Goal: Task Accomplishment & Management: Manage account settings

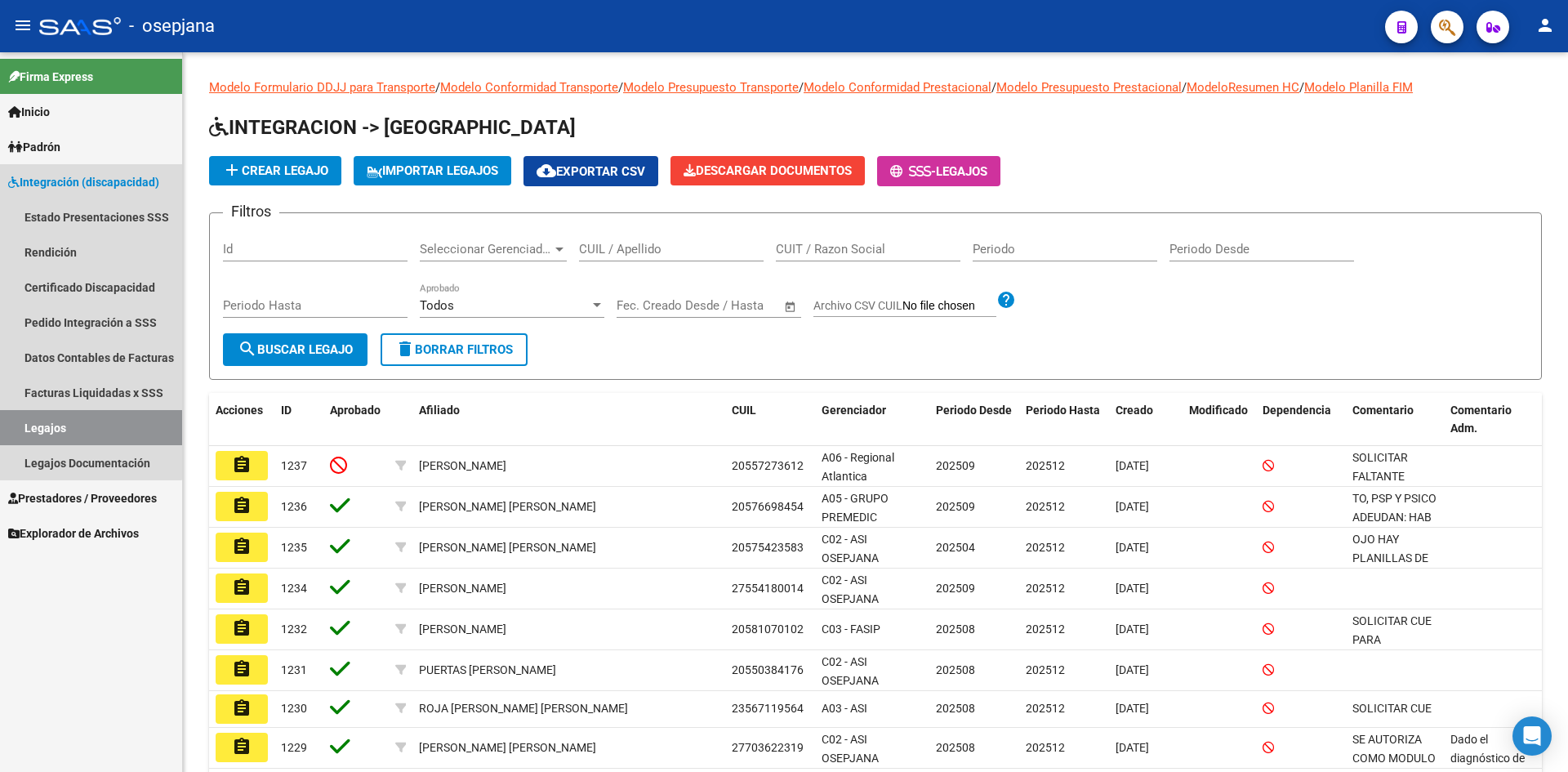
click at [67, 175] on span "Integración (discapacidad)" at bounding box center [83, 182] width 151 height 18
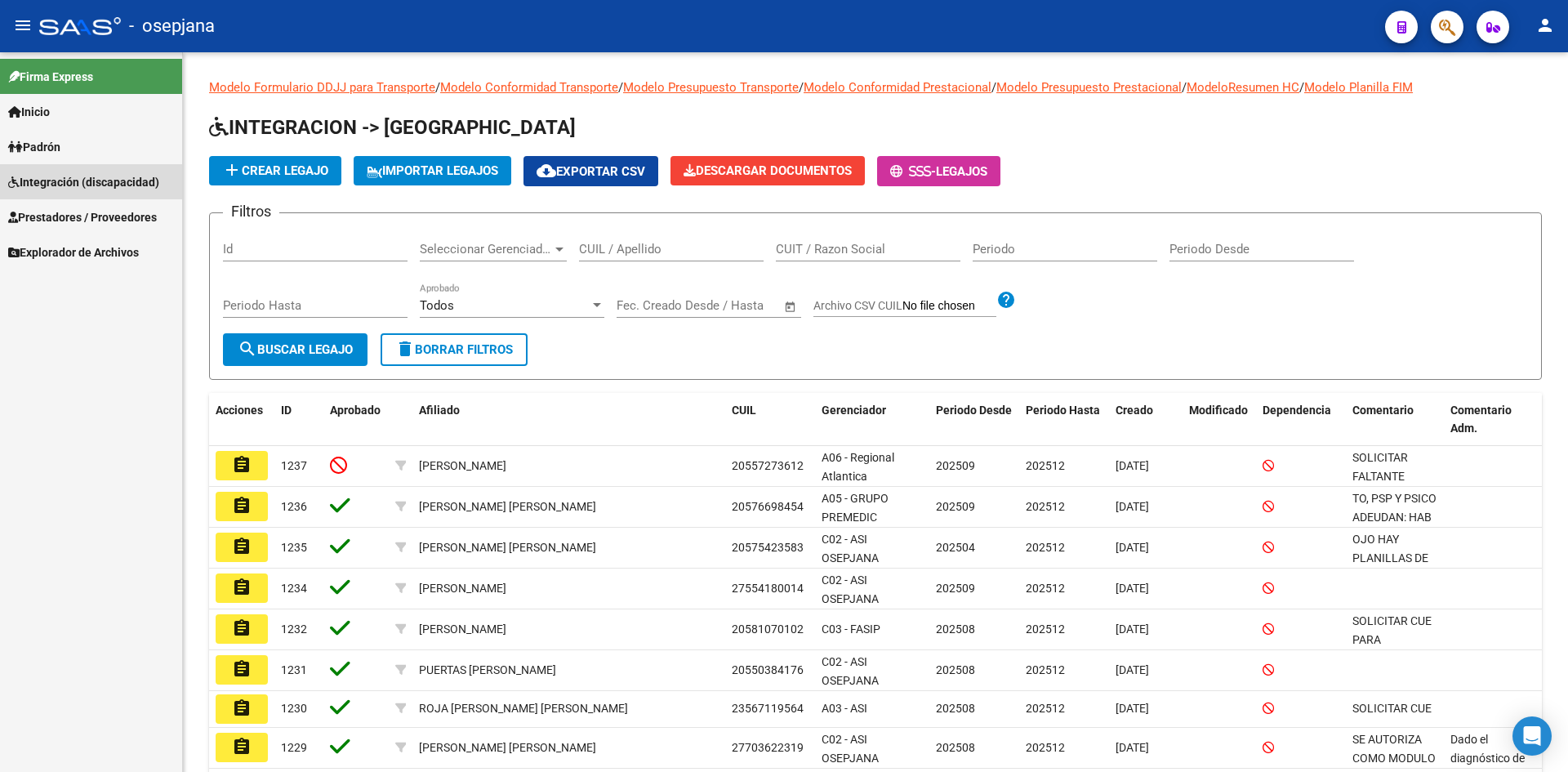
click at [67, 175] on span "Integración (discapacidad)" at bounding box center [83, 182] width 151 height 18
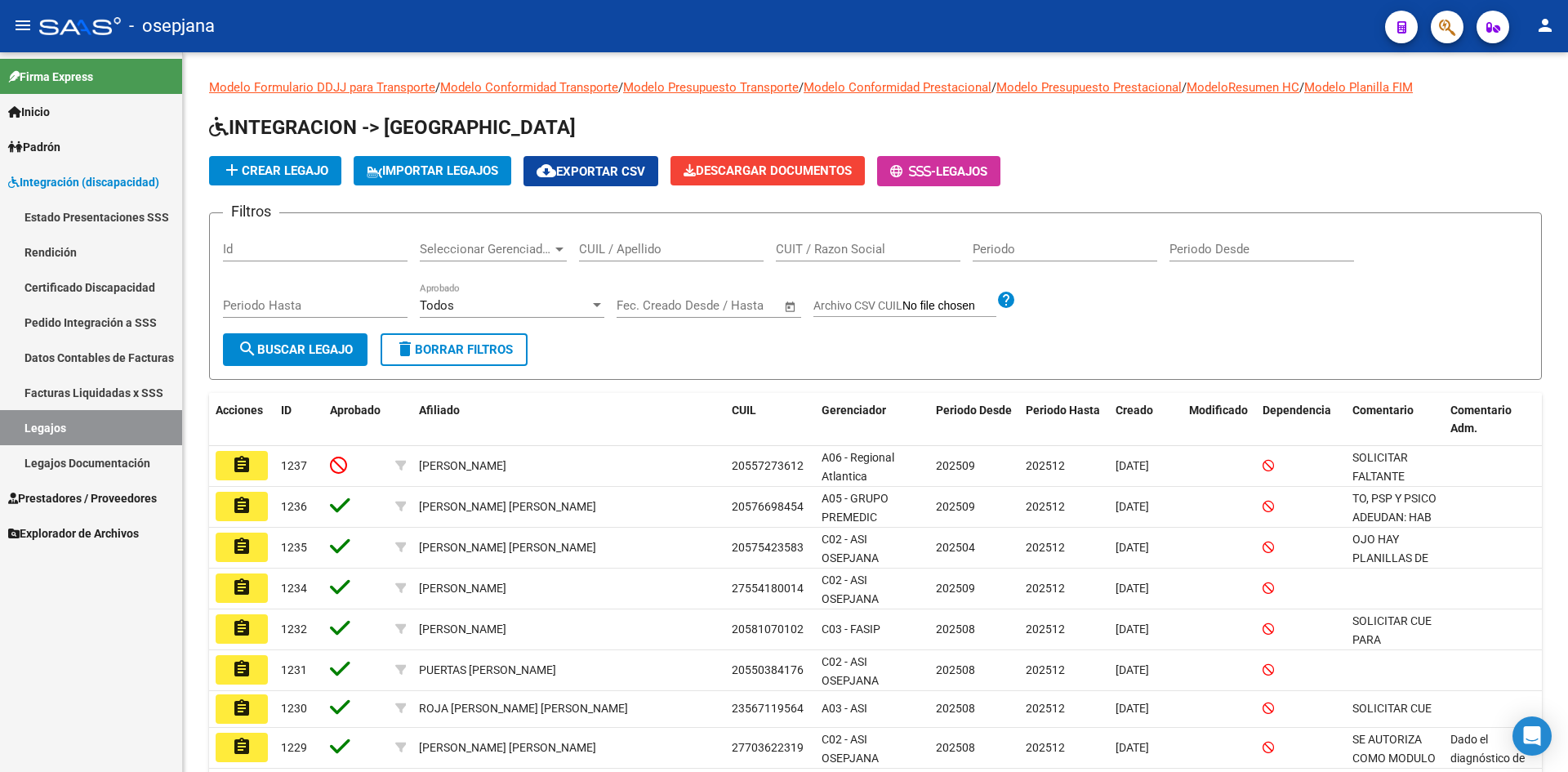
click at [67, 175] on span "Integración (discapacidad)" at bounding box center [83, 182] width 151 height 18
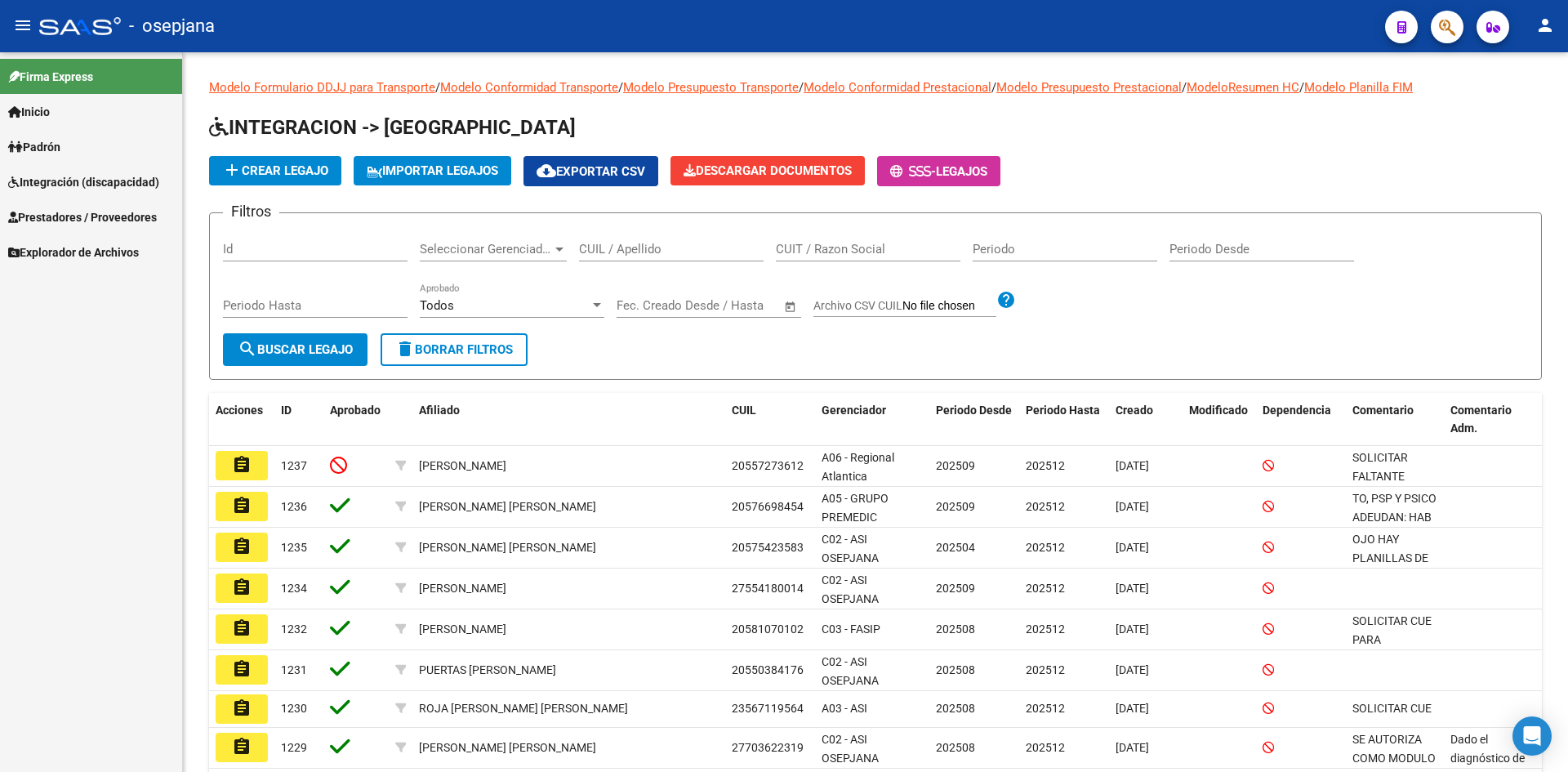
click at [67, 220] on span "Prestadores / Proveedores" at bounding box center [82, 217] width 149 height 18
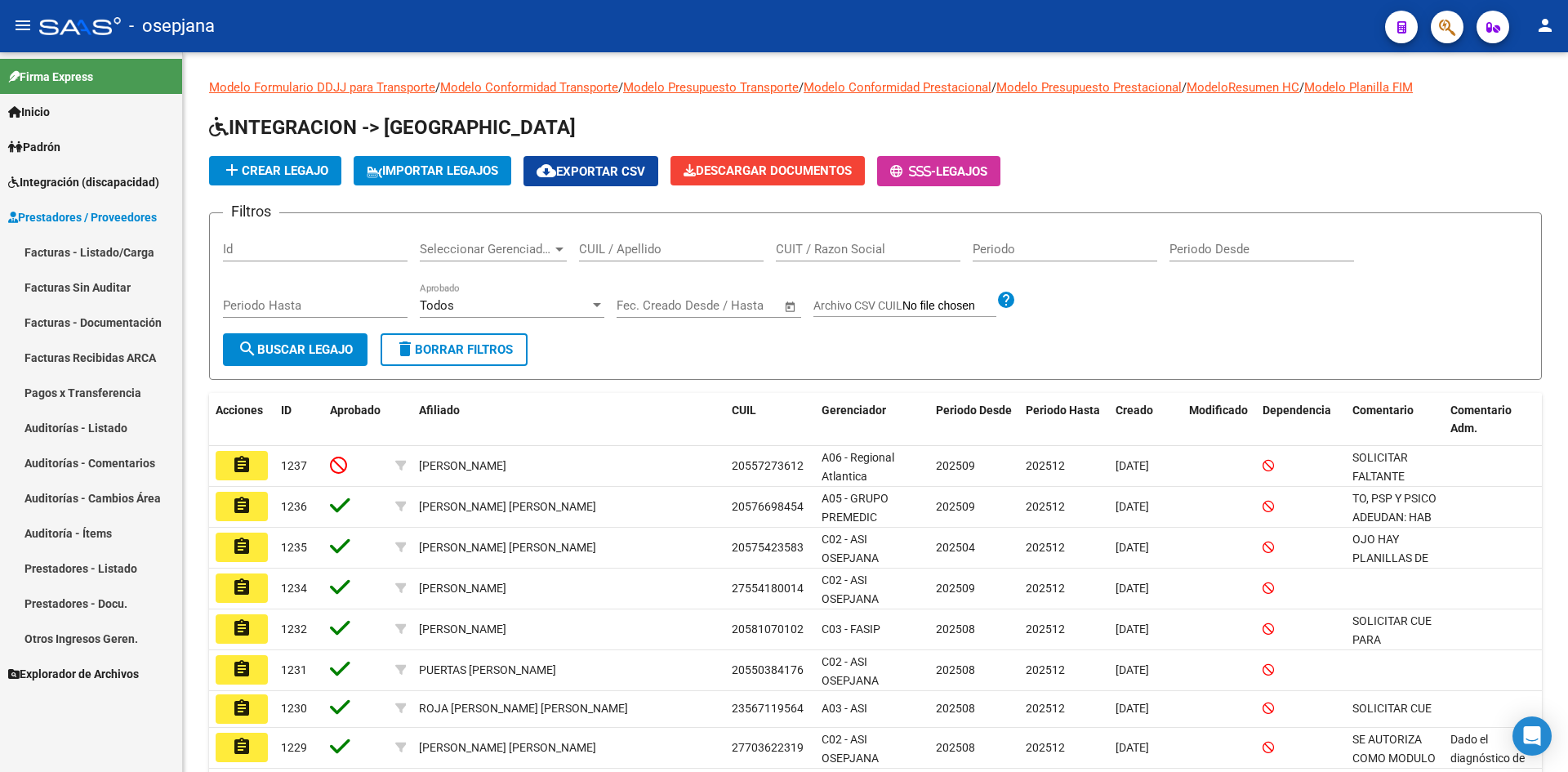
click at [86, 250] on link "Facturas - Listado/Carga" at bounding box center [91, 252] width 182 height 35
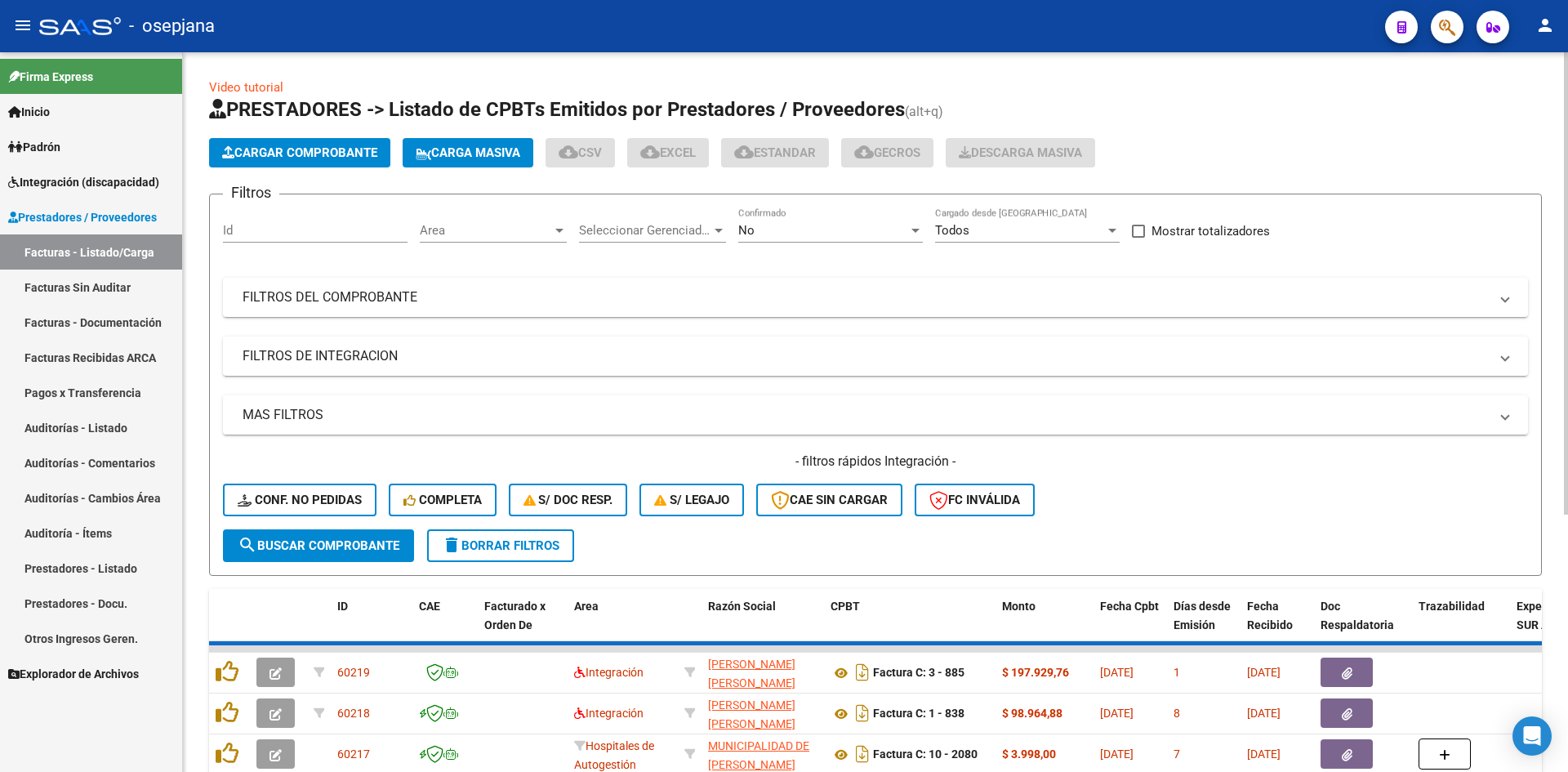
click at [462, 232] on span "Area" at bounding box center [486, 230] width 132 height 15
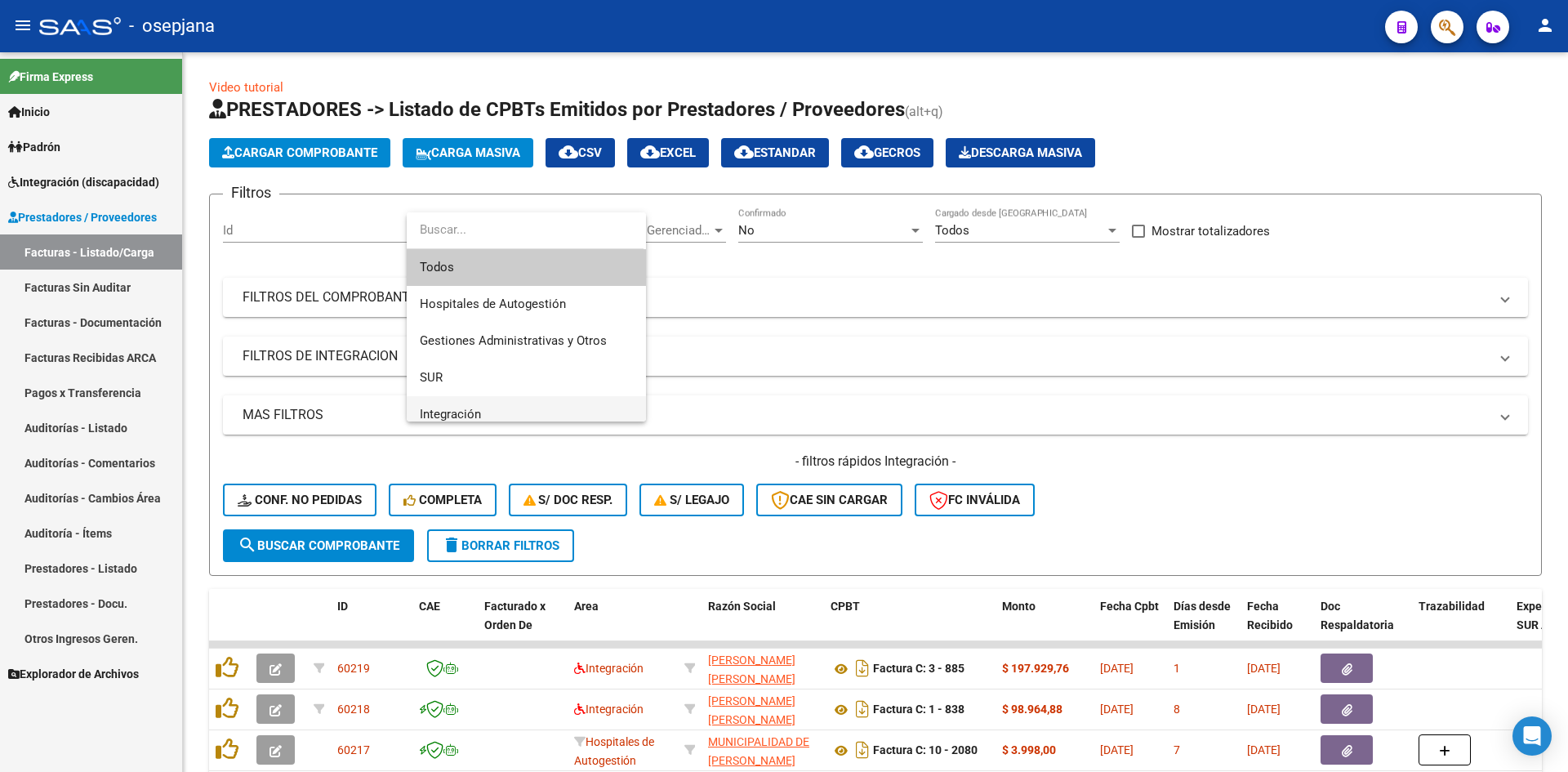
click at [475, 408] on span "Integración" at bounding box center [450, 413] width 61 height 15
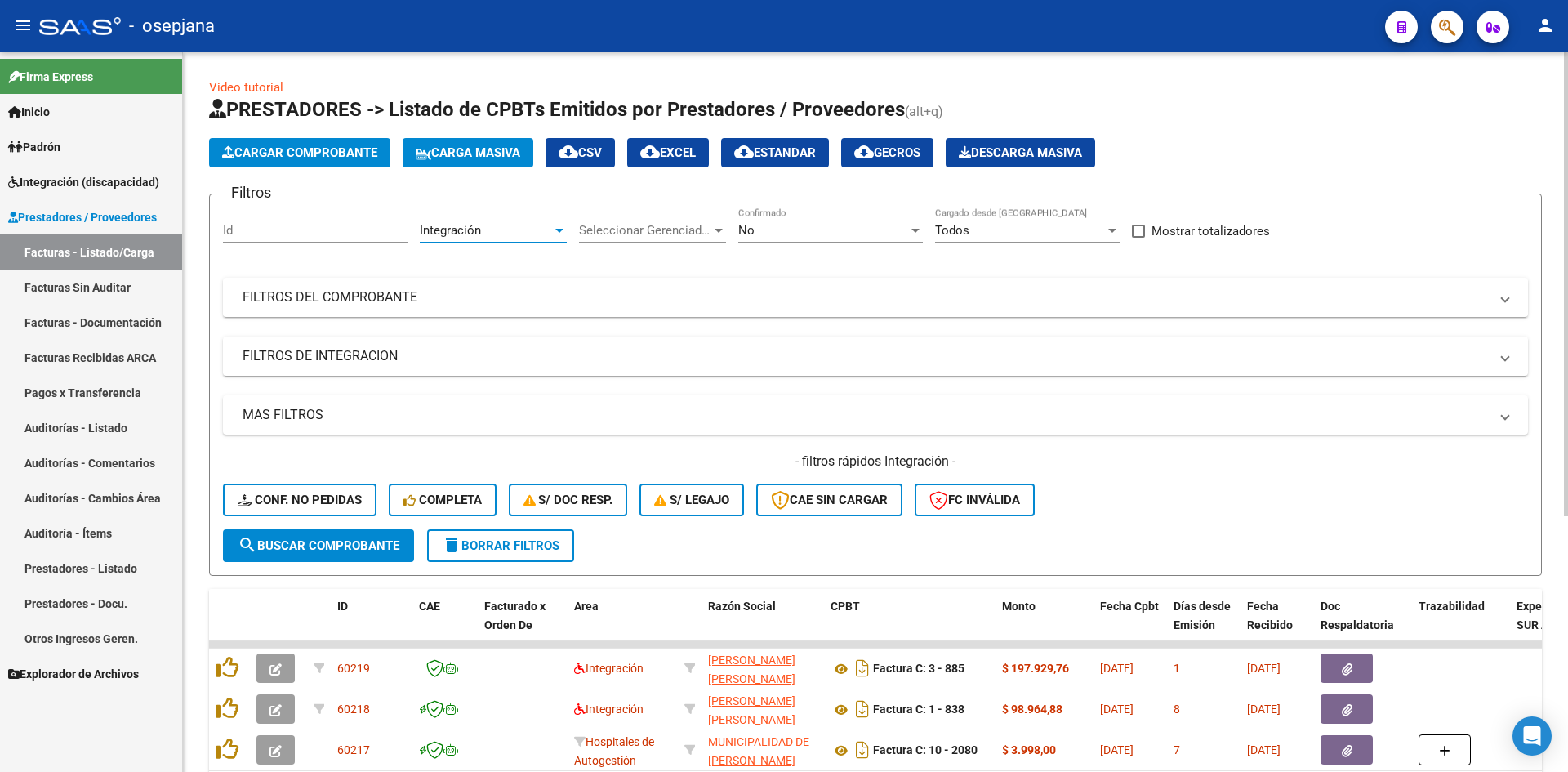
scroll to position [11, 0]
click at [747, 235] on span "No" at bounding box center [746, 230] width 16 height 15
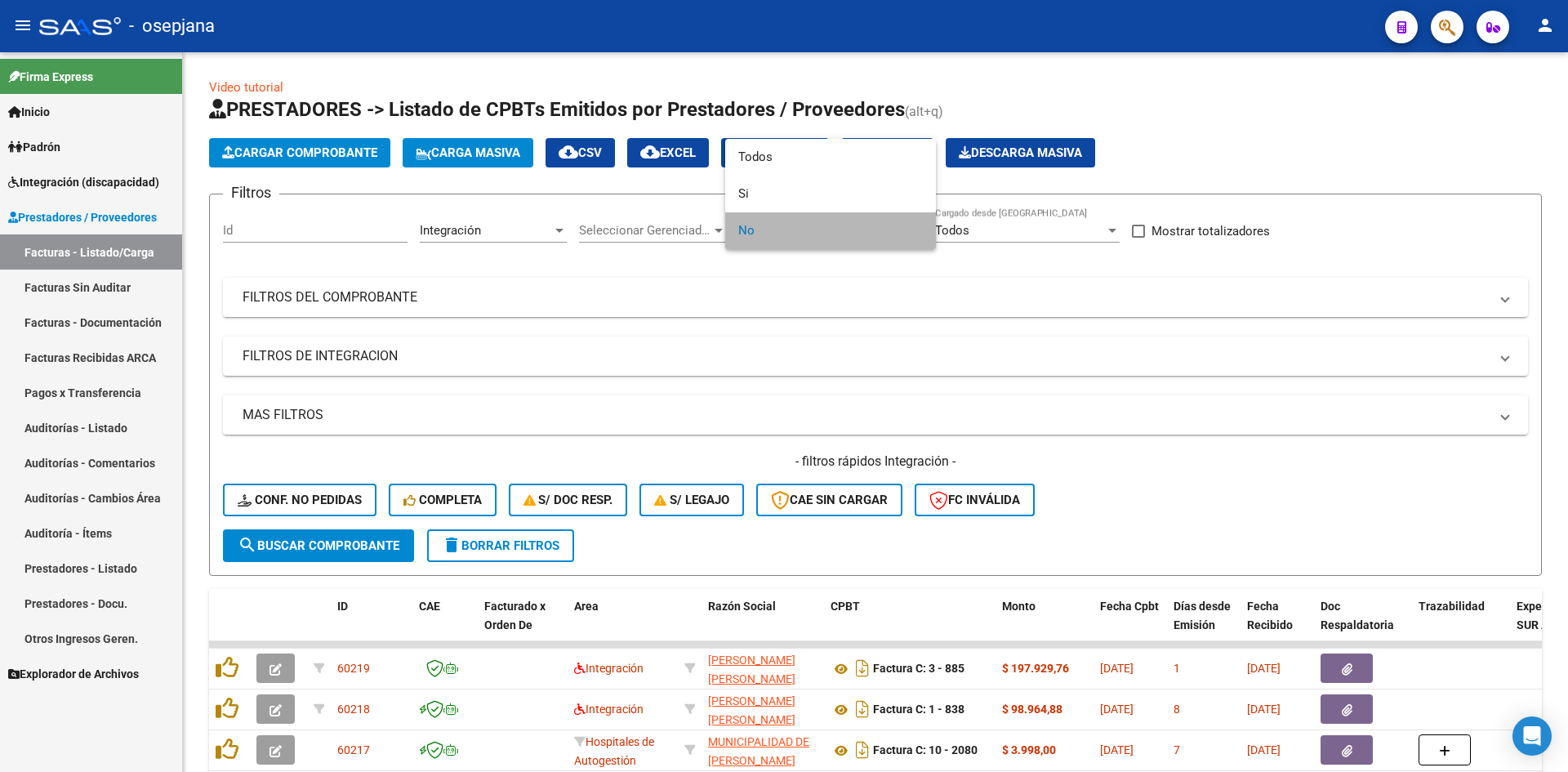
click at [756, 230] on span "No" at bounding box center [830, 231] width 184 height 37
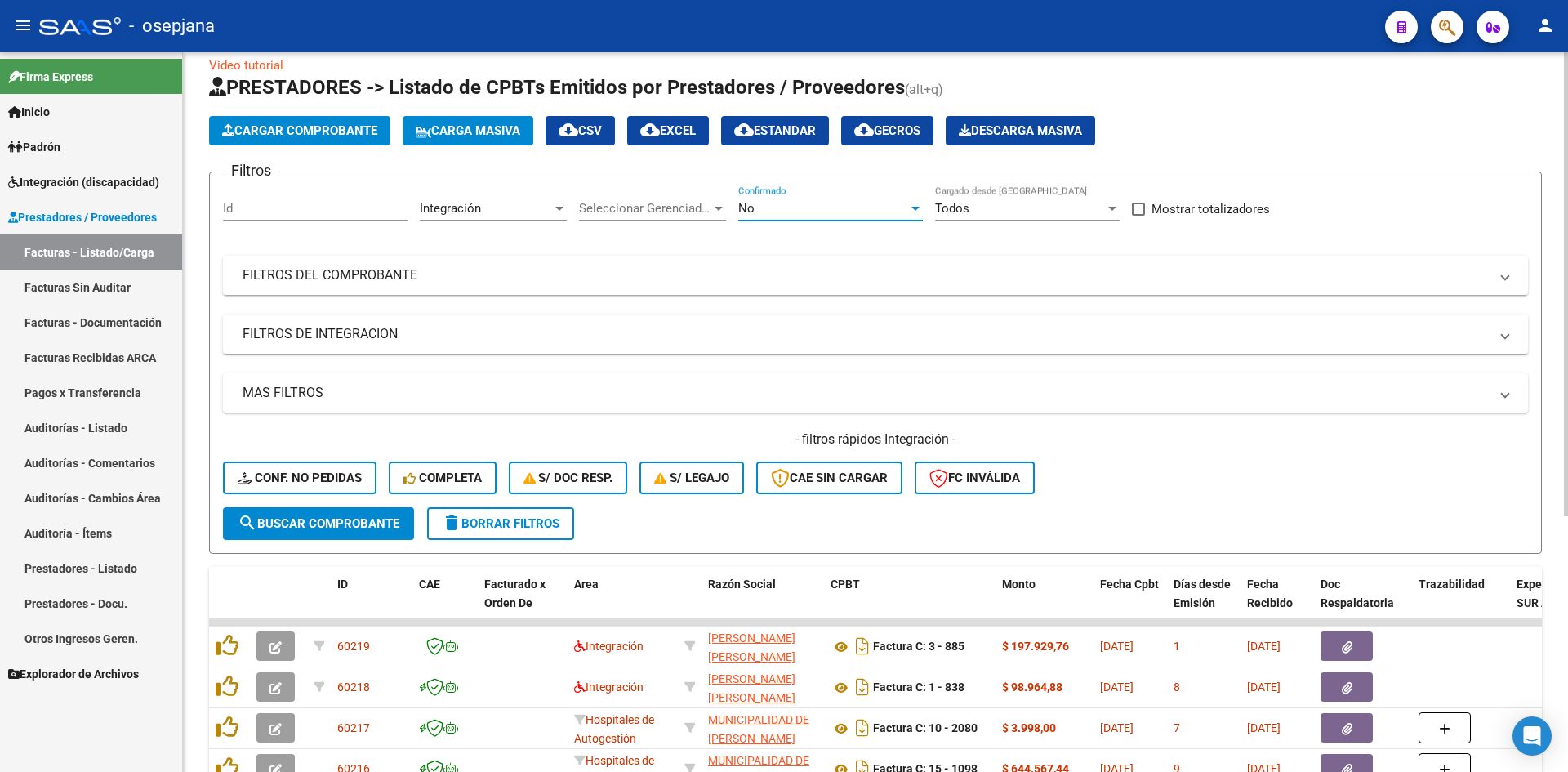
scroll to position [0, 0]
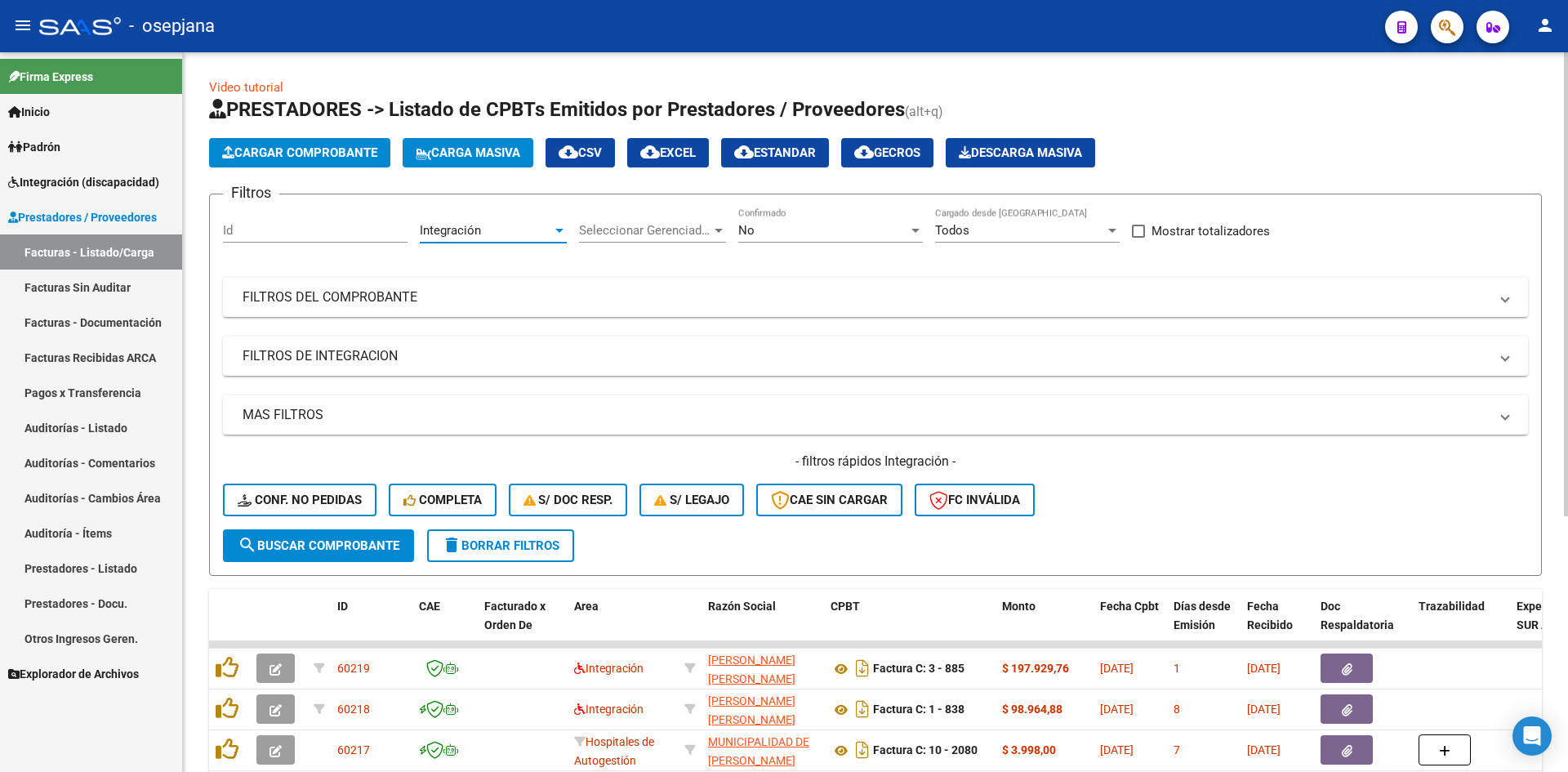
click at [475, 224] on span "Integración" at bounding box center [450, 230] width 61 height 15
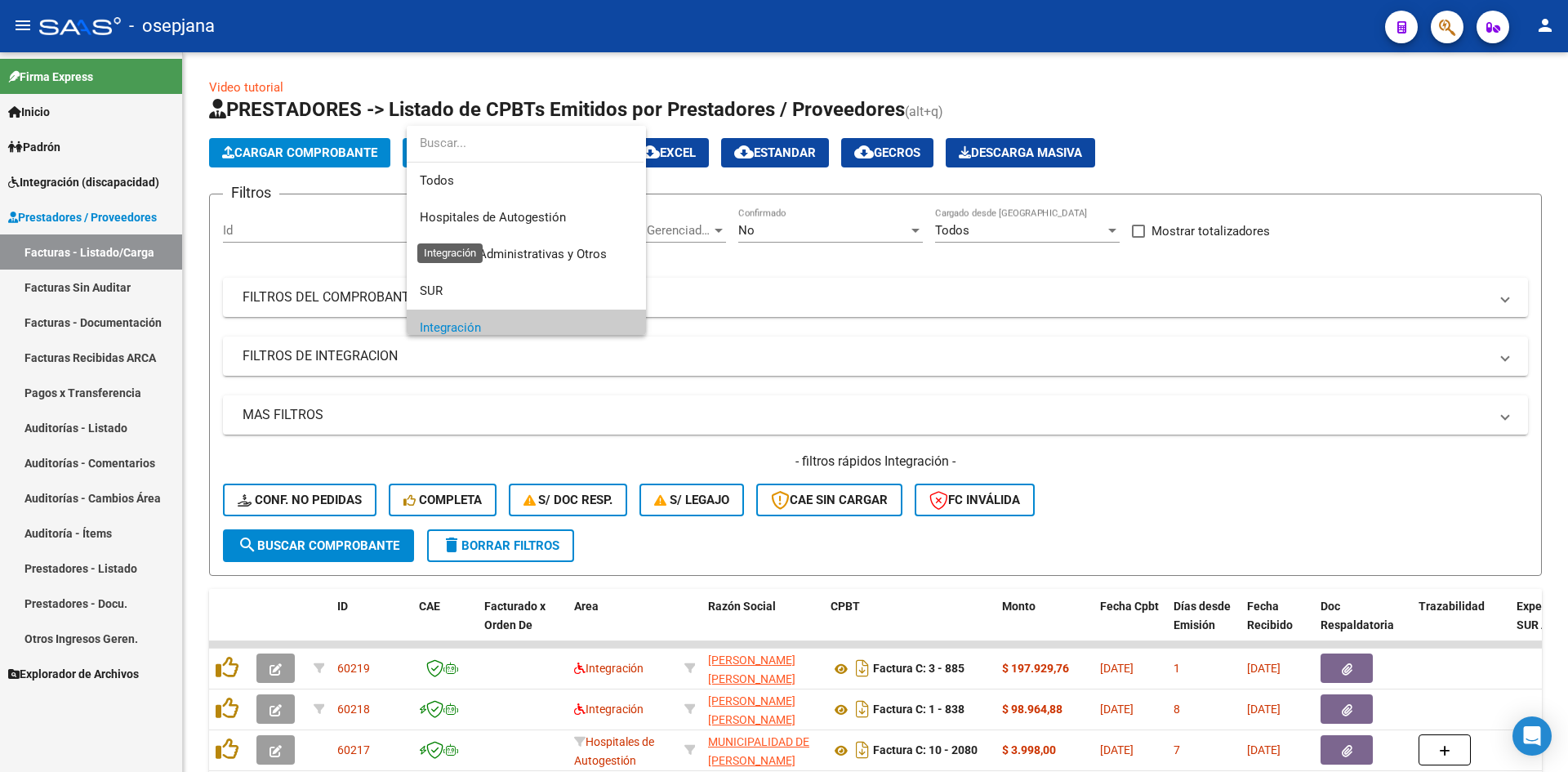
scroll to position [98, 0]
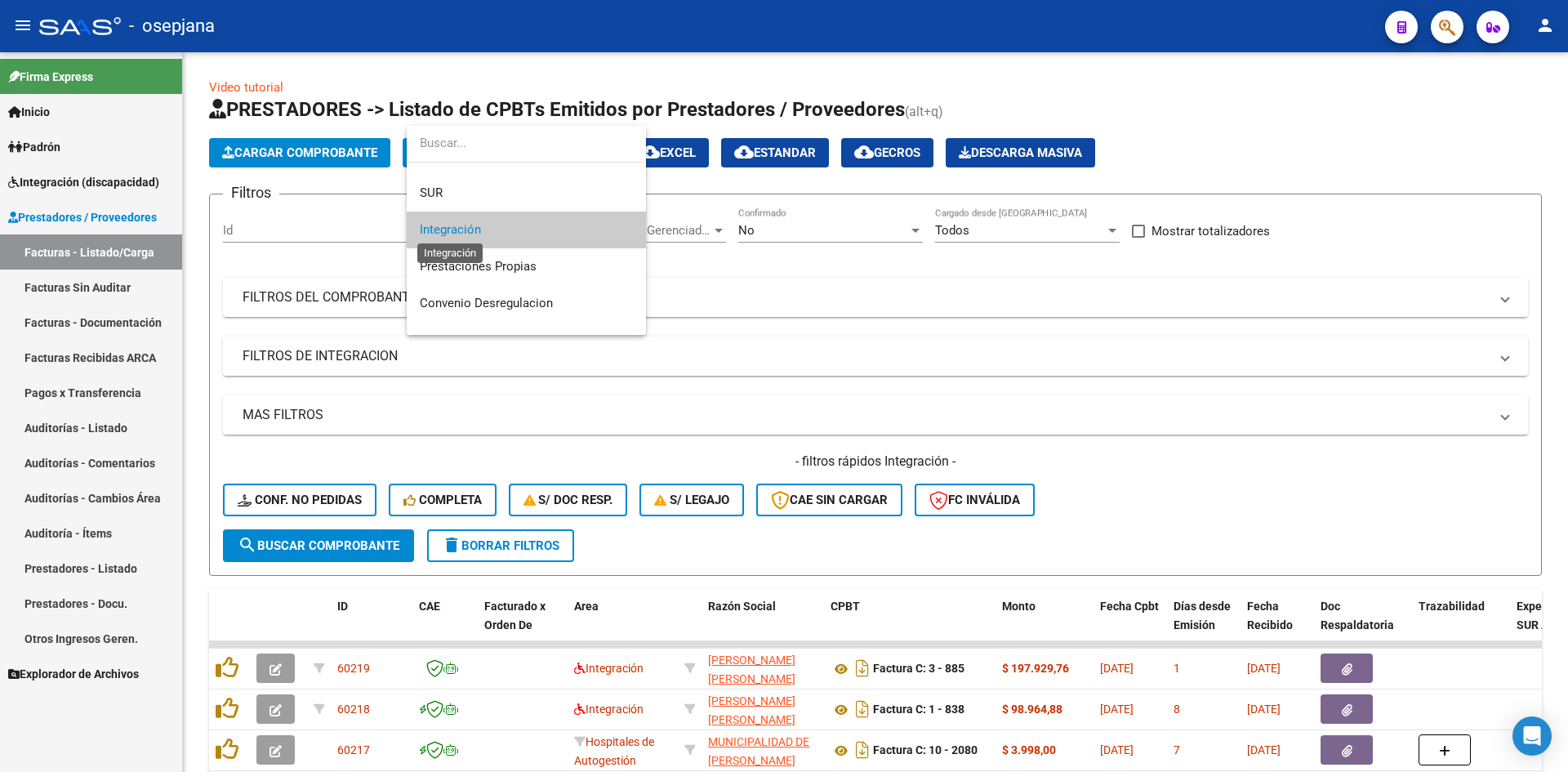
click at [452, 218] on span "Integración" at bounding box center [526, 230] width 214 height 37
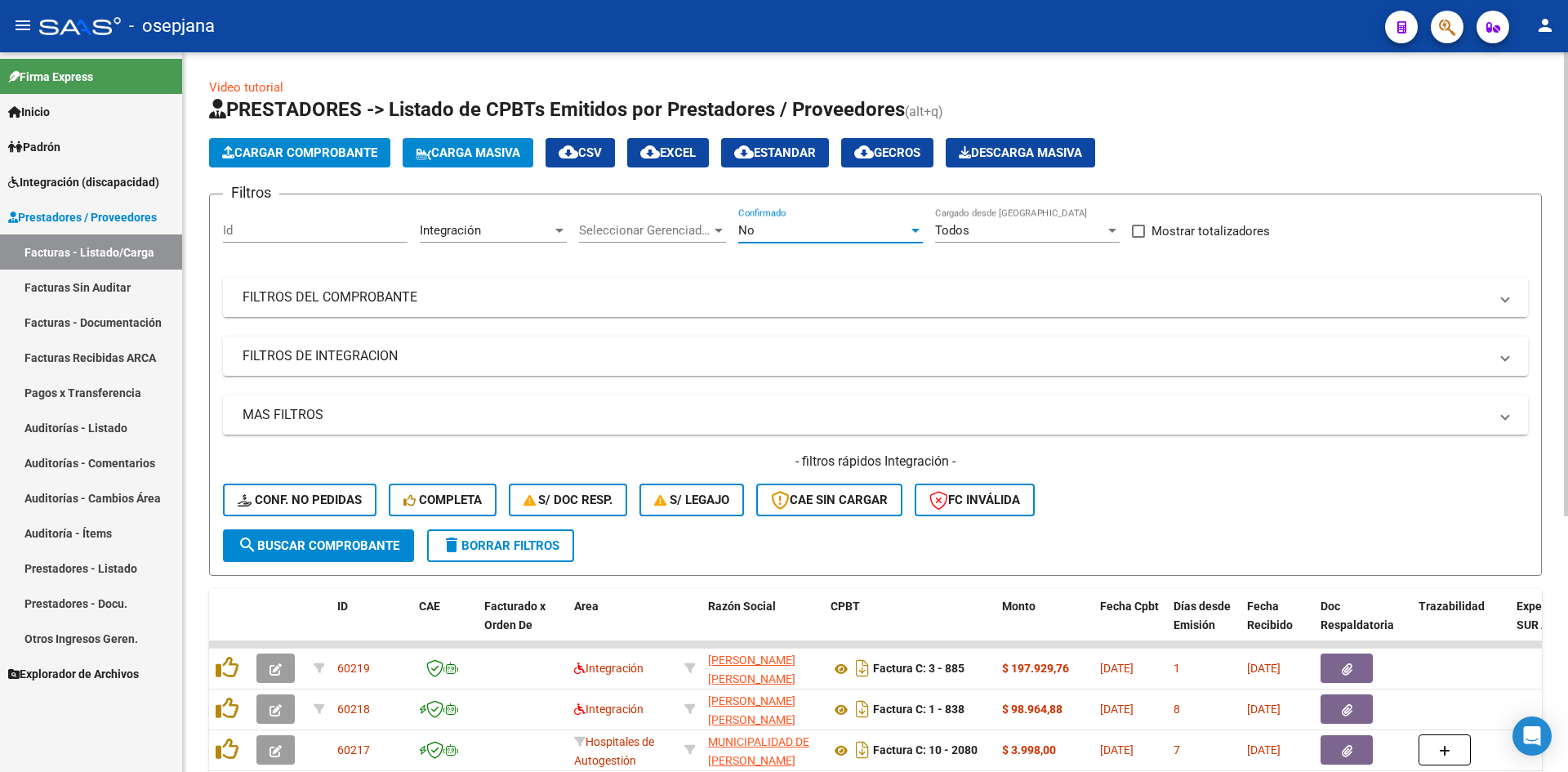
click at [745, 232] on span "No" at bounding box center [746, 230] width 16 height 15
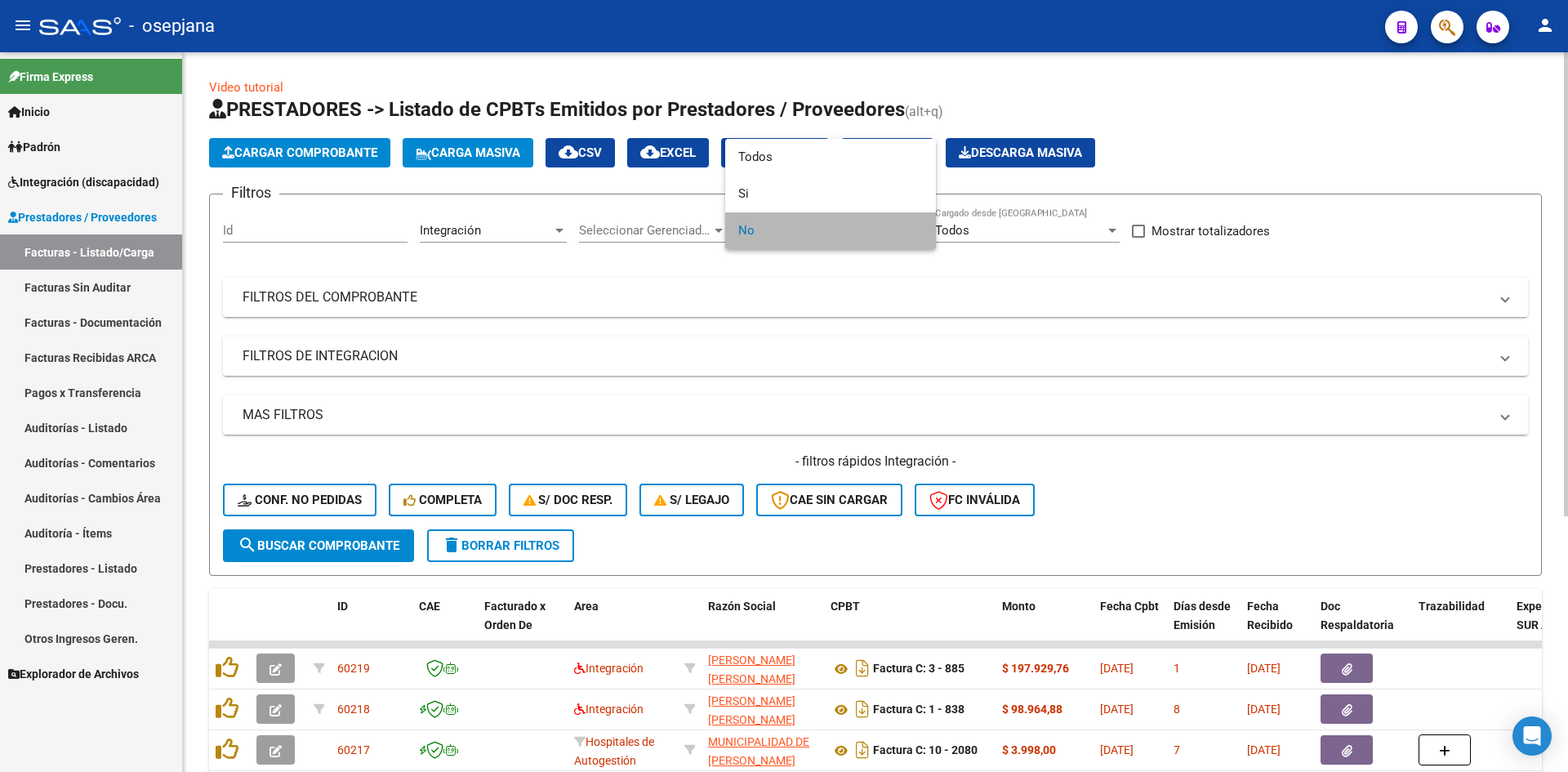
click at [745, 232] on span "No" at bounding box center [830, 231] width 184 height 37
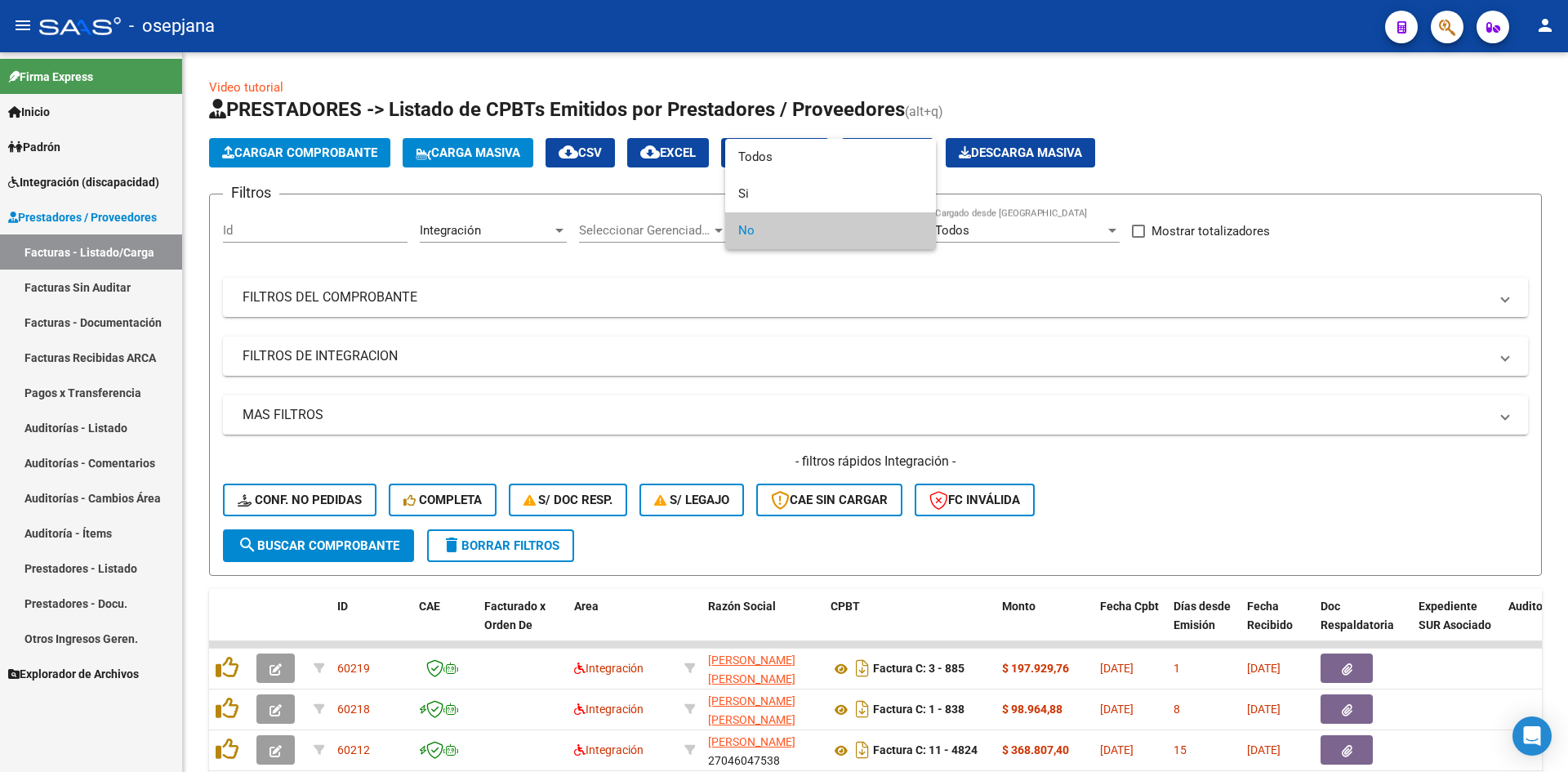
click at [928, 413] on div at bounding box center [784, 386] width 1568 height 772
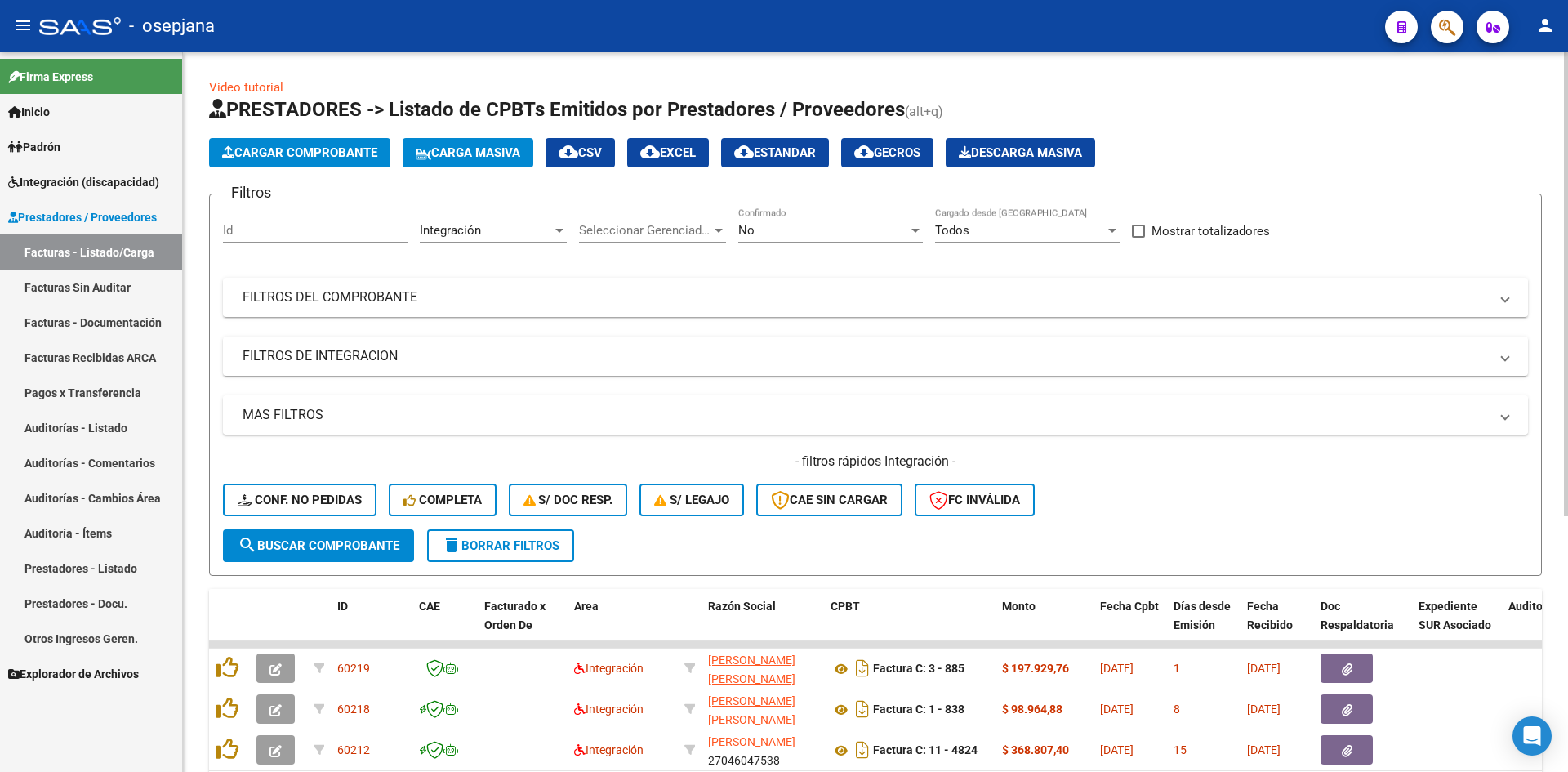
scroll to position [396, 0]
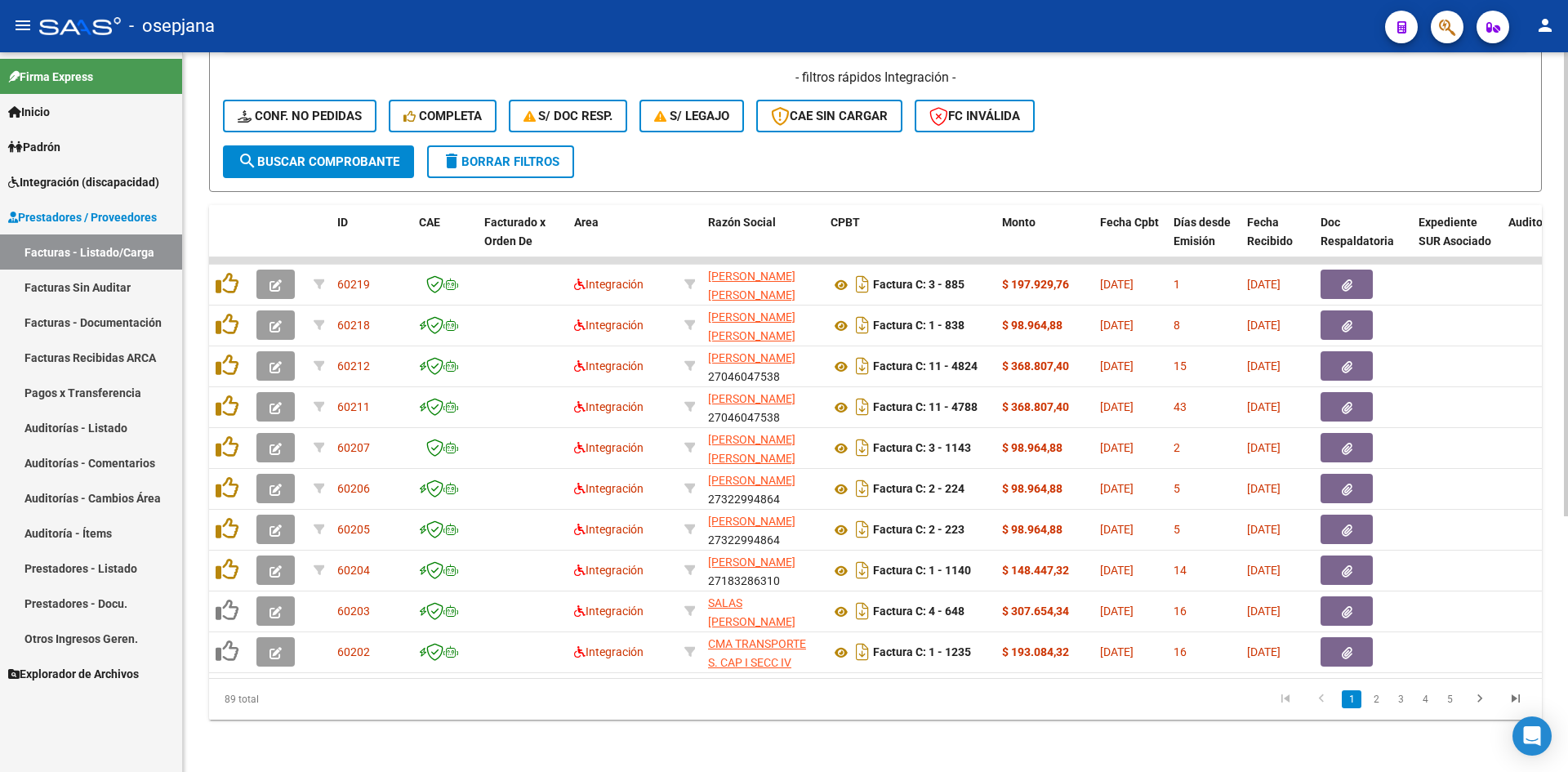
click at [687, 663] on datatable-selection "60219 Integración [PERSON_NAME] [PERSON_NAME] 27379629542 Factura C: 3 - 885 $ …" at bounding box center [876, 668] width 1333 height 15
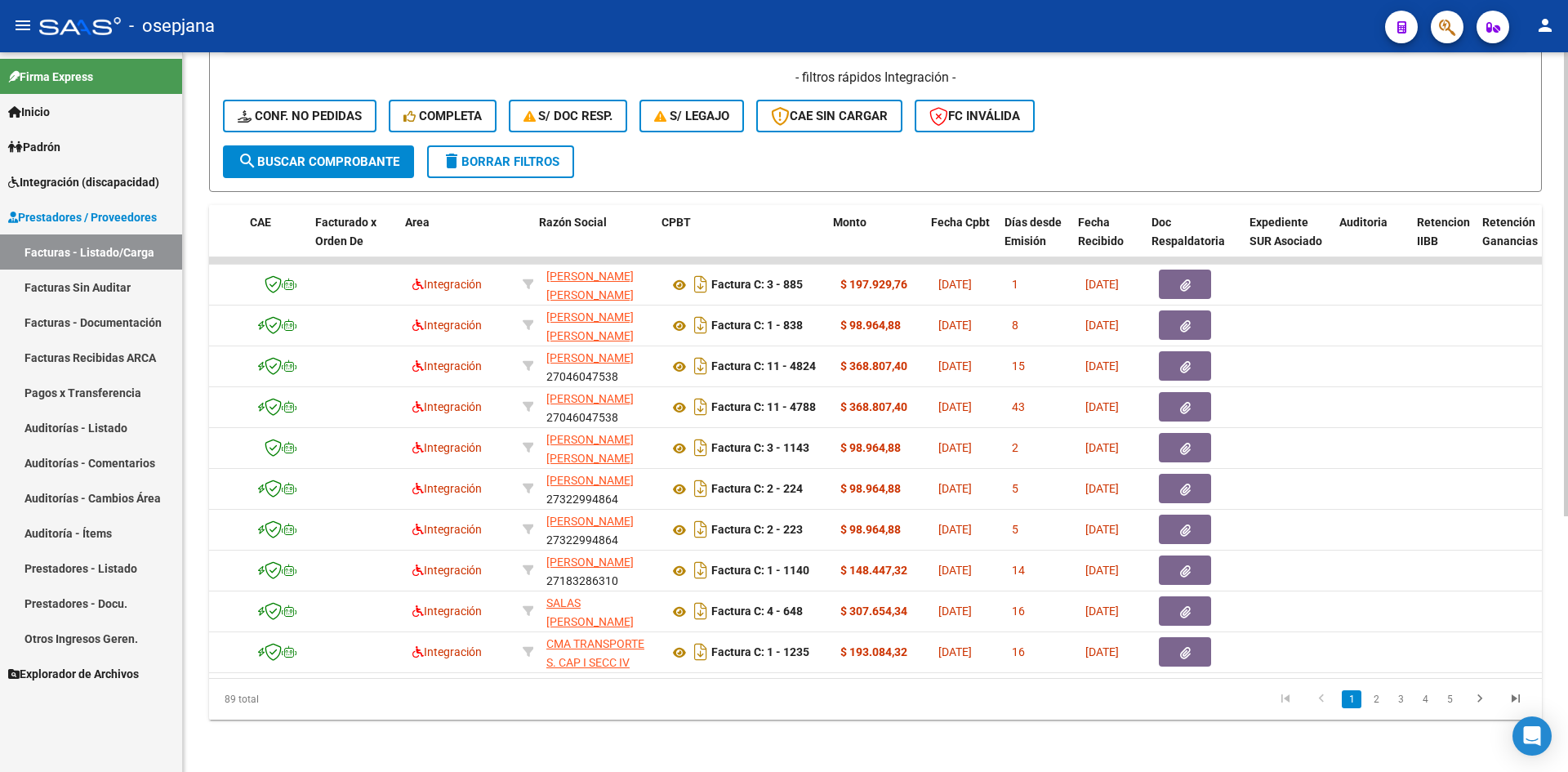
scroll to position [0, 169]
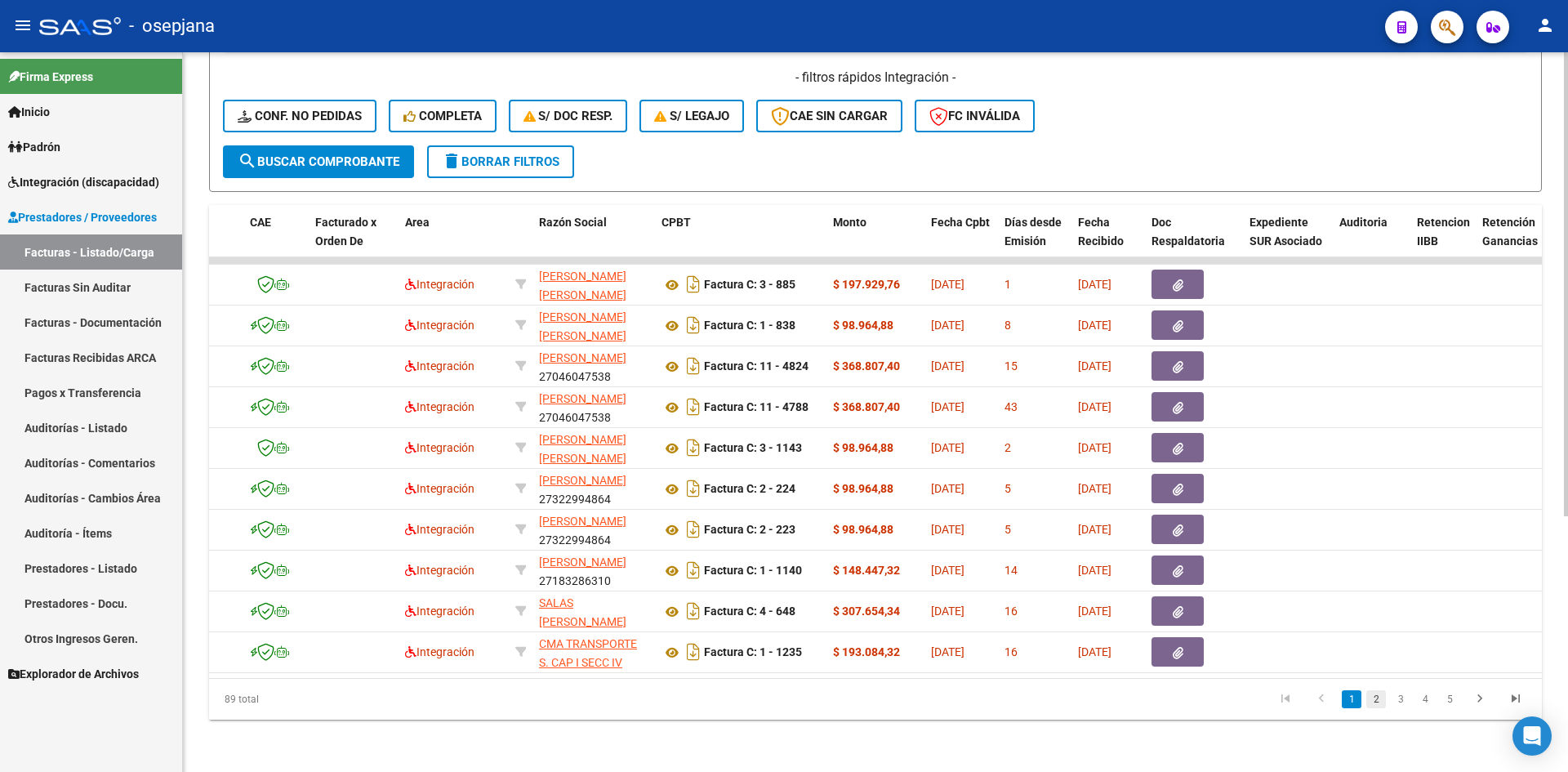
click at [1380, 703] on link "2" at bounding box center [1375, 699] width 20 height 18
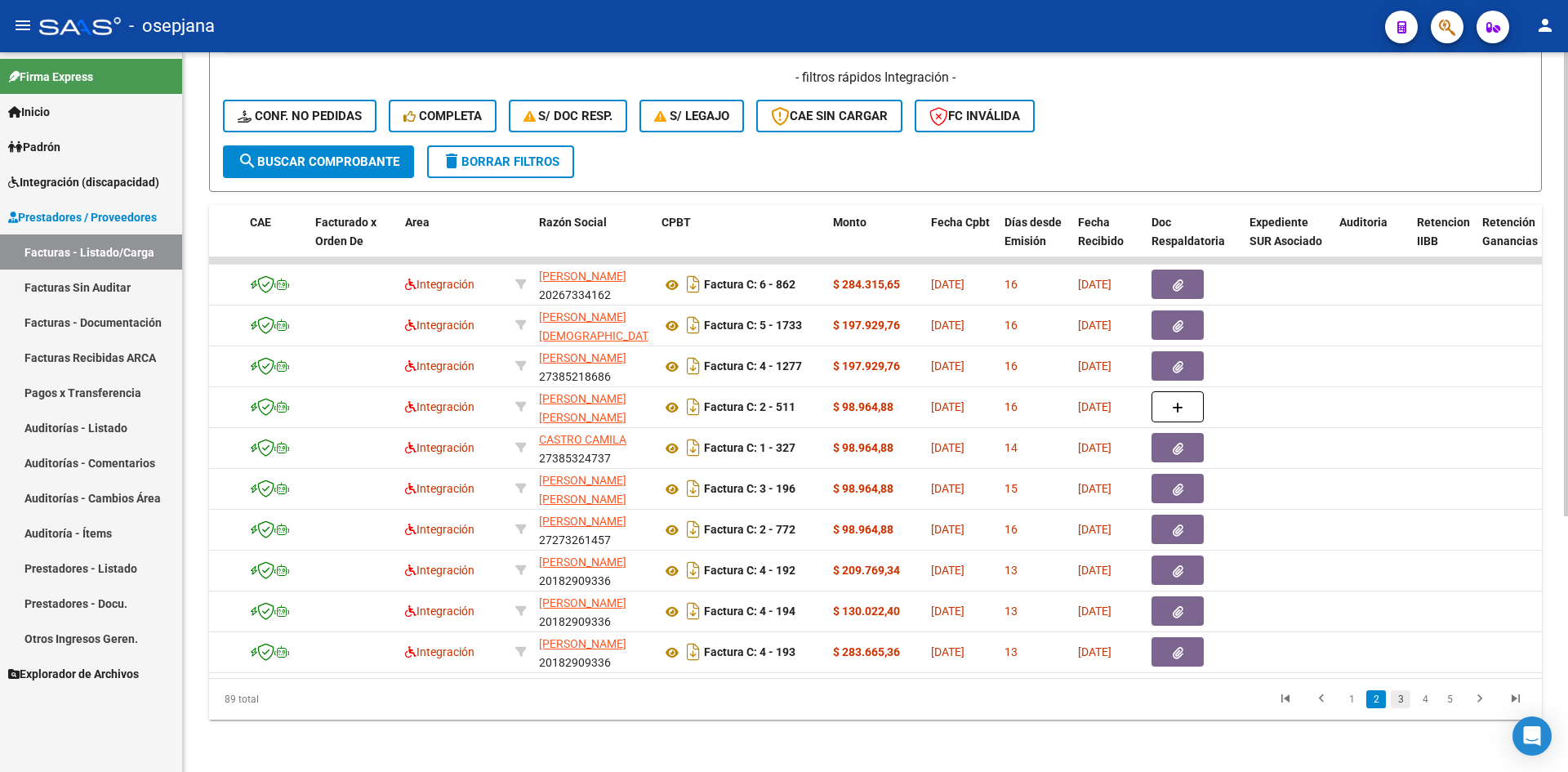
click at [1400, 700] on link "3" at bounding box center [1400, 699] width 20 height 18
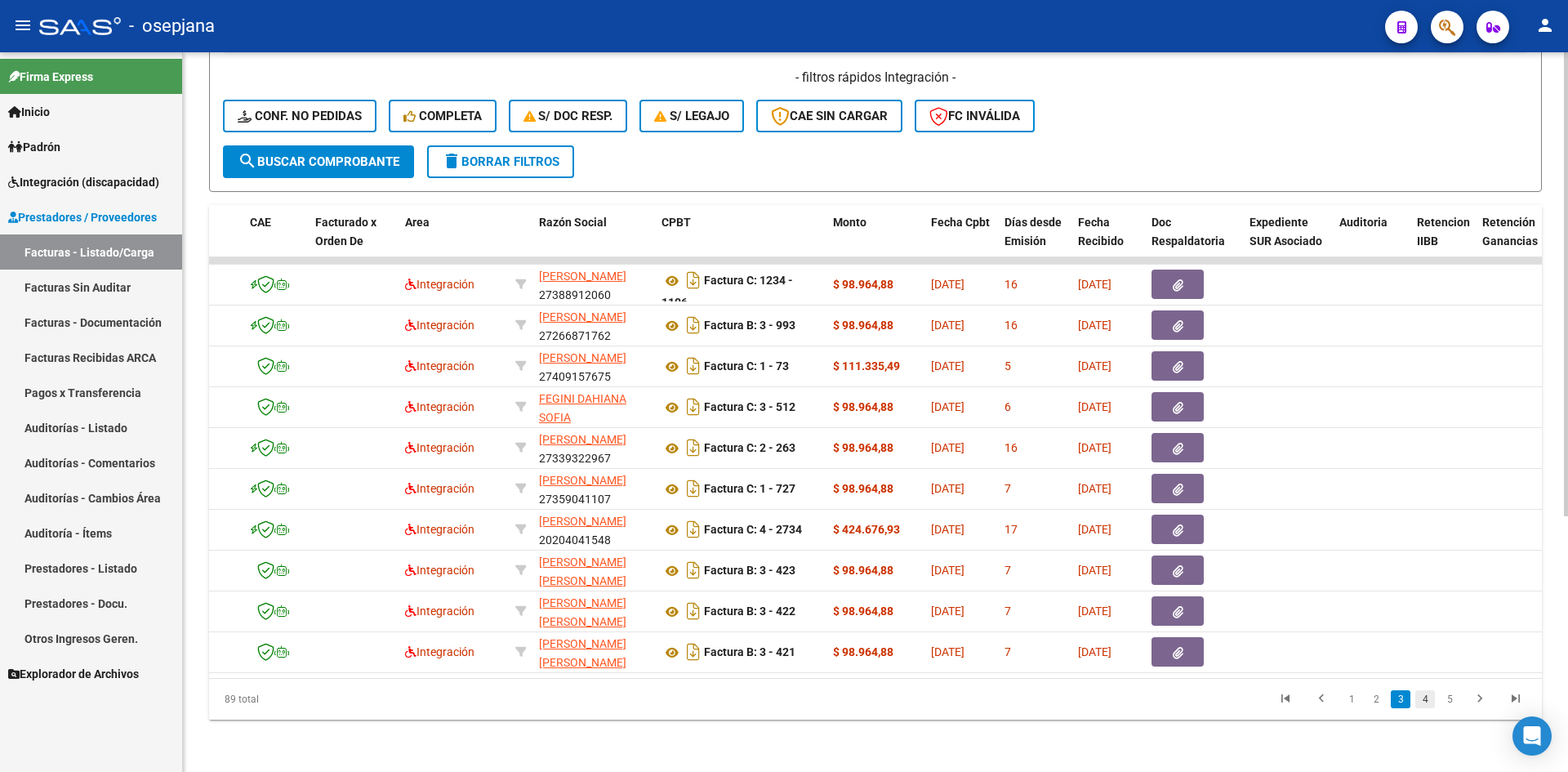
click at [1425, 702] on link "4" at bounding box center [1425, 699] width 20 height 18
click at [1431, 704] on link "5" at bounding box center [1425, 699] width 20 height 18
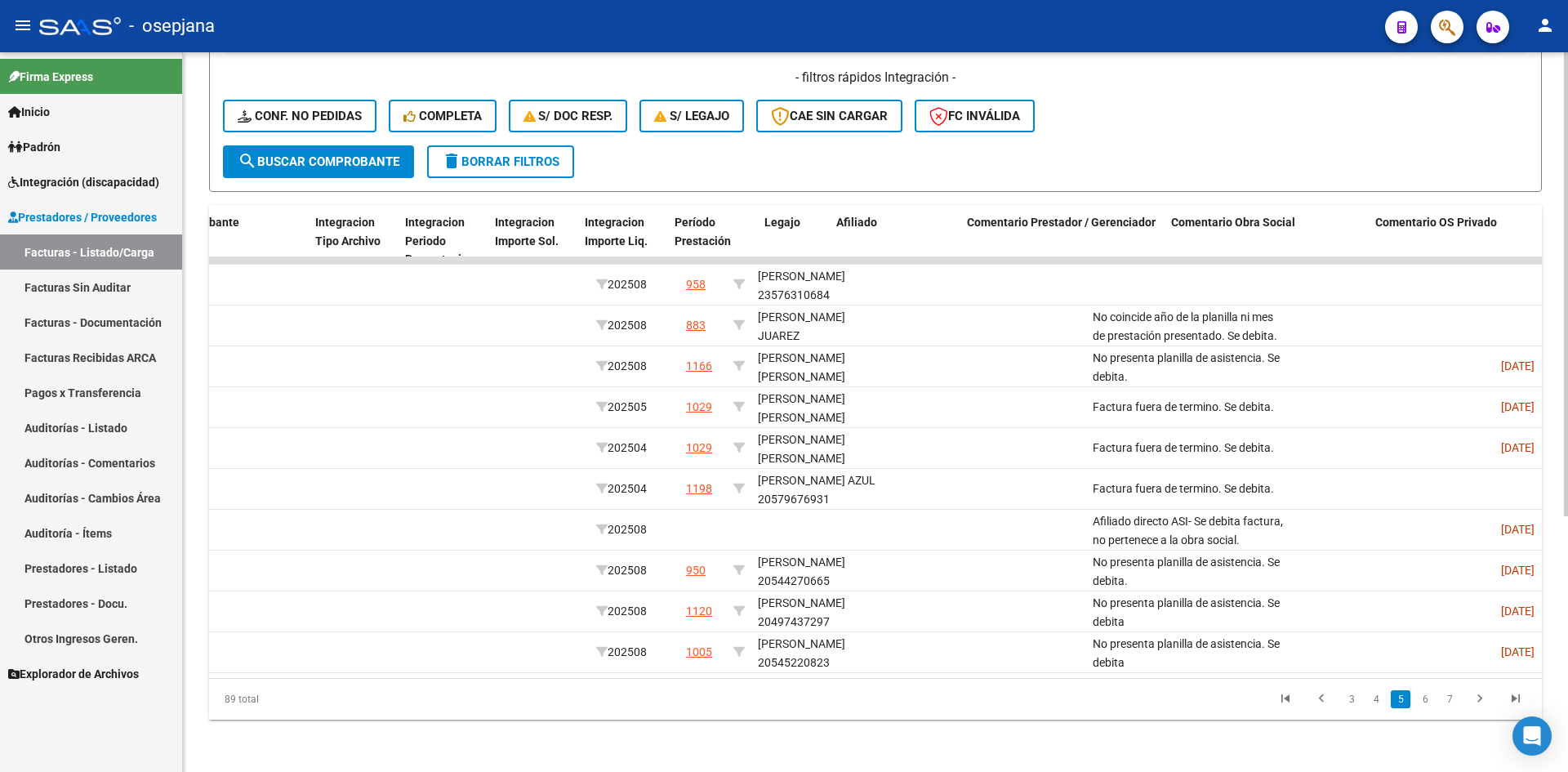
scroll to position [0, 0]
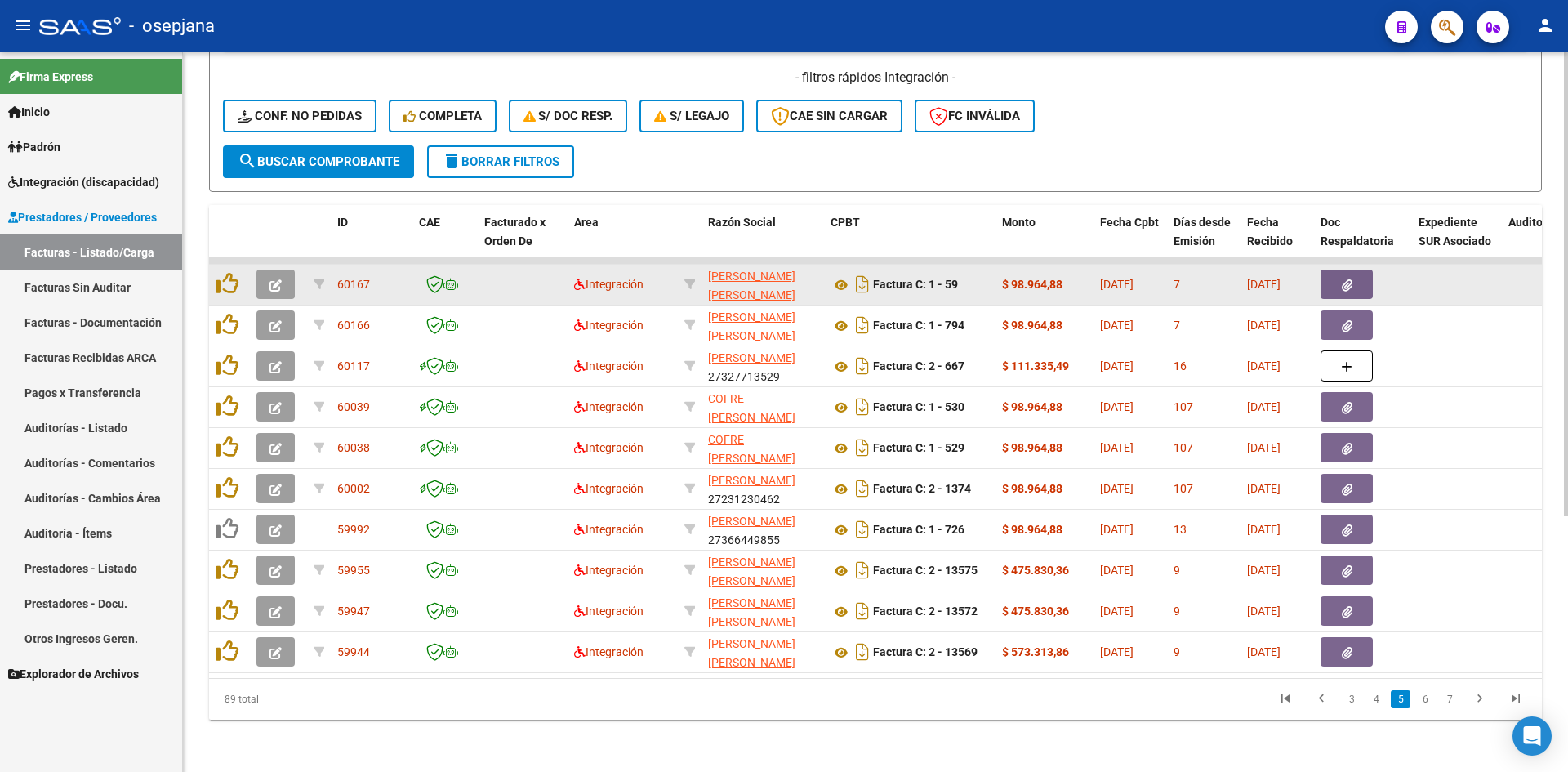
click at [290, 270] on button "button" at bounding box center [276, 284] width 38 height 29
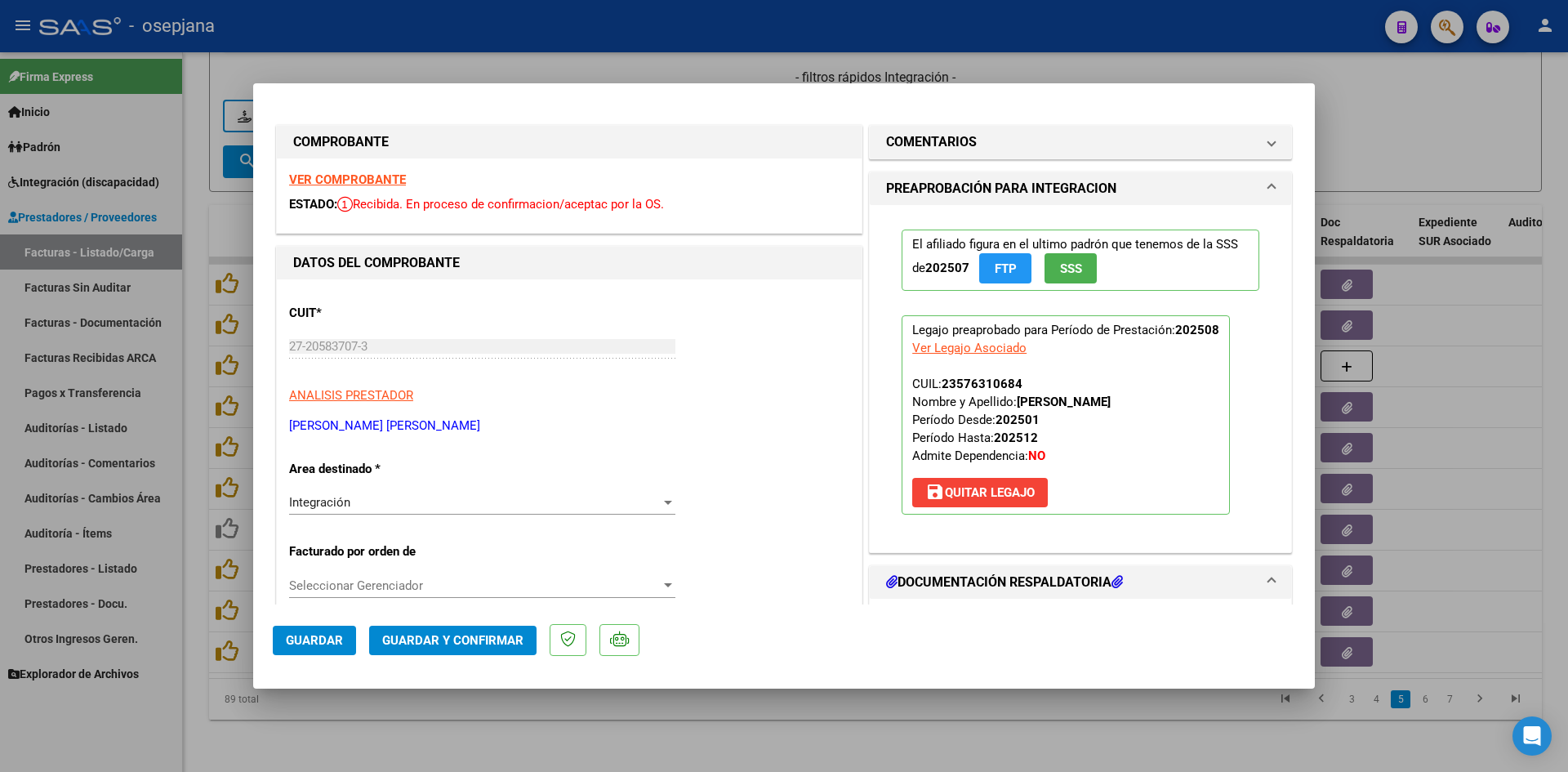
click at [359, 175] on strong "VER COMPROBANTE" at bounding box center [347, 179] width 117 height 15
click at [970, 149] on mat-panel-title "COMENTARIOS" at bounding box center [1070, 142] width 369 height 20
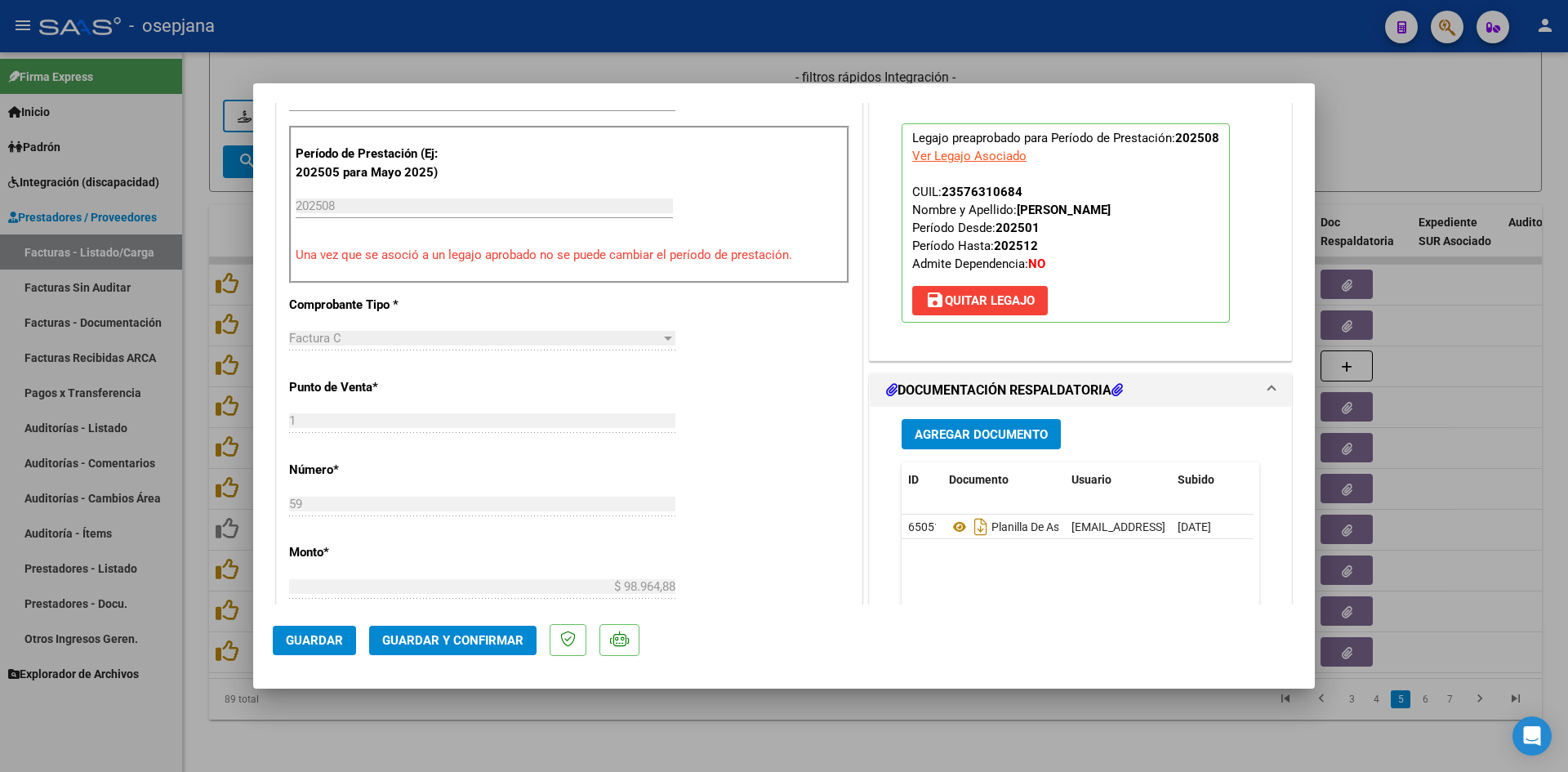
scroll to position [490, 0]
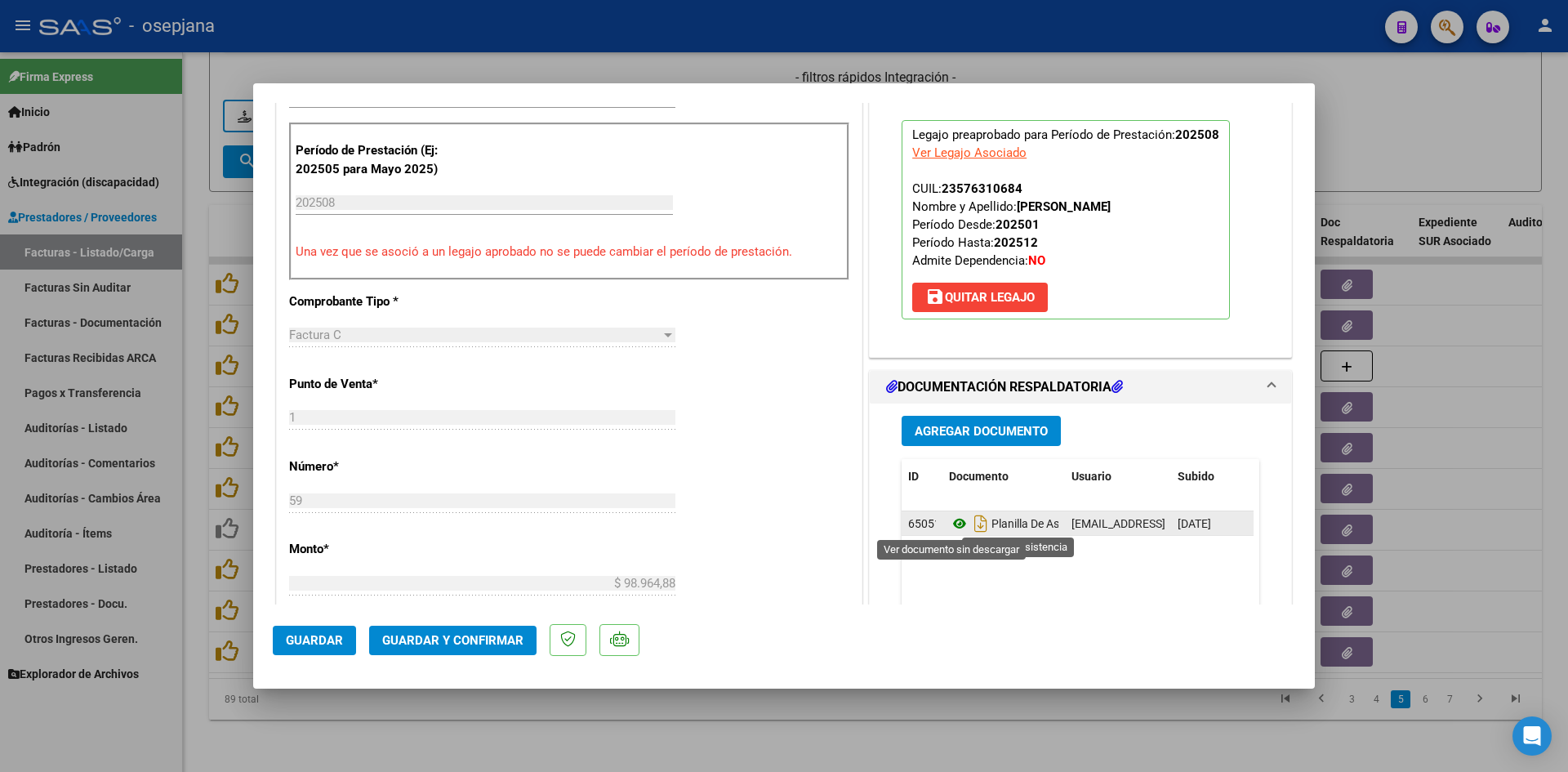
click at [954, 520] on icon at bounding box center [959, 523] width 22 height 20
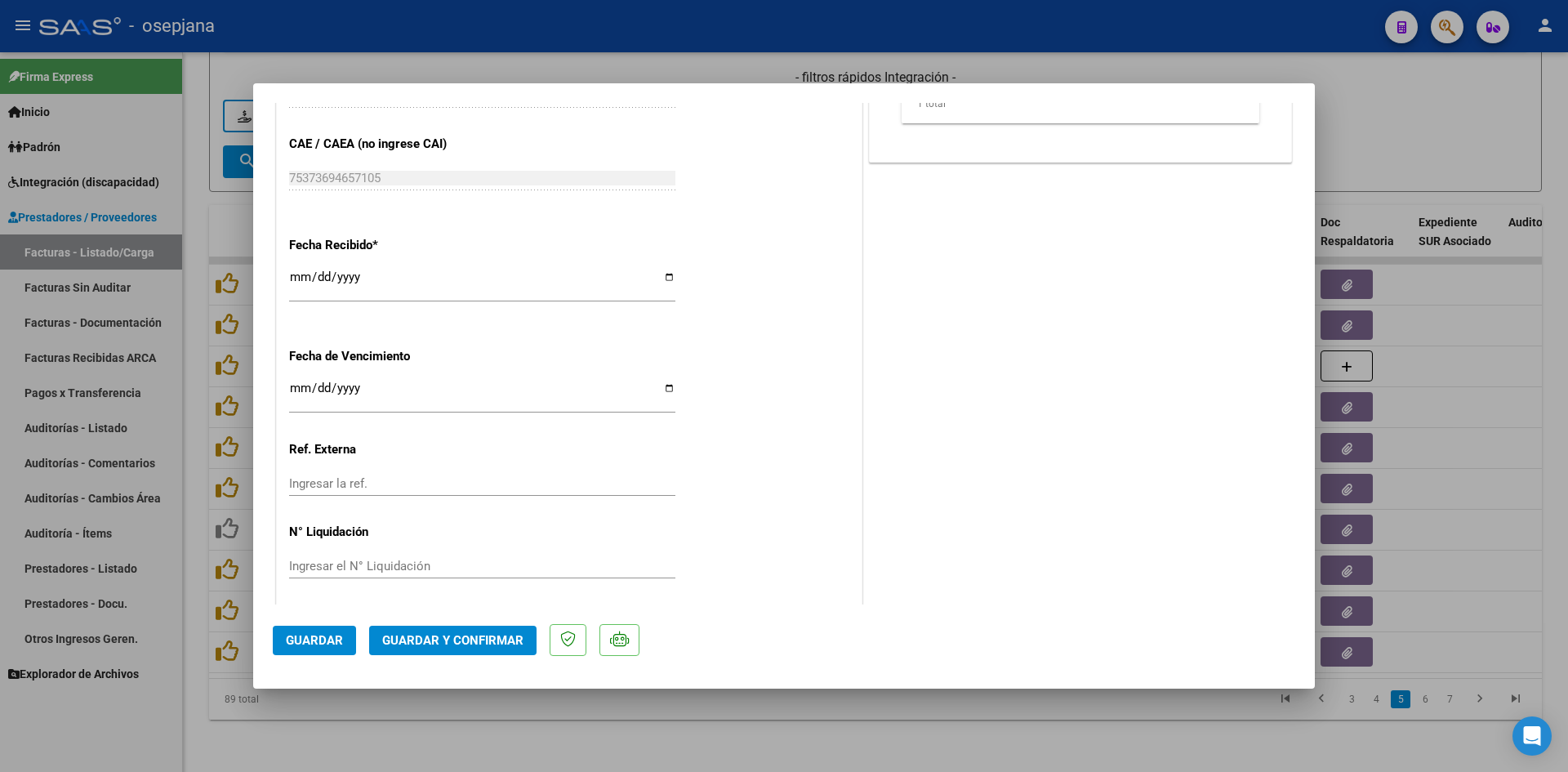
scroll to position [1076, 0]
click at [298, 380] on input "Ingresar la fecha" at bounding box center [481, 389] width 386 height 26
type input "[DATE]"
click at [405, 645] on span "Guardar y Confirmar" at bounding box center [452, 640] width 141 height 15
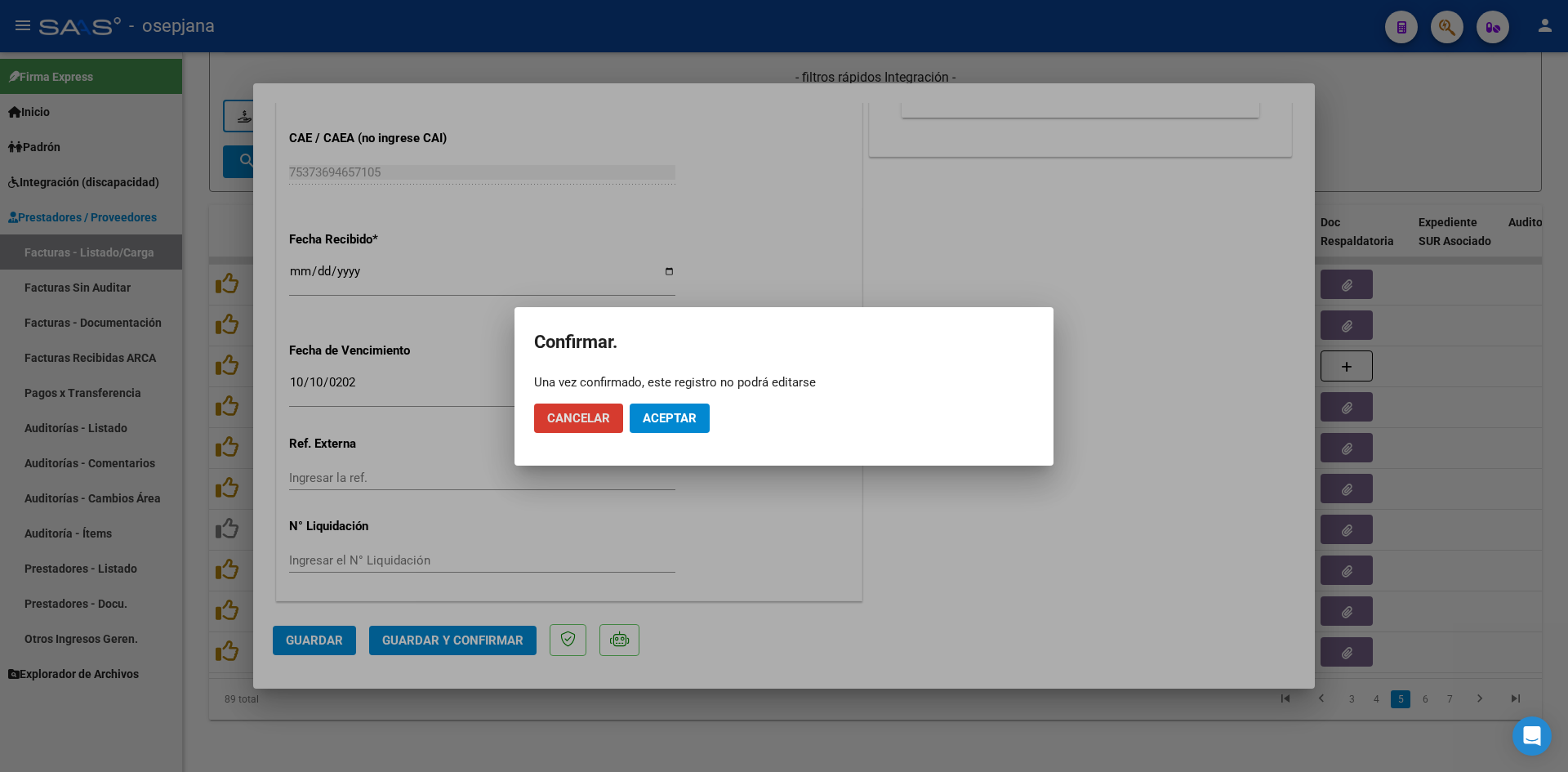
click at [653, 421] on span "Aceptar" at bounding box center [669, 418] width 54 height 15
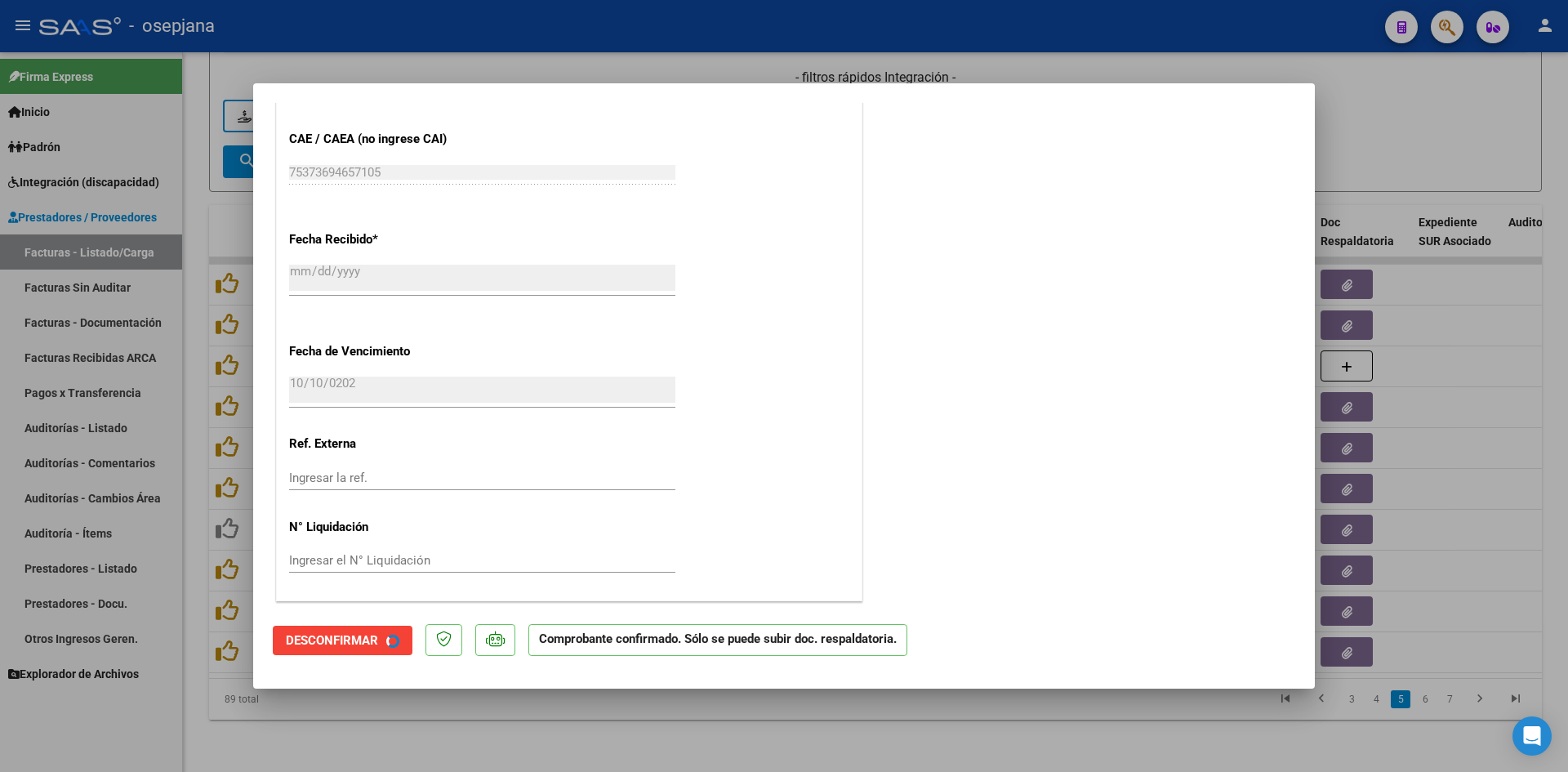
scroll to position [975, 0]
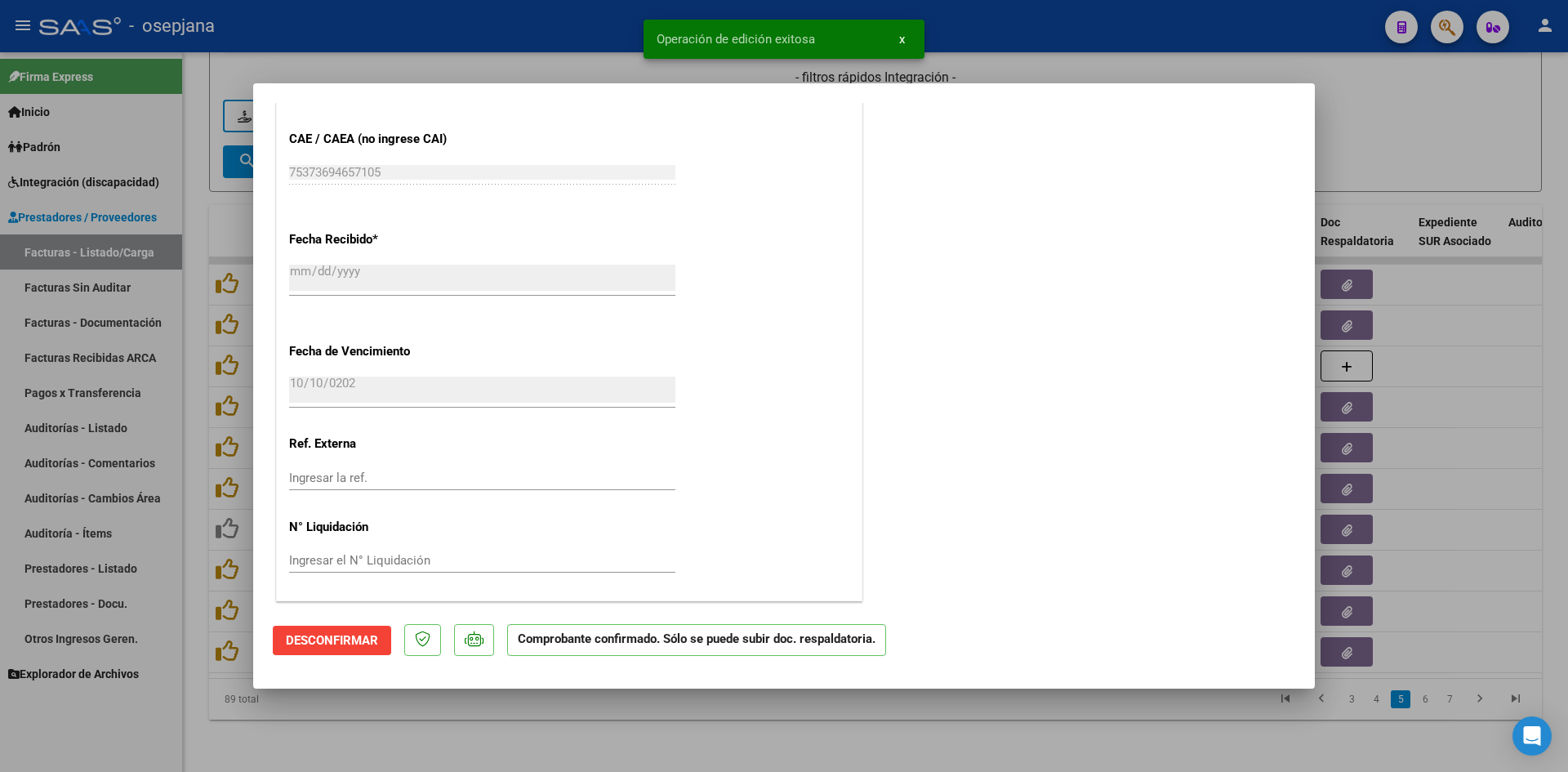
click at [1365, 141] on div at bounding box center [784, 386] width 1568 height 772
type input "$ 0,00"
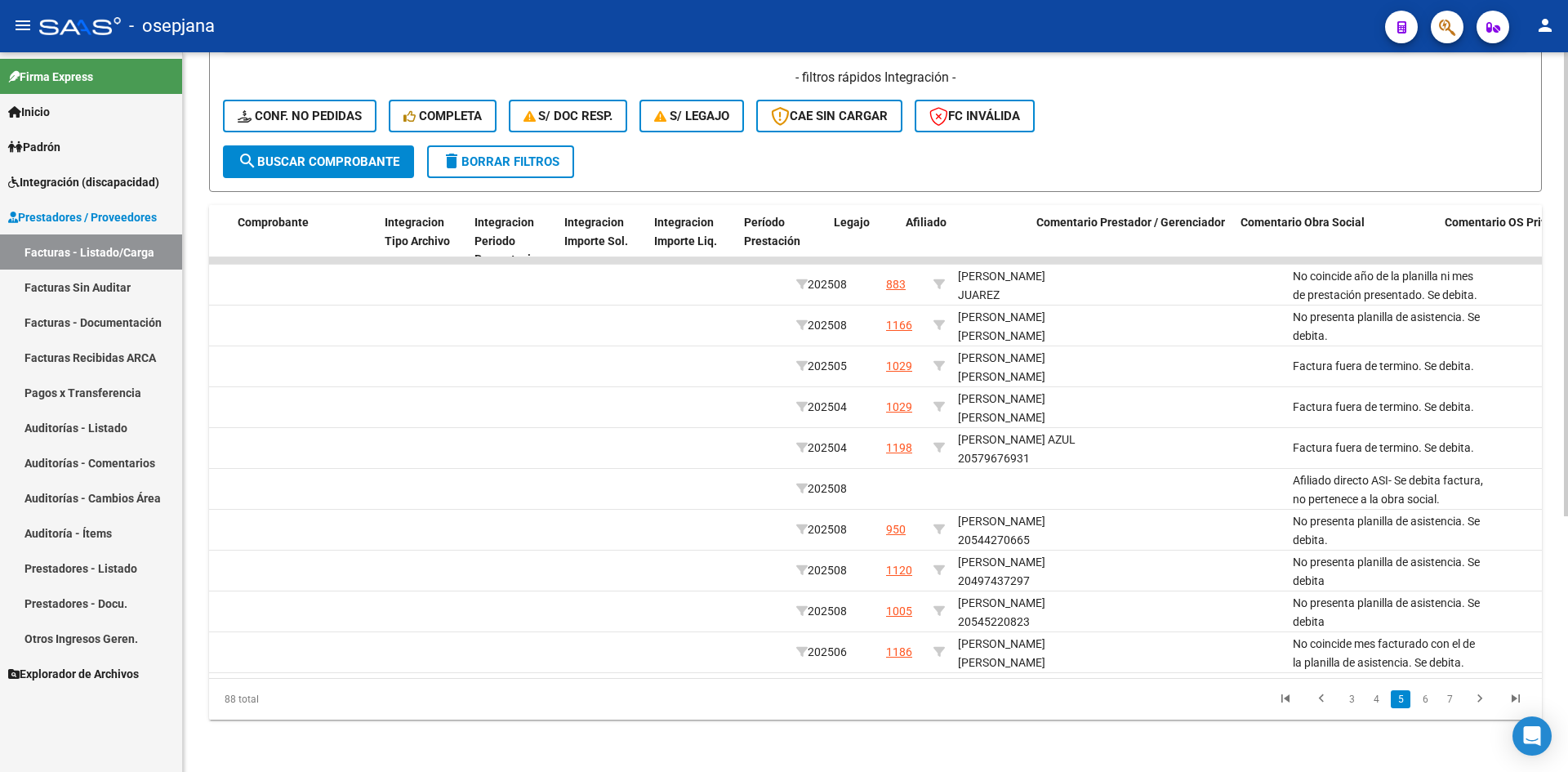
scroll to position [0, 1724]
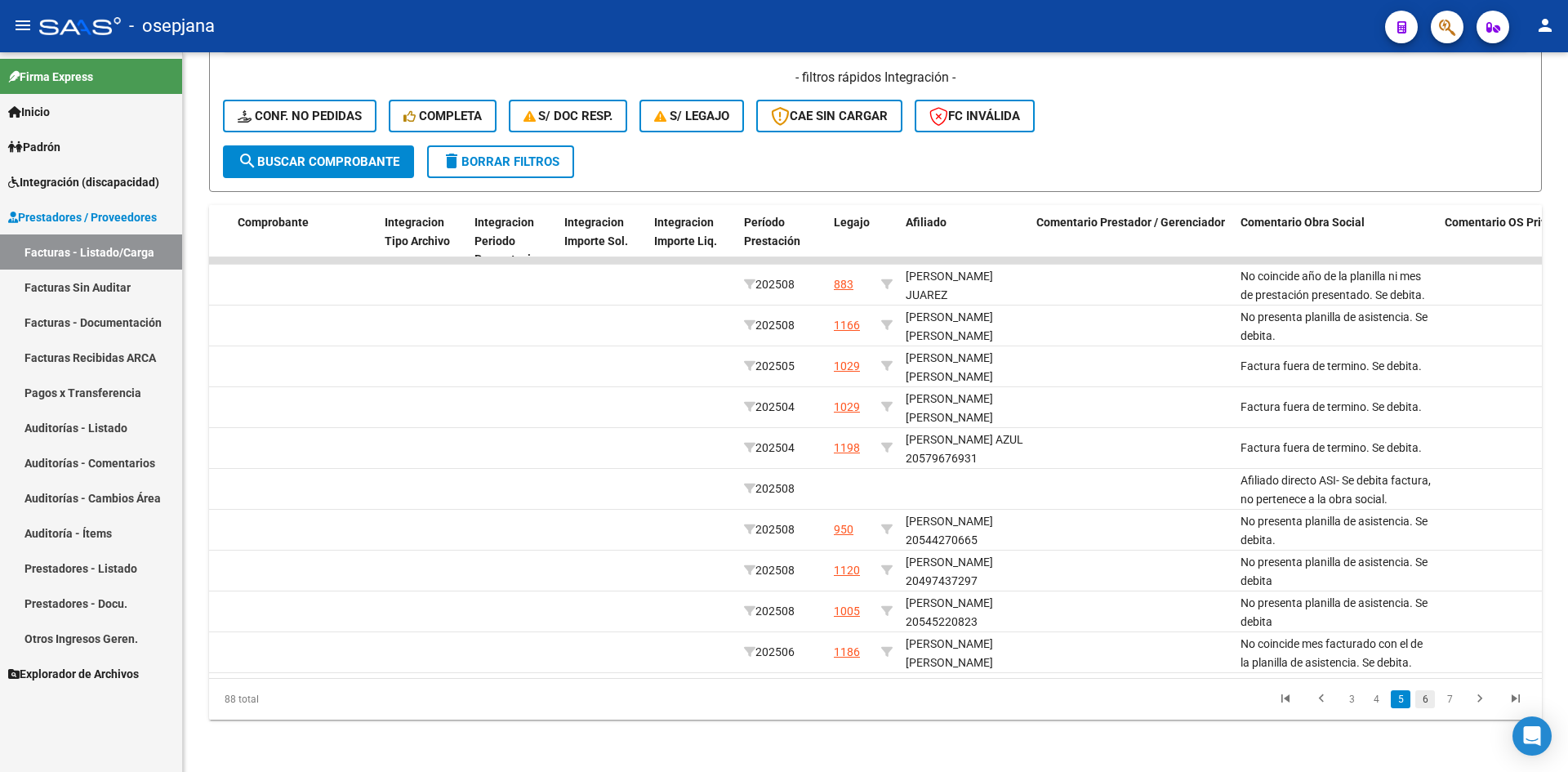
click at [1424, 702] on link "6" at bounding box center [1425, 699] width 20 height 18
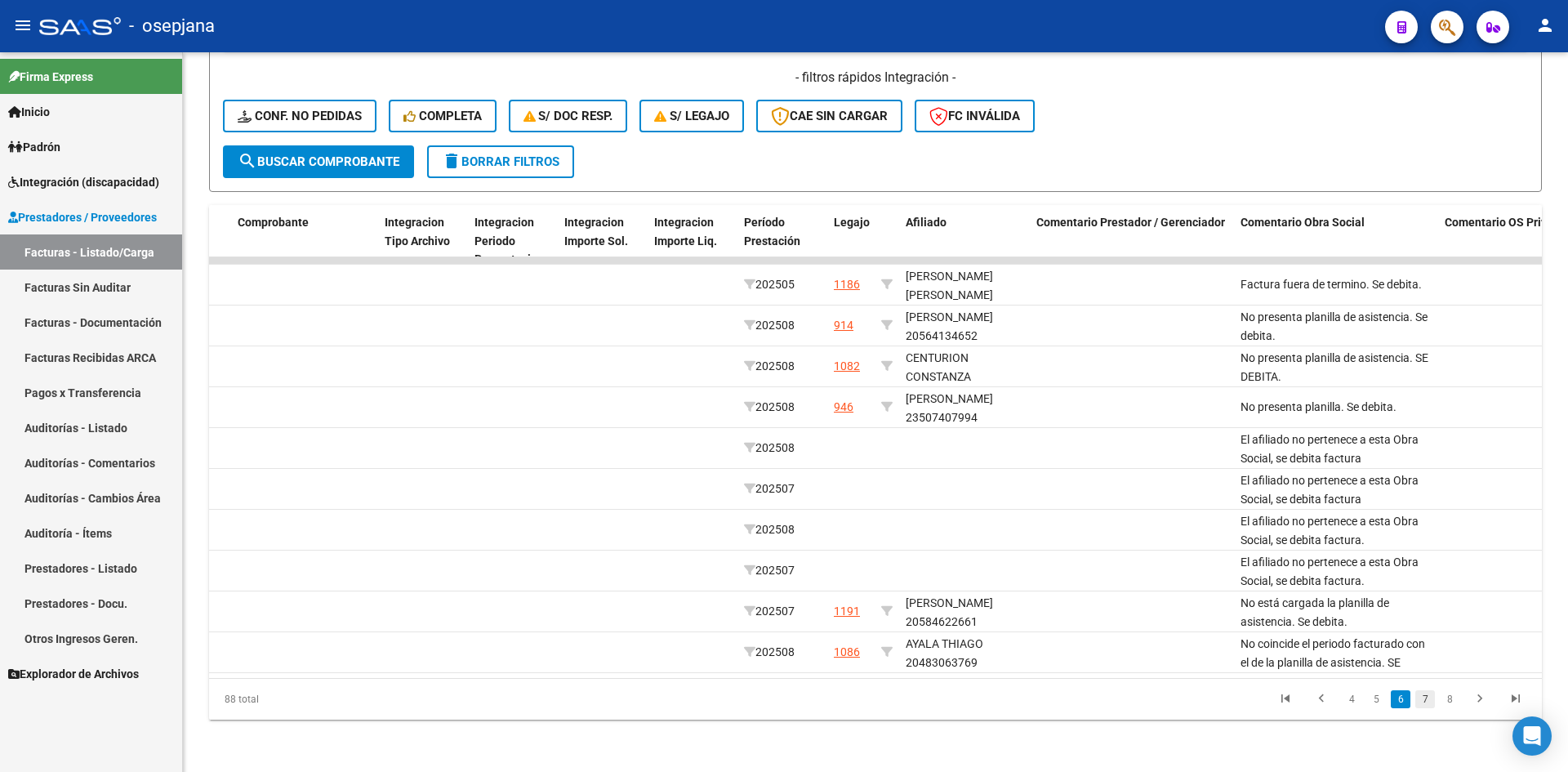
click at [1426, 700] on link "7" at bounding box center [1425, 699] width 20 height 18
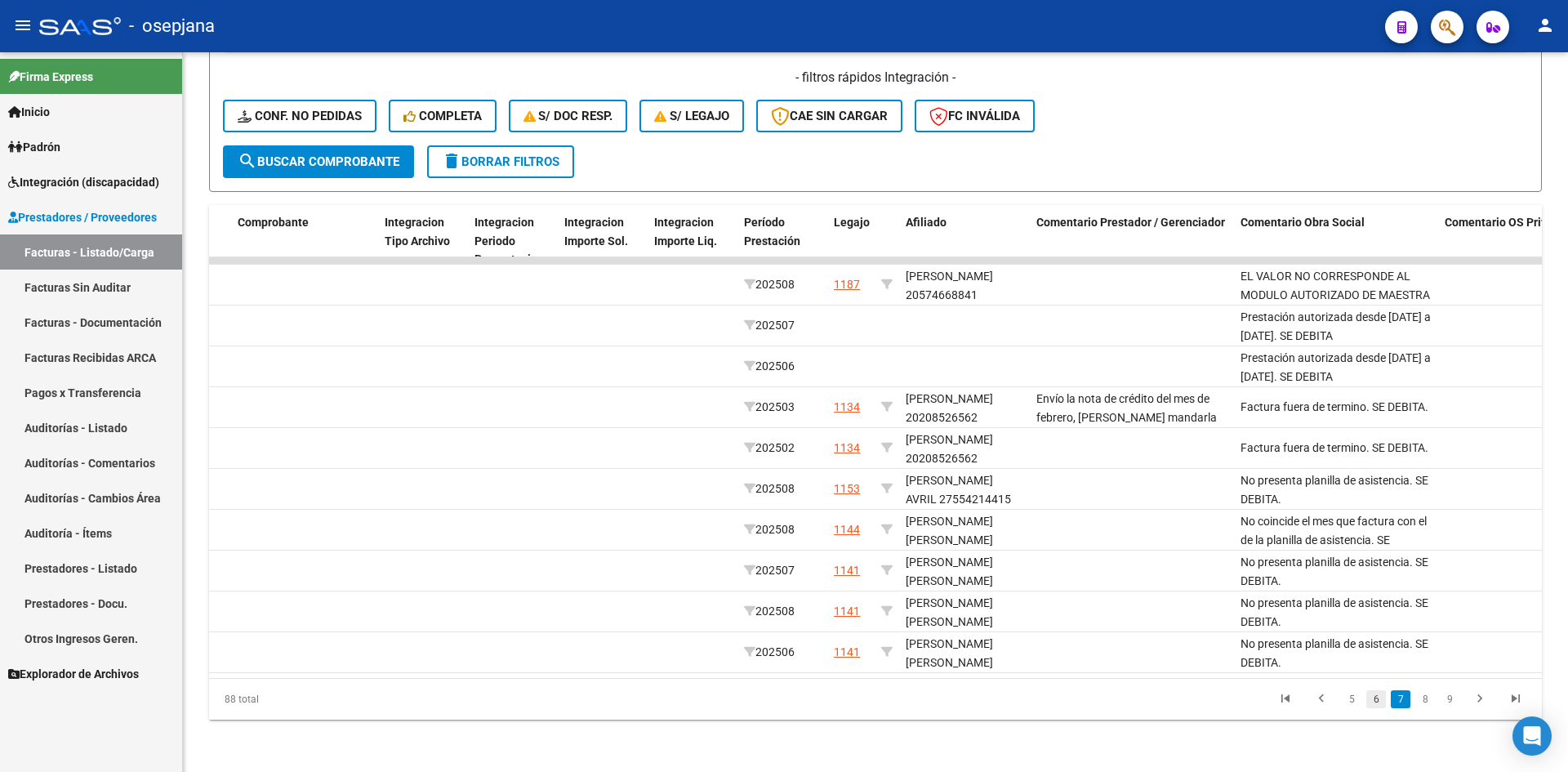
click at [1377, 705] on link "6" at bounding box center [1375, 699] width 20 height 18
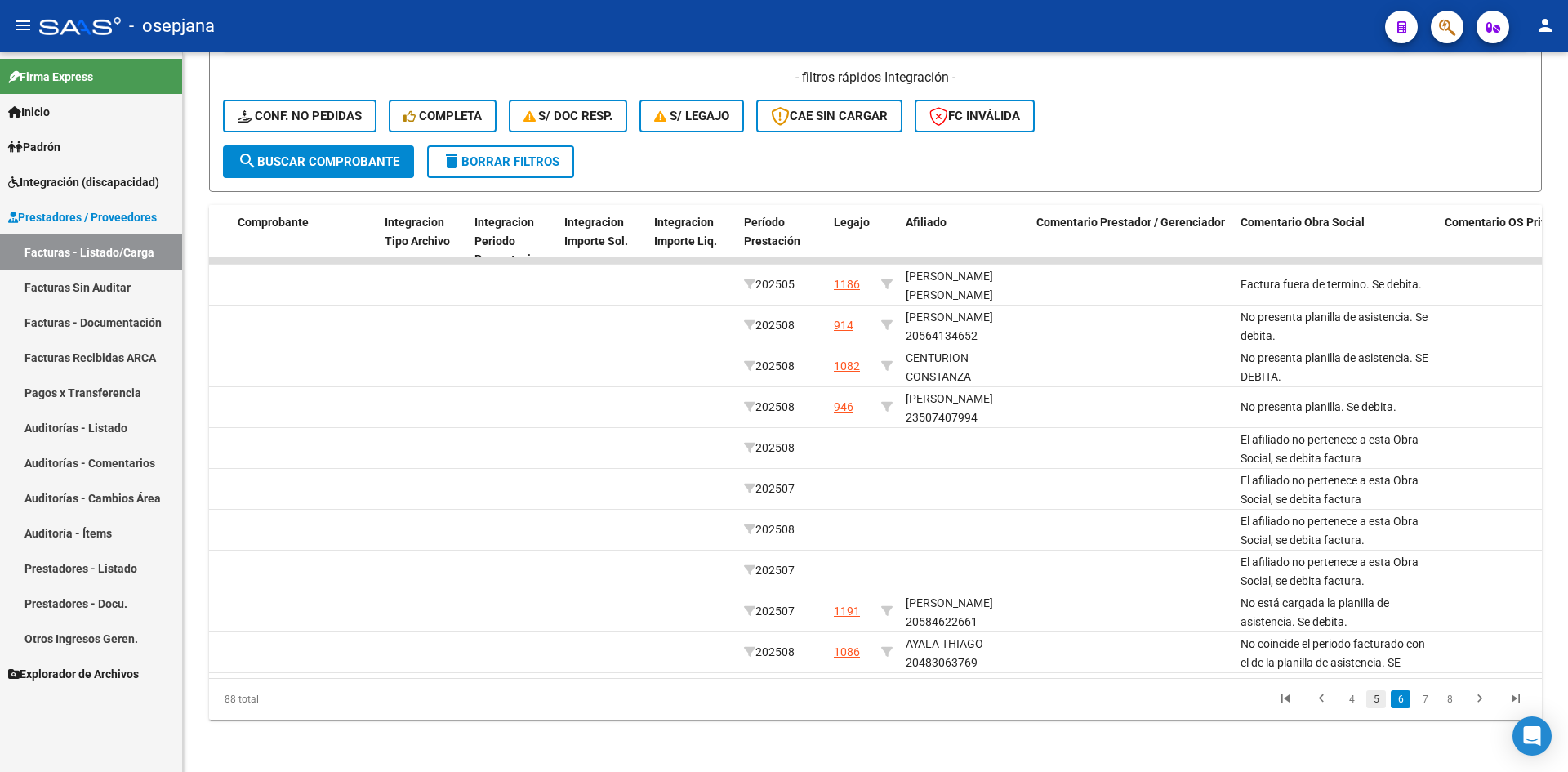
click at [1380, 700] on link "5" at bounding box center [1375, 699] width 20 height 18
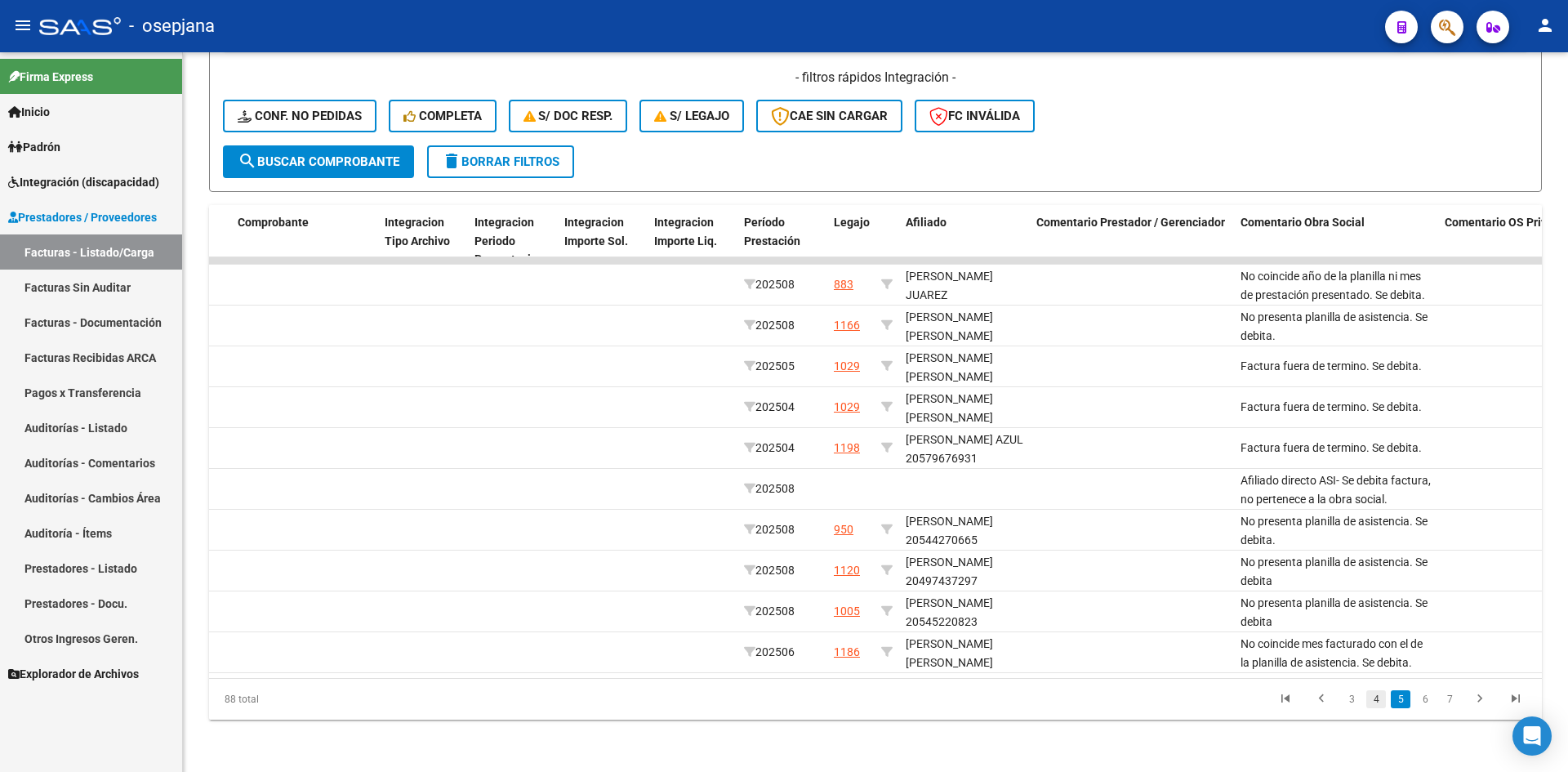
click at [1372, 699] on link "4" at bounding box center [1375, 699] width 20 height 18
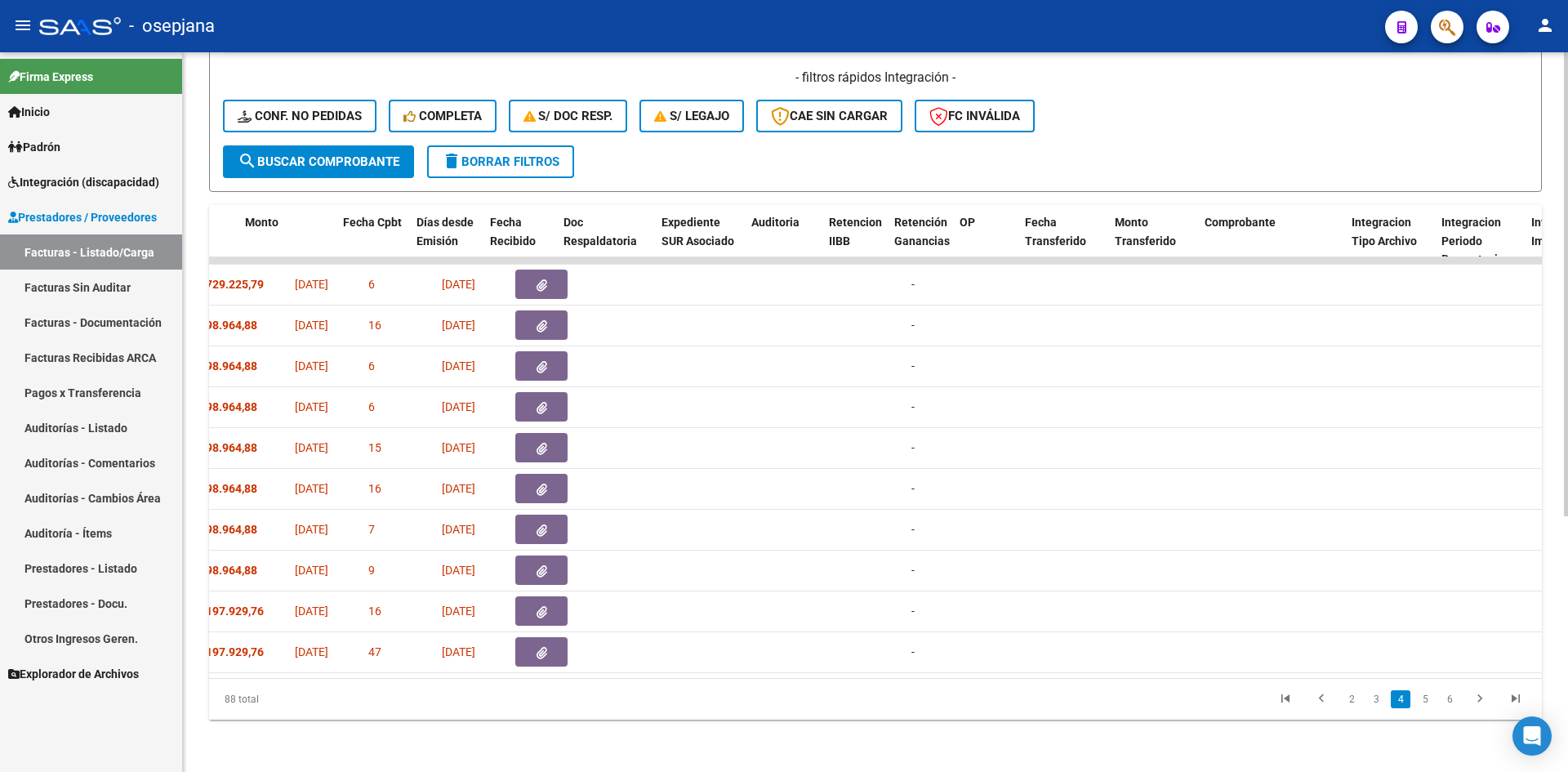
scroll to position [0, 0]
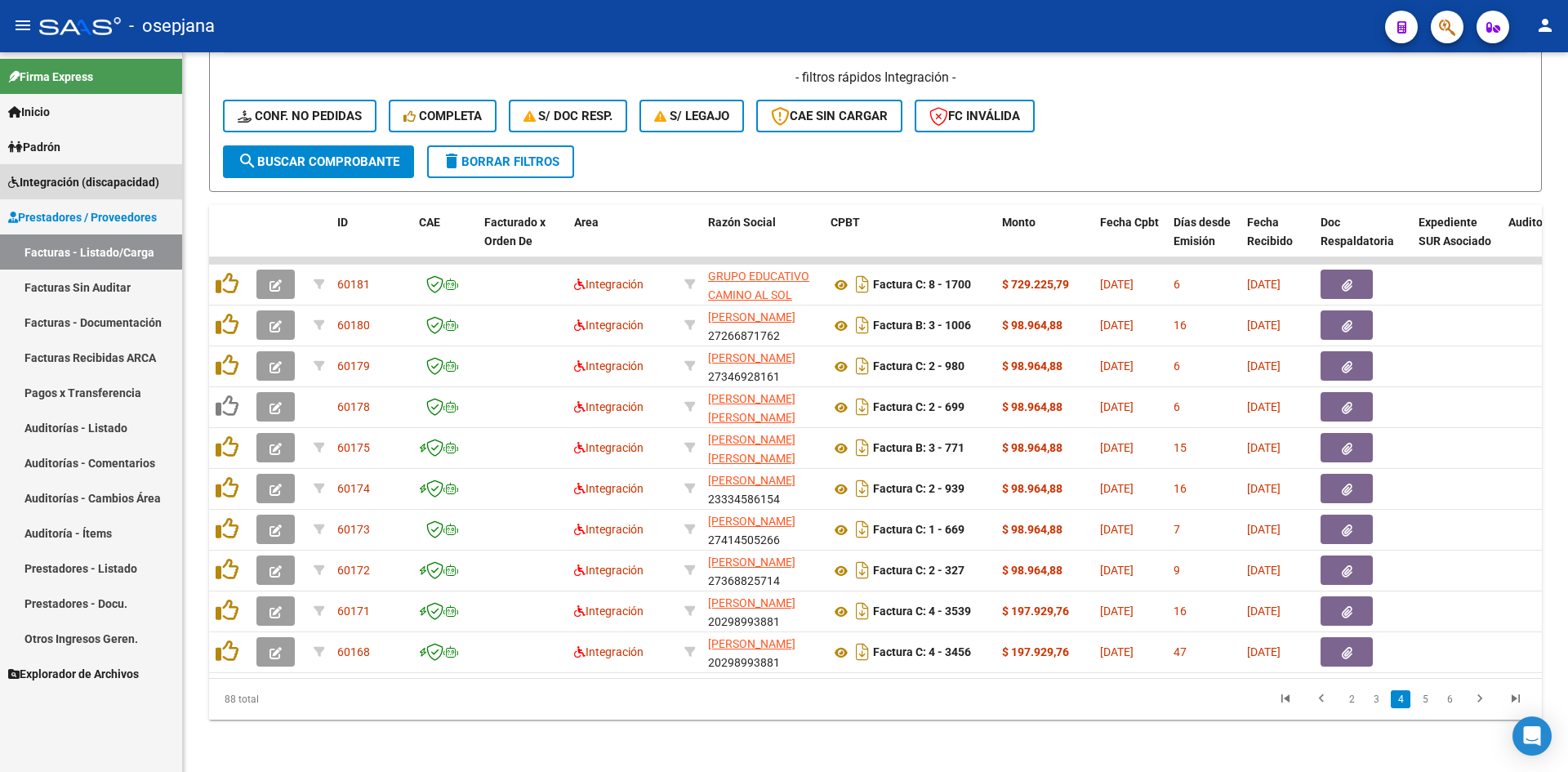
click at [95, 167] on link "Integración (discapacidad)" at bounding box center [91, 182] width 182 height 35
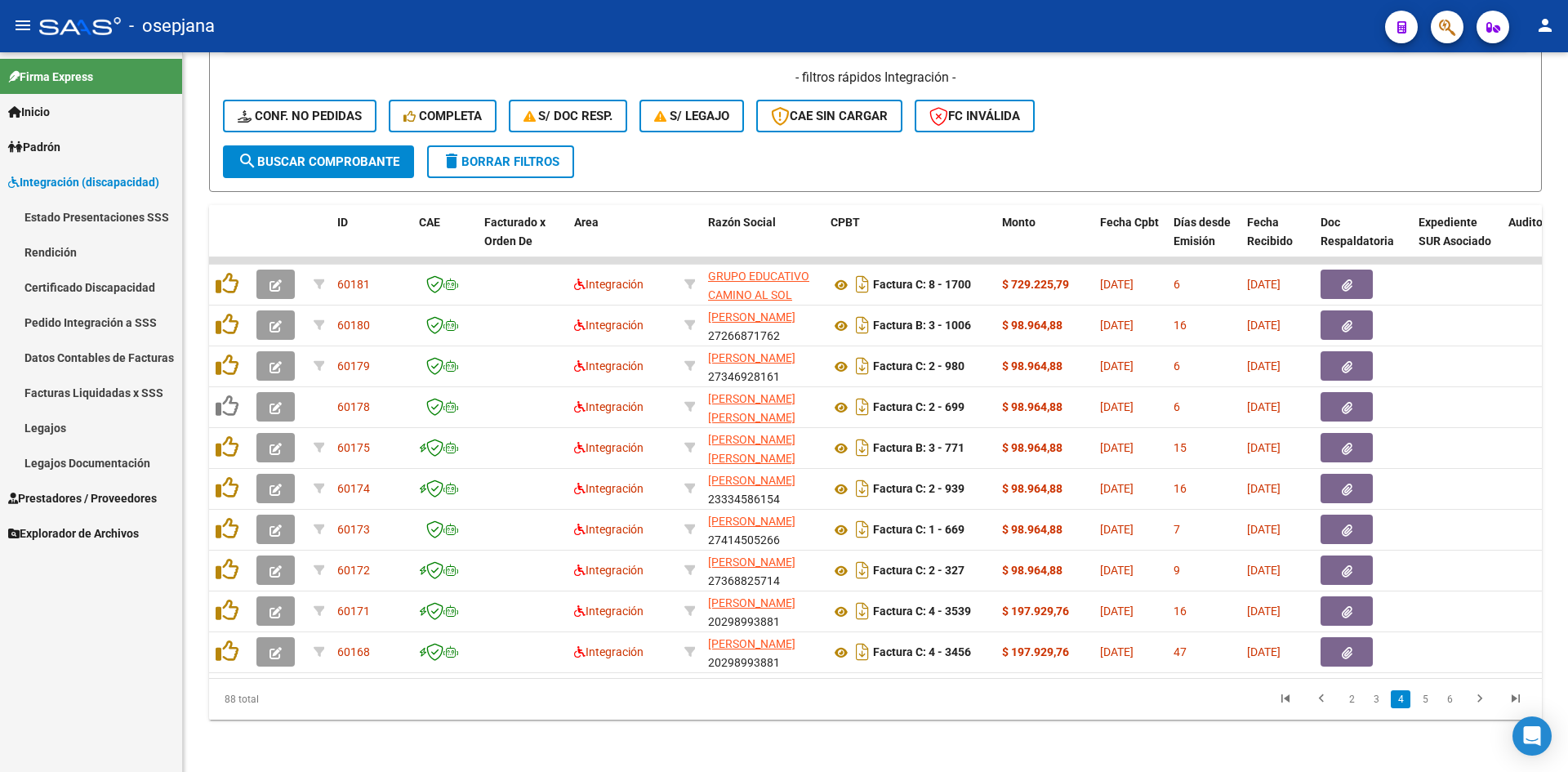
click at [124, 431] on link "Legajos" at bounding box center [91, 427] width 182 height 35
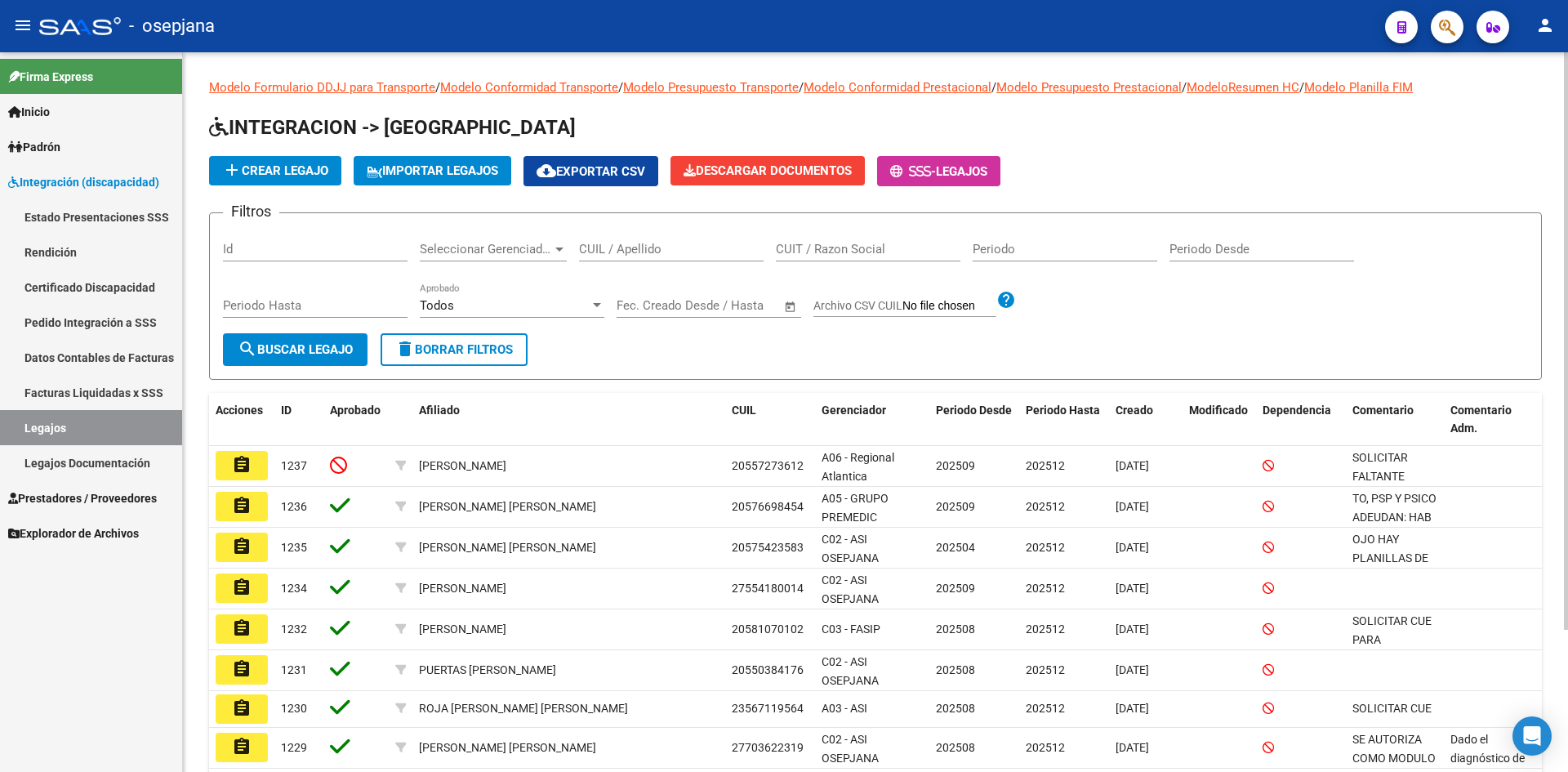
click at [636, 249] on input "CUIL / Apellido" at bounding box center [671, 249] width 184 height 15
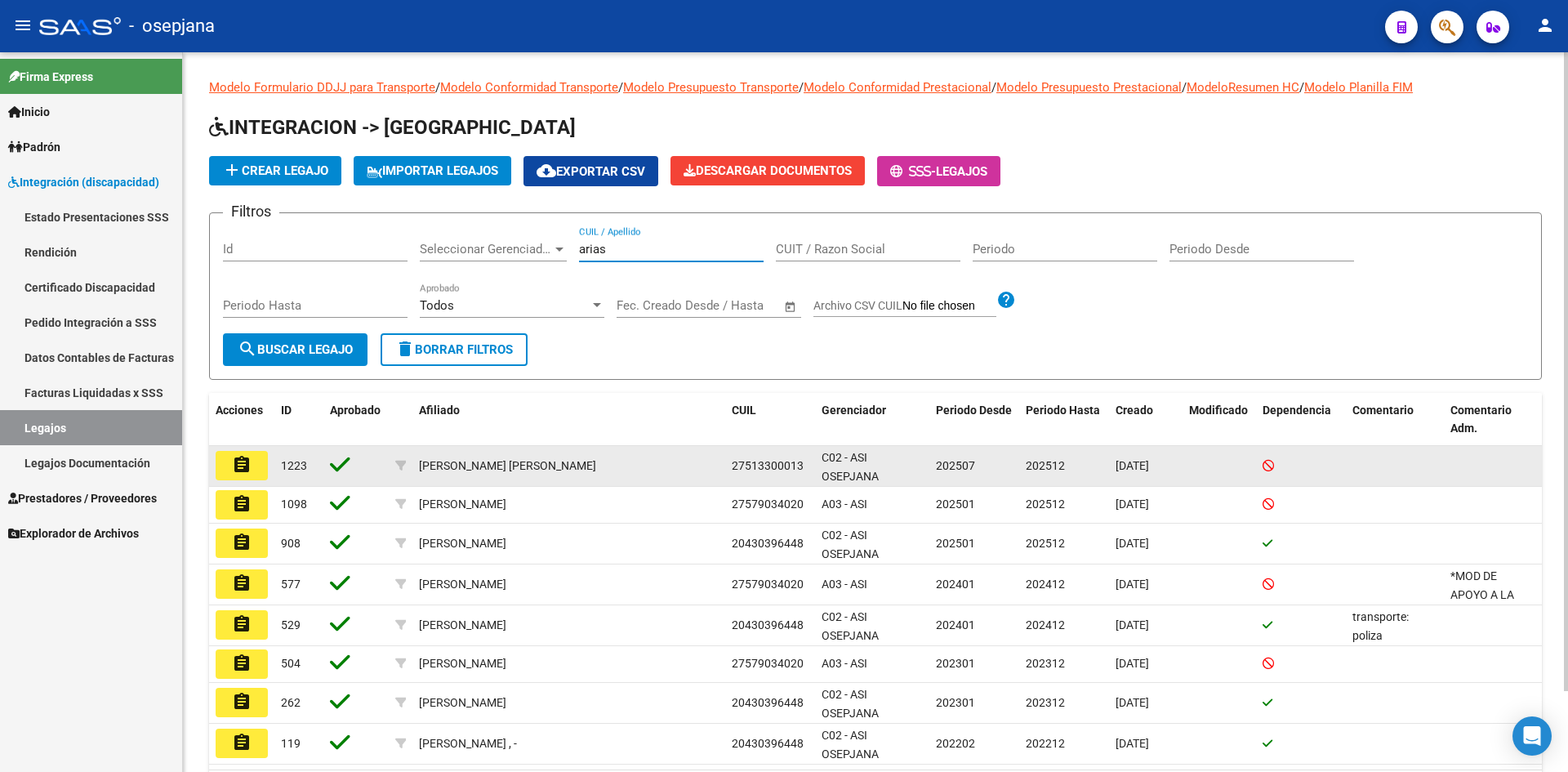
type input "arias"
click at [247, 472] on mat-icon "assignment" at bounding box center [241, 464] width 20 height 20
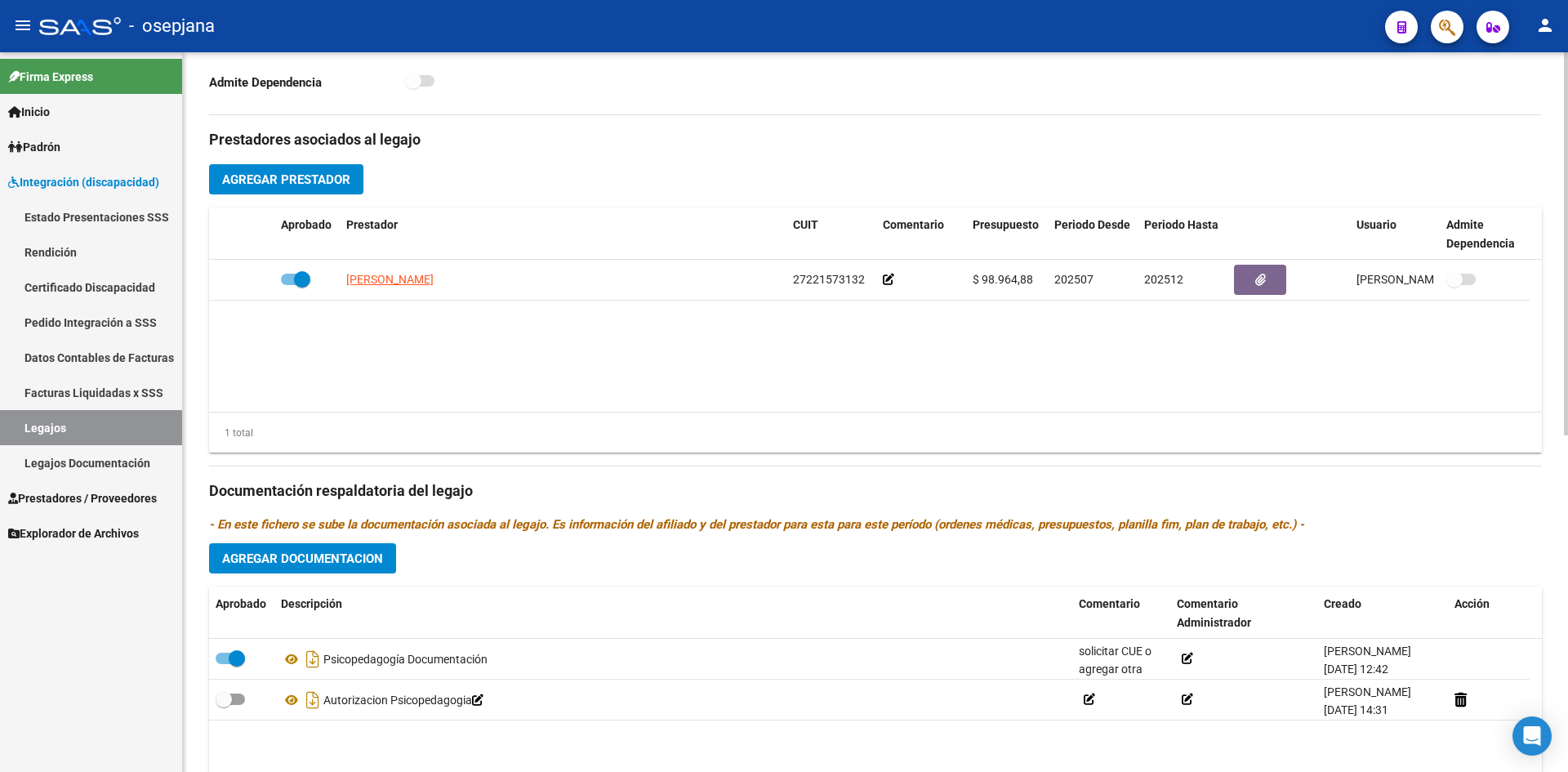
scroll to position [632, 0]
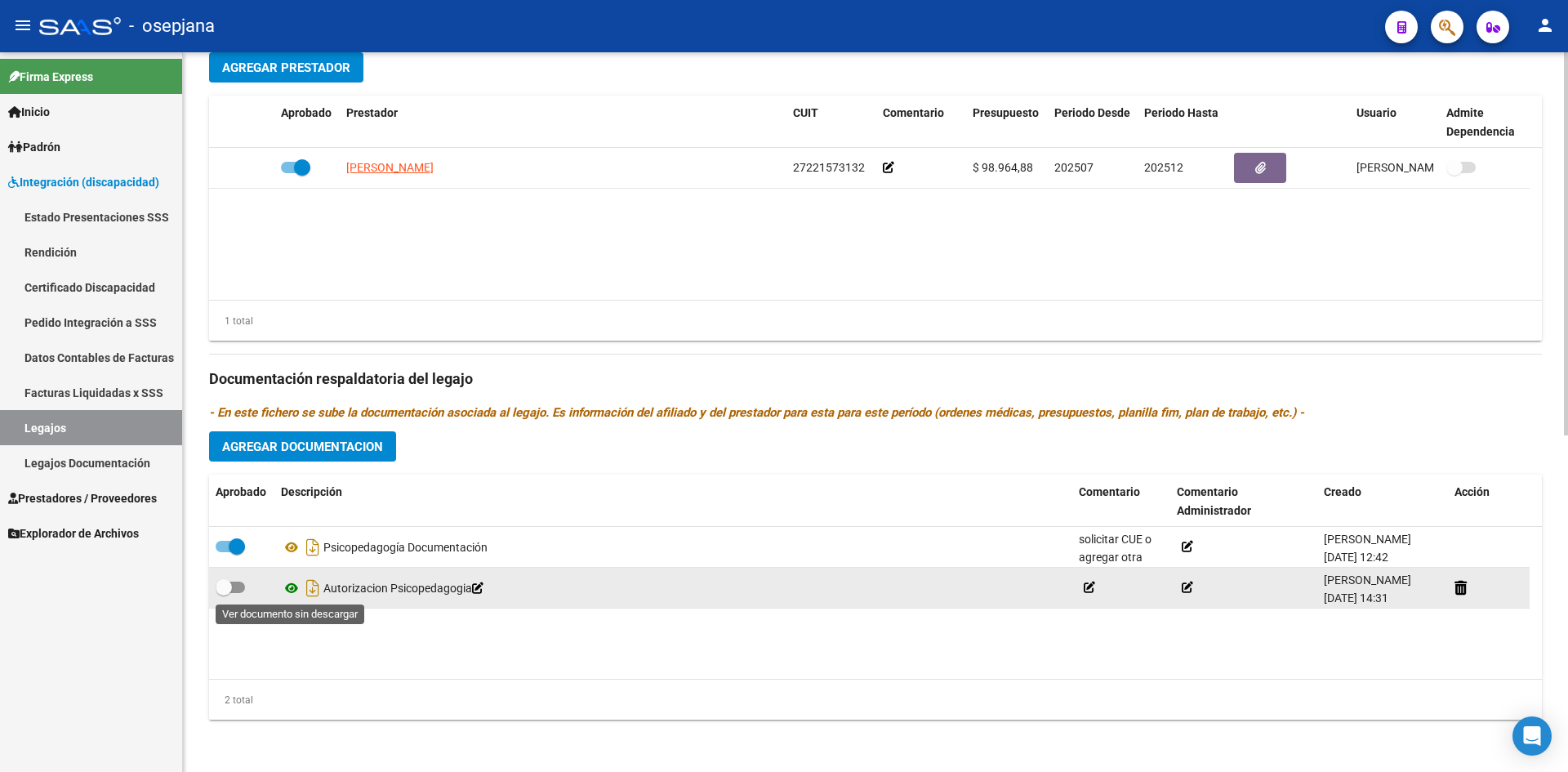
click at [291, 590] on icon at bounding box center [291, 588] width 22 height 20
click at [288, 589] on icon at bounding box center [291, 588] width 22 height 20
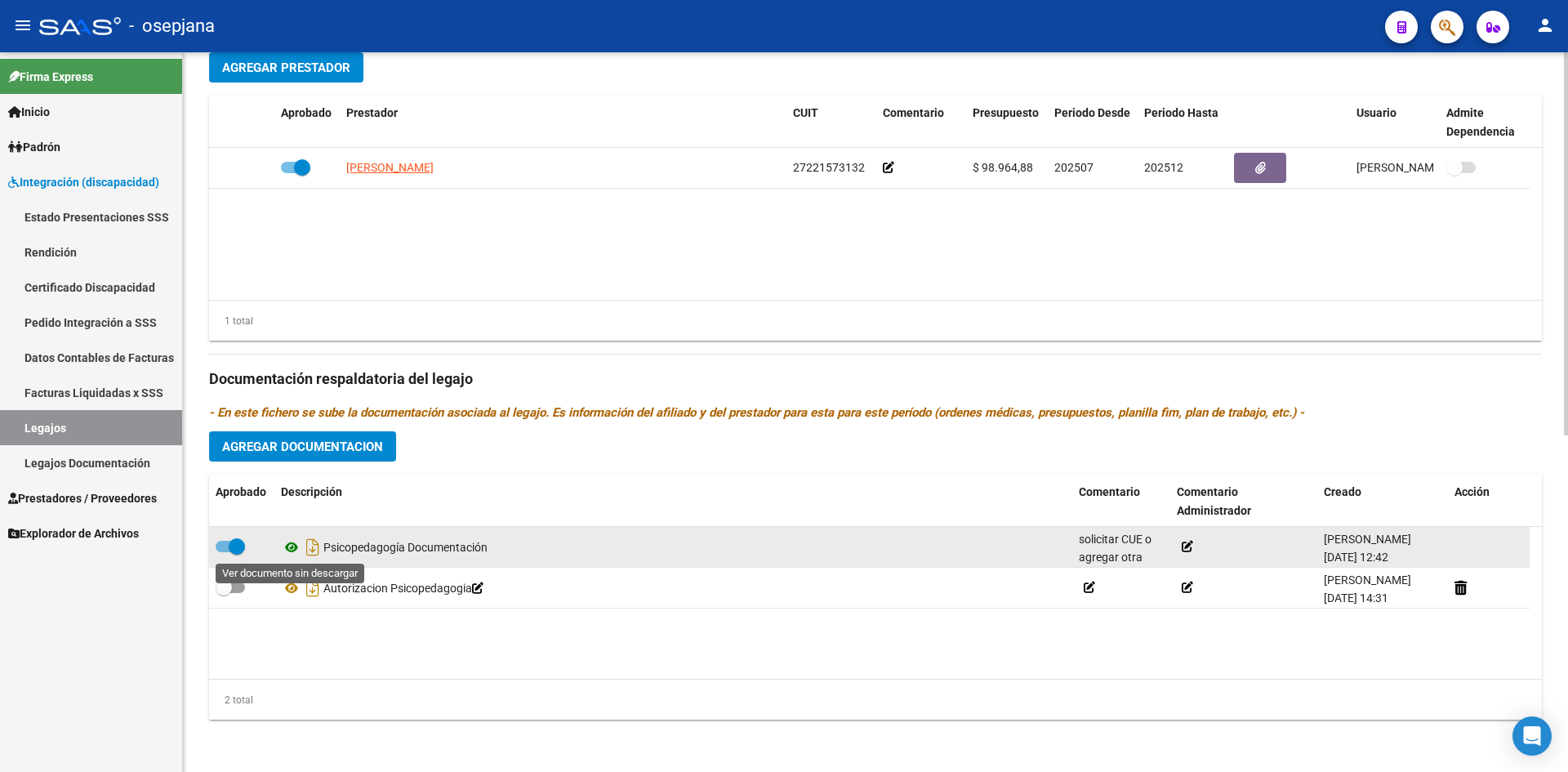
click at [290, 546] on icon at bounding box center [291, 547] width 22 height 20
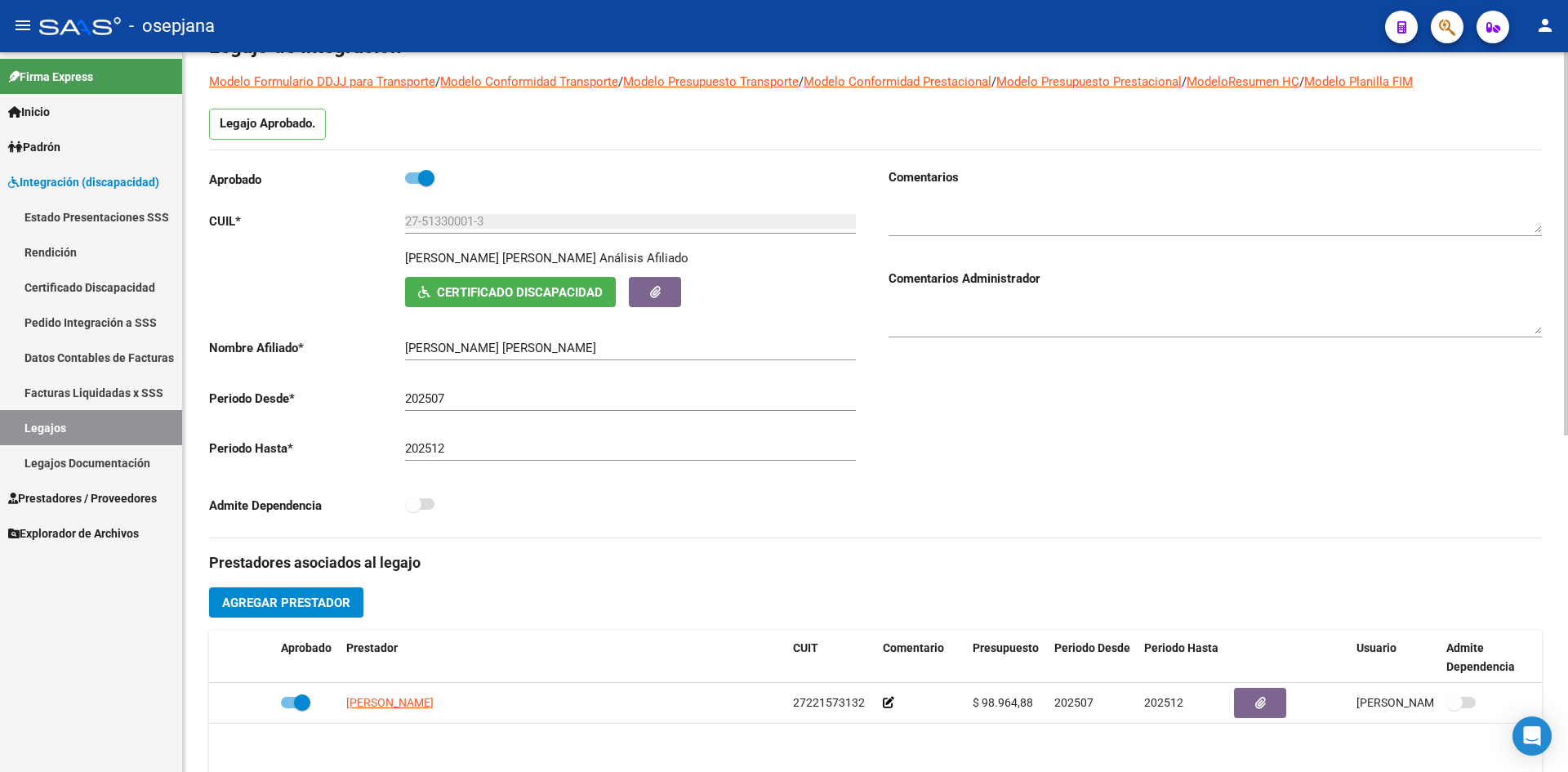
scroll to position [0, 0]
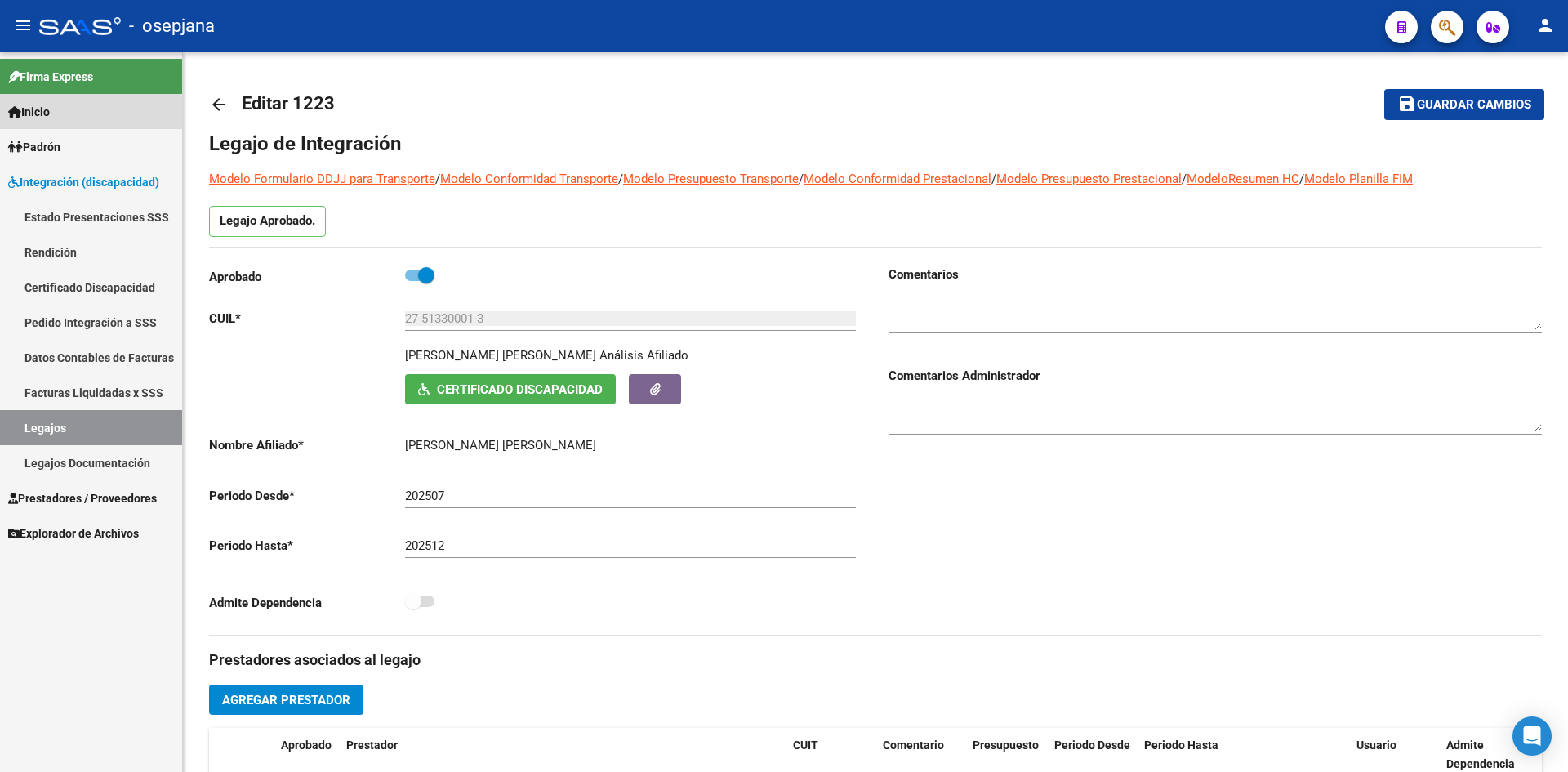
click at [45, 112] on span "Inicio" at bounding box center [29, 112] width 41 height 18
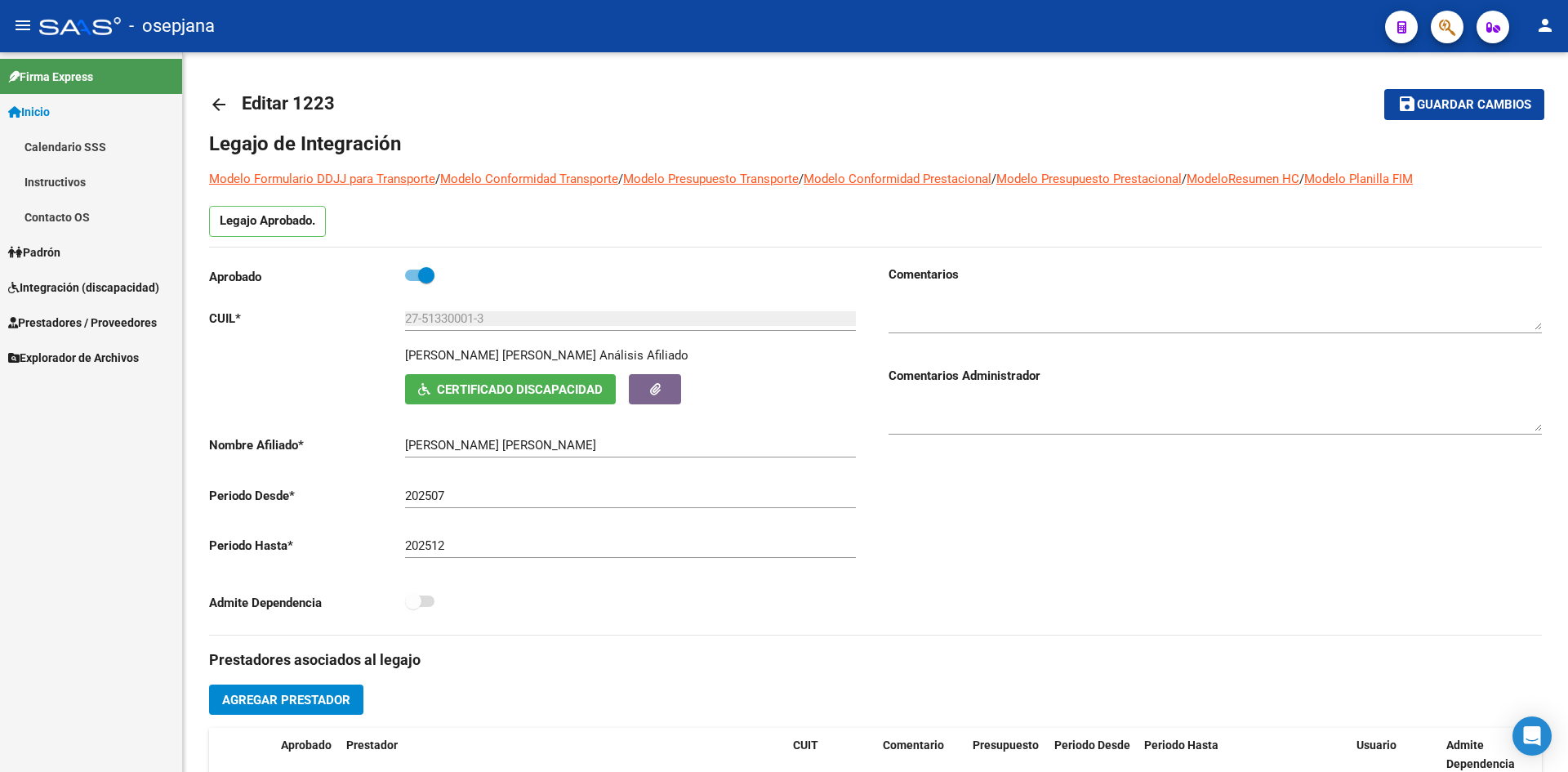
click at [85, 253] on link "Padrón" at bounding box center [91, 252] width 182 height 35
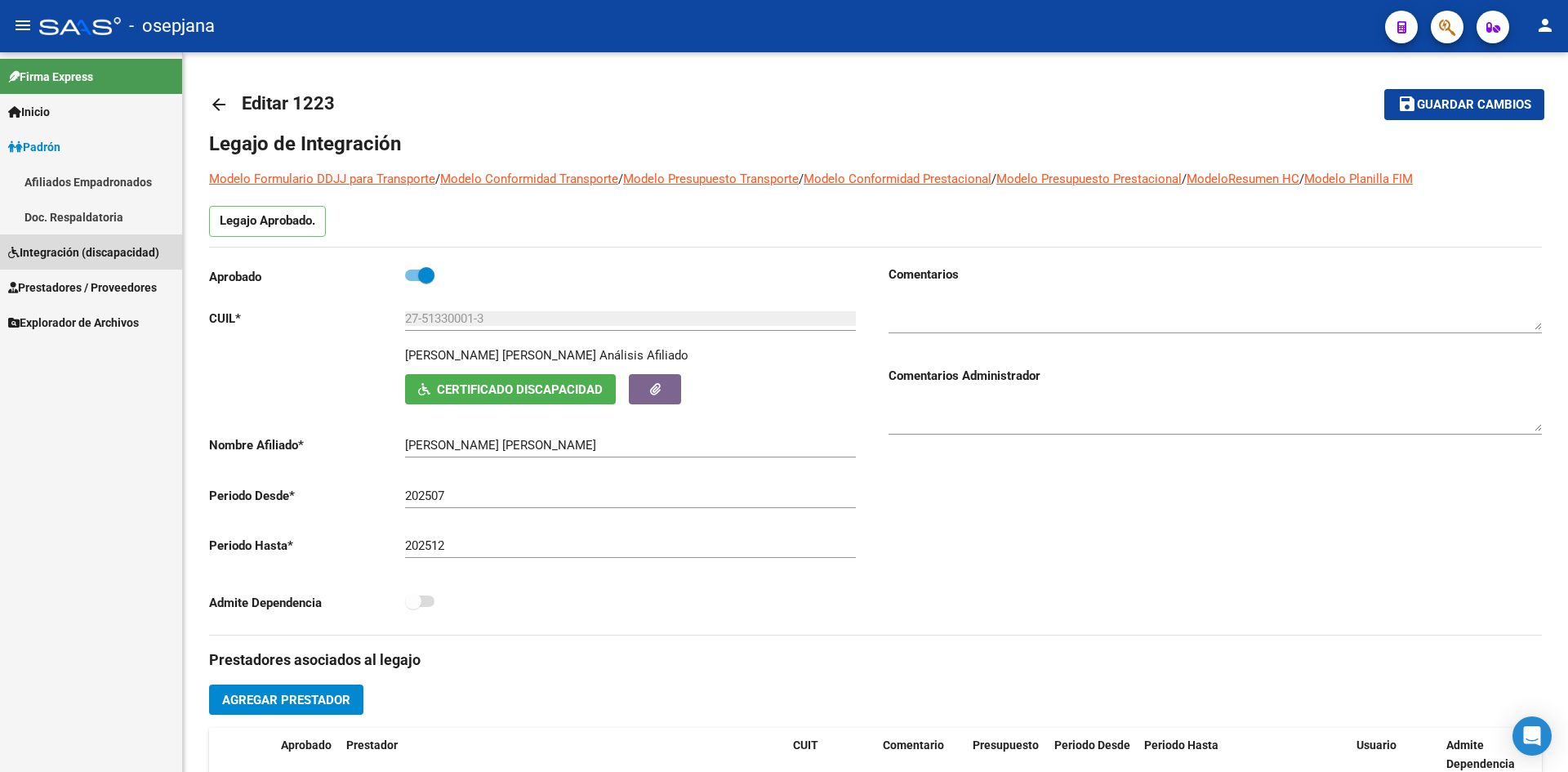
click at [84, 244] on span "Integración (discapacidad)" at bounding box center [83, 252] width 151 height 18
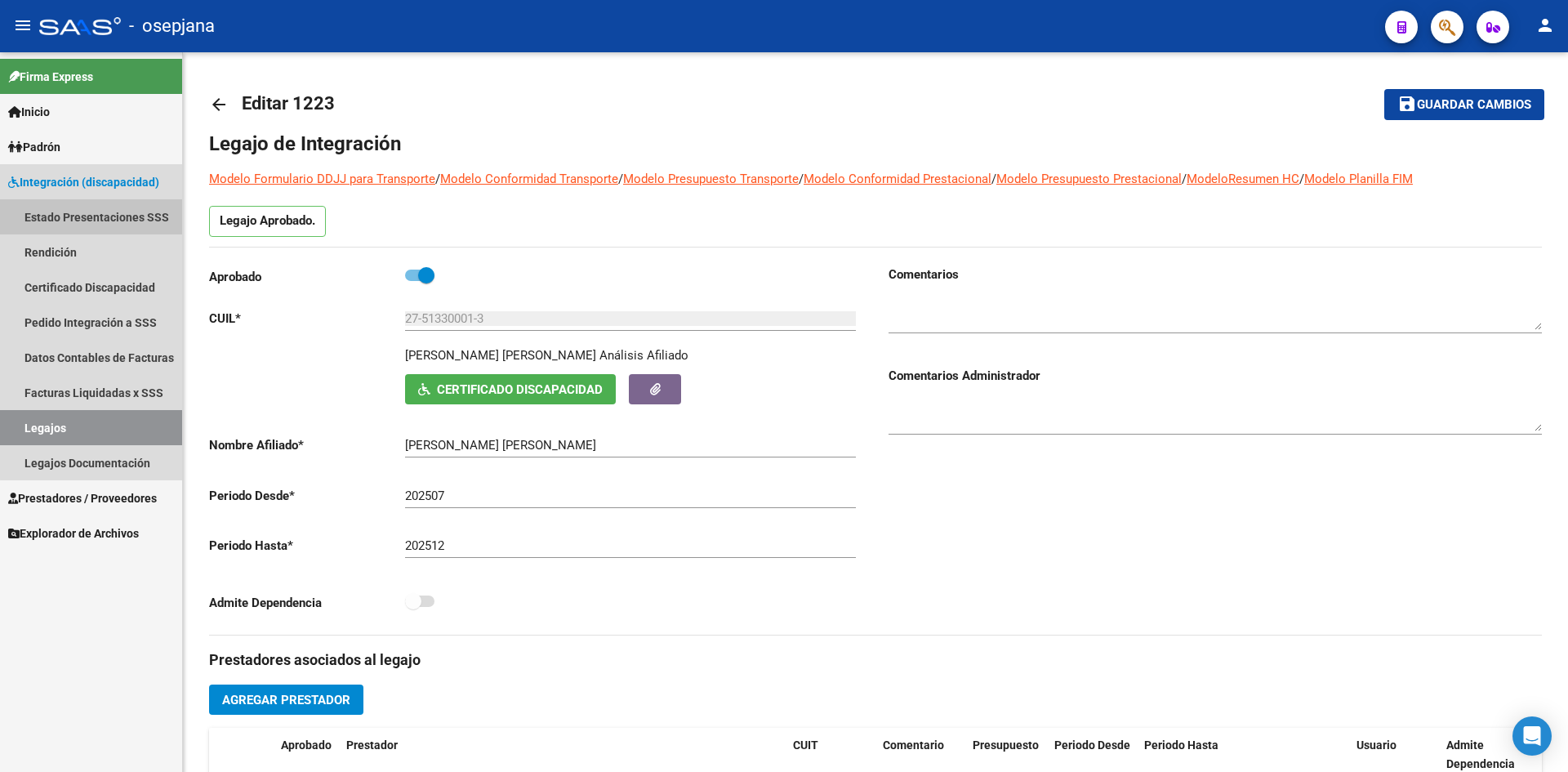
click at [141, 215] on link "Estado Presentaciones SSS" at bounding box center [91, 216] width 182 height 35
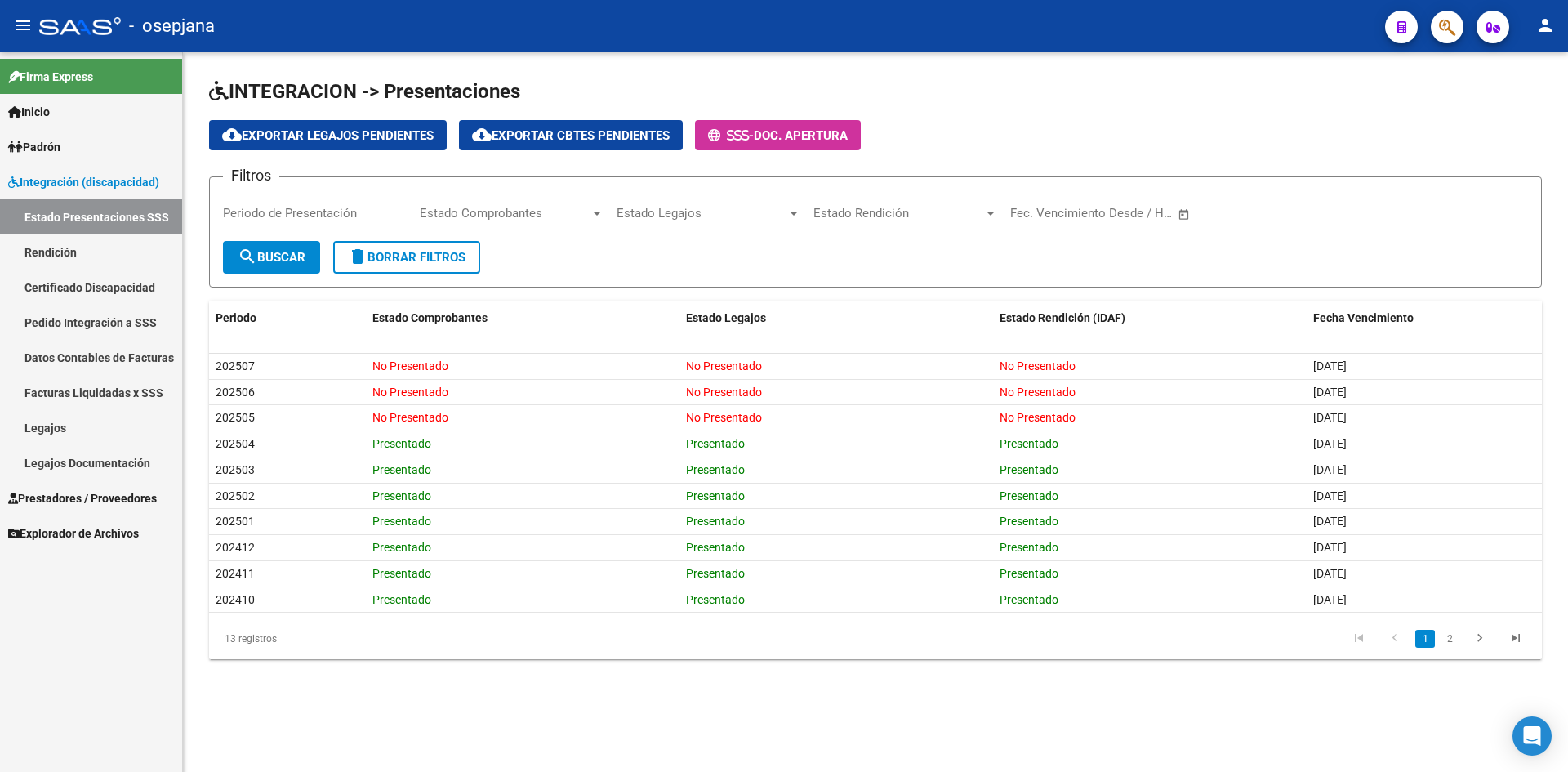
click at [72, 184] on span "Integración (discapacidad)" at bounding box center [83, 182] width 151 height 18
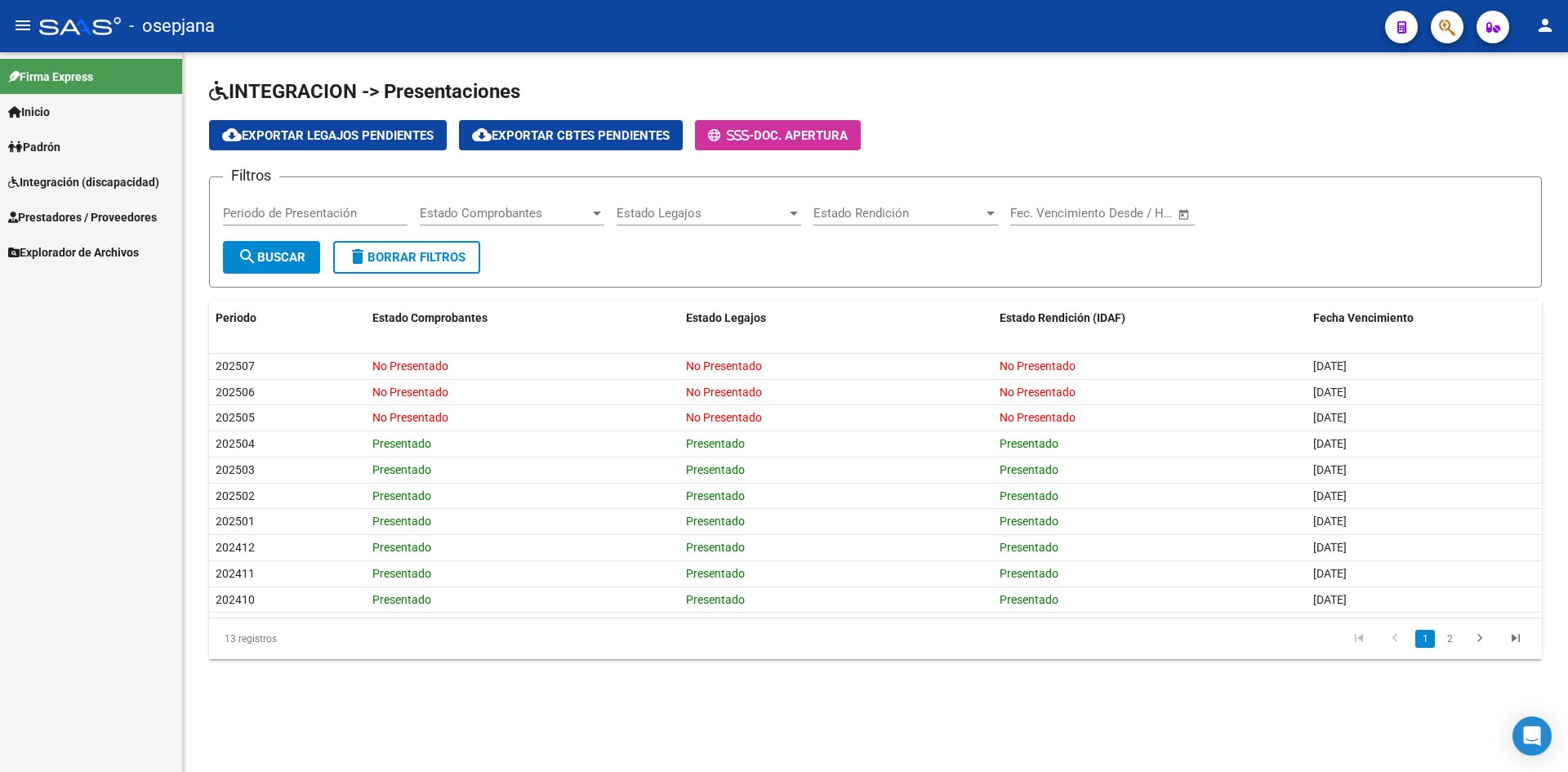
click at [77, 182] on span "Integración (discapacidad)" at bounding box center [83, 182] width 151 height 18
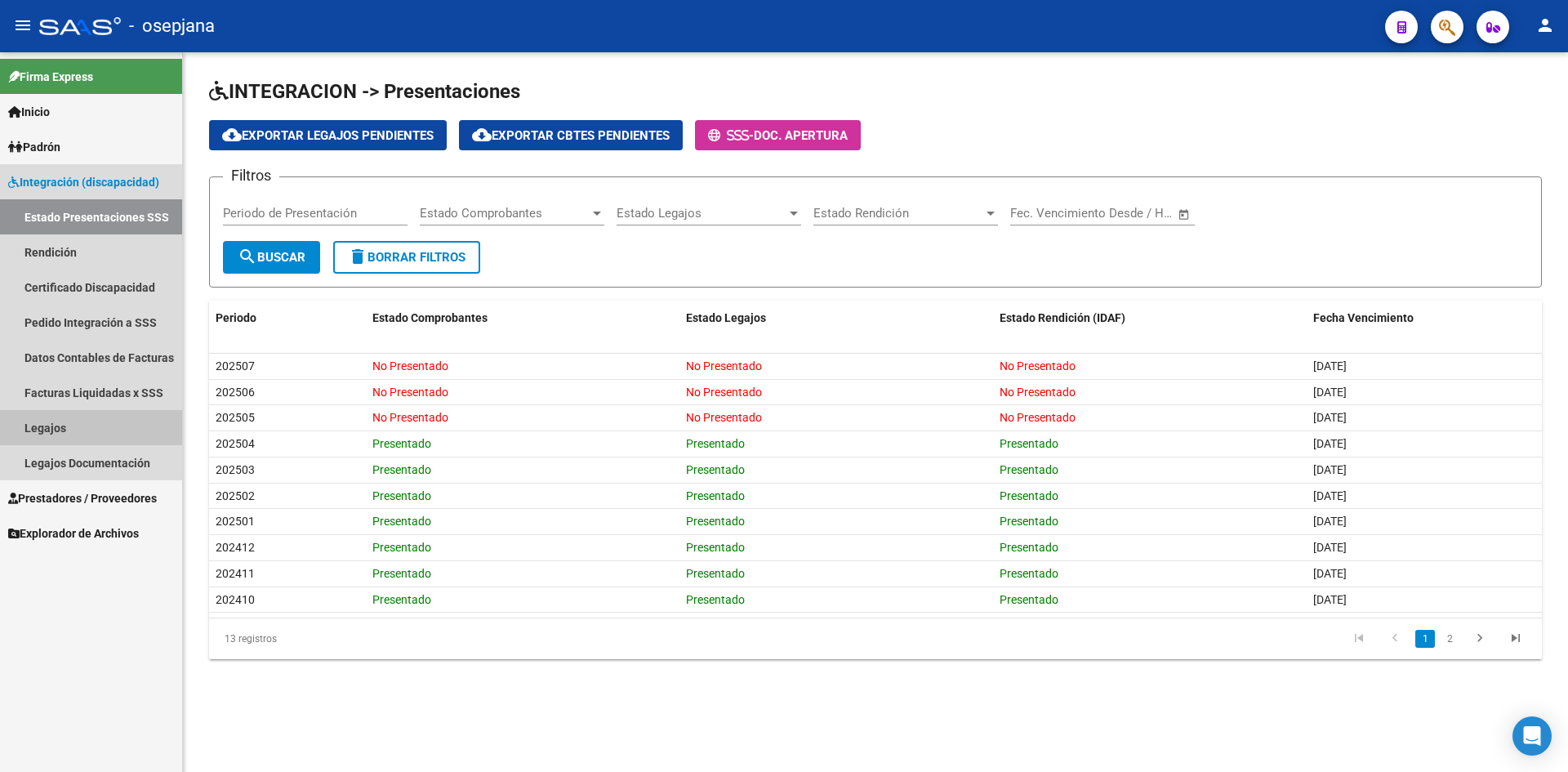
click at [53, 424] on link "Legajos" at bounding box center [91, 427] width 182 height 35
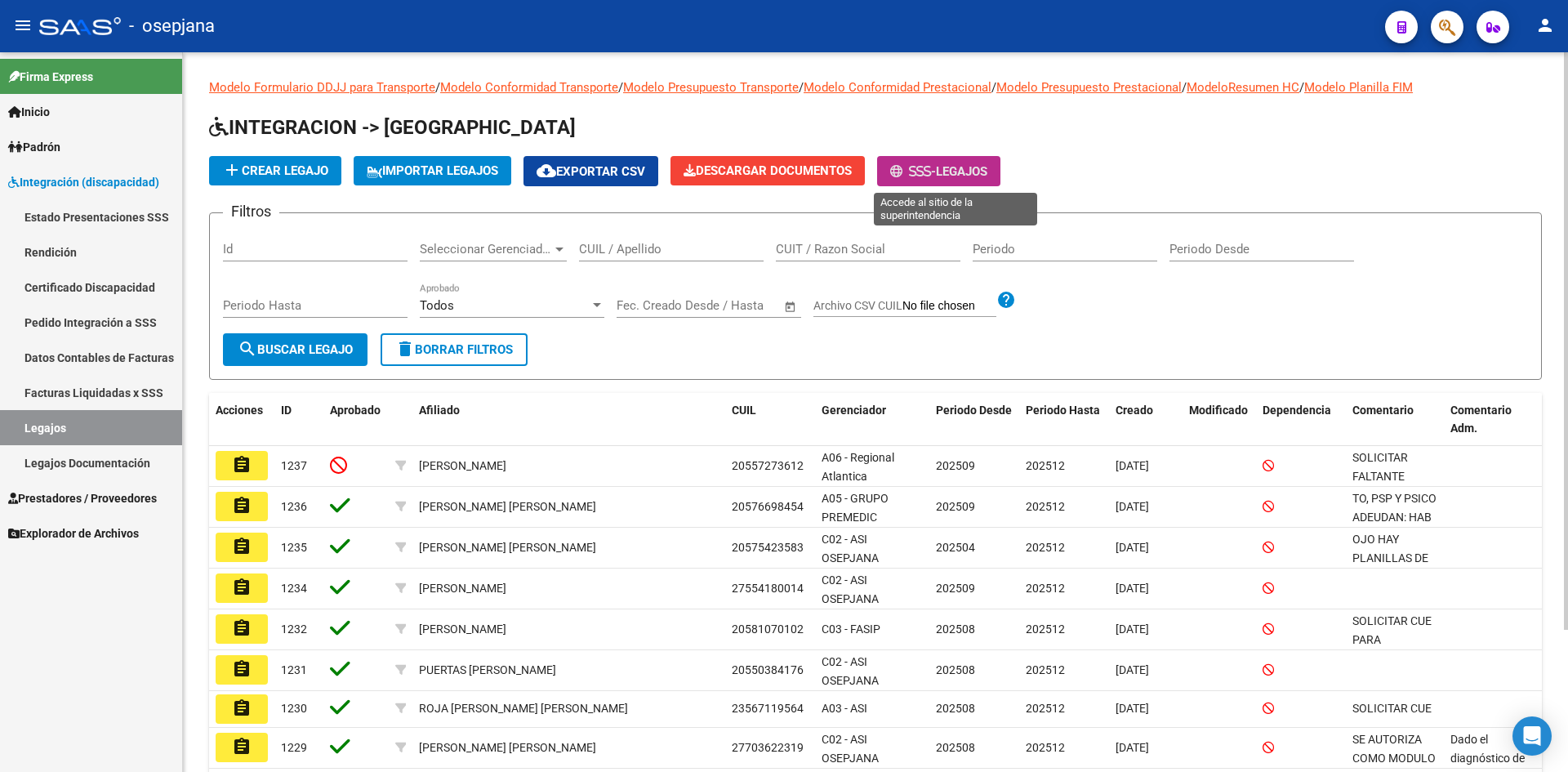
click at [959, 175] on span "Legajos" at bounding box center [962, 171] width 52 height 15
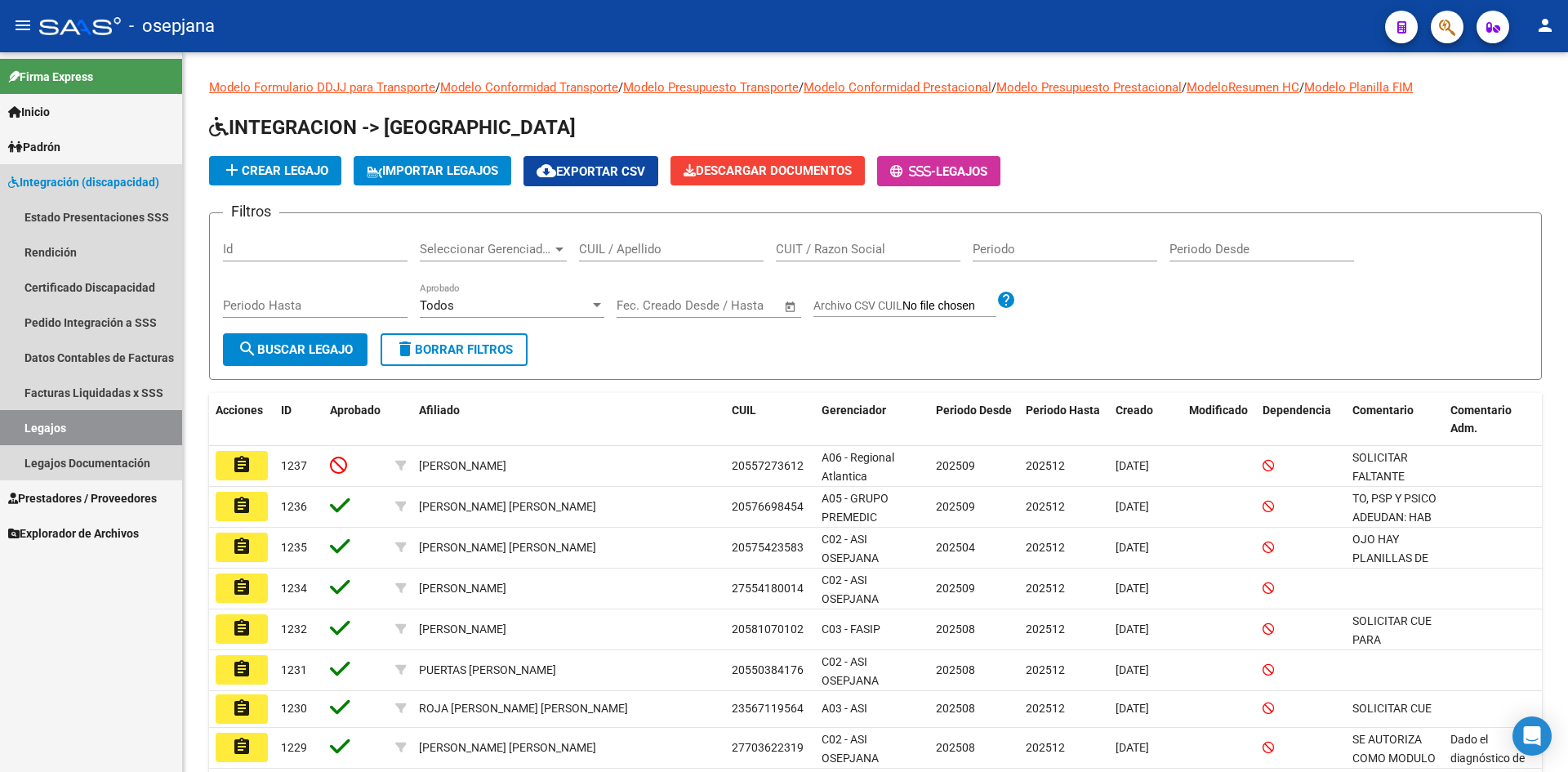
click at [62, 182] on span "Integración (discapacidad)" at bounding box center [83, 182] width 151 height 18
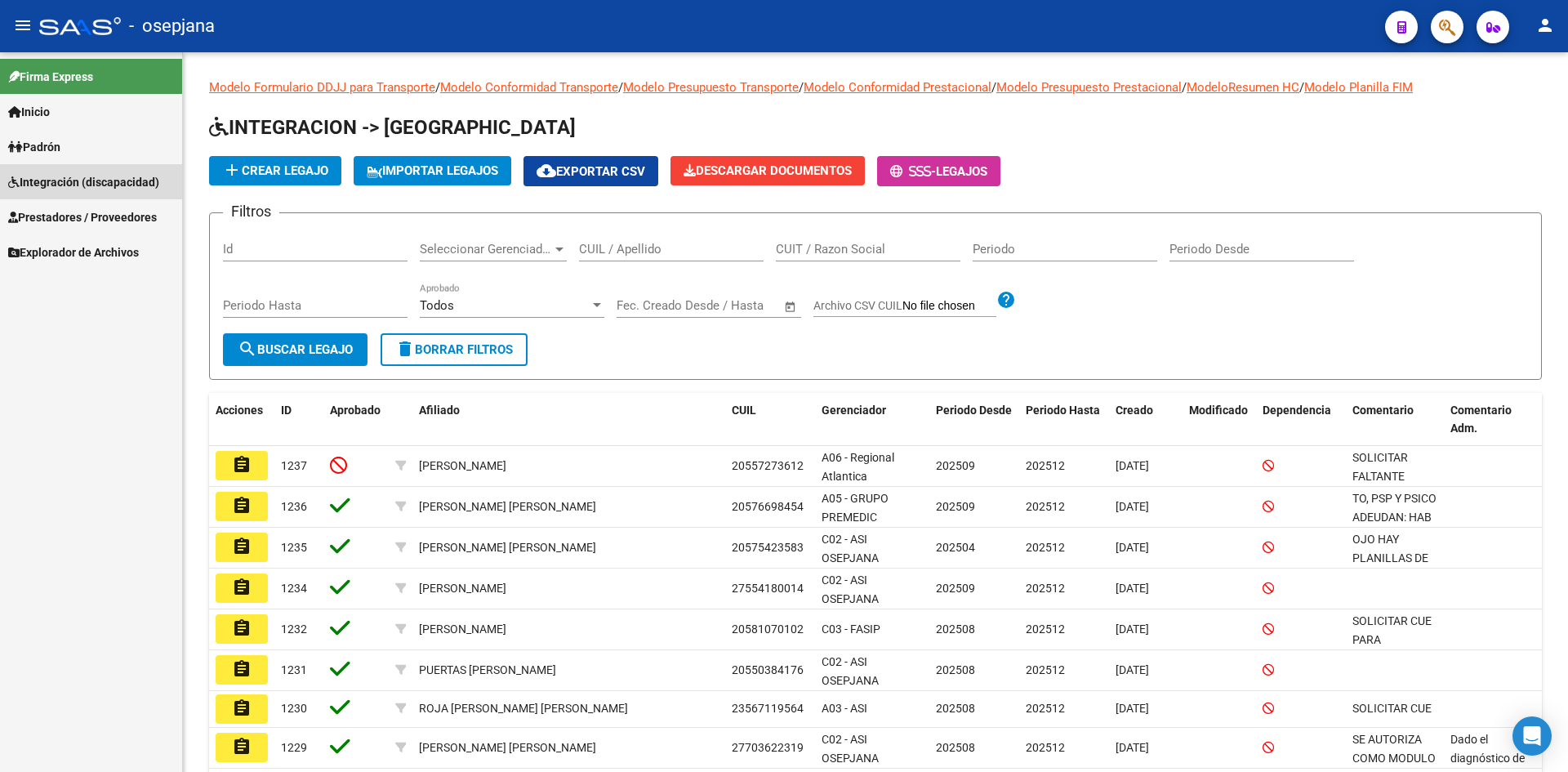
click at [51, 180] on span "Integración (discapacidad)" at bounding box center [83, 182] width 151 height 18
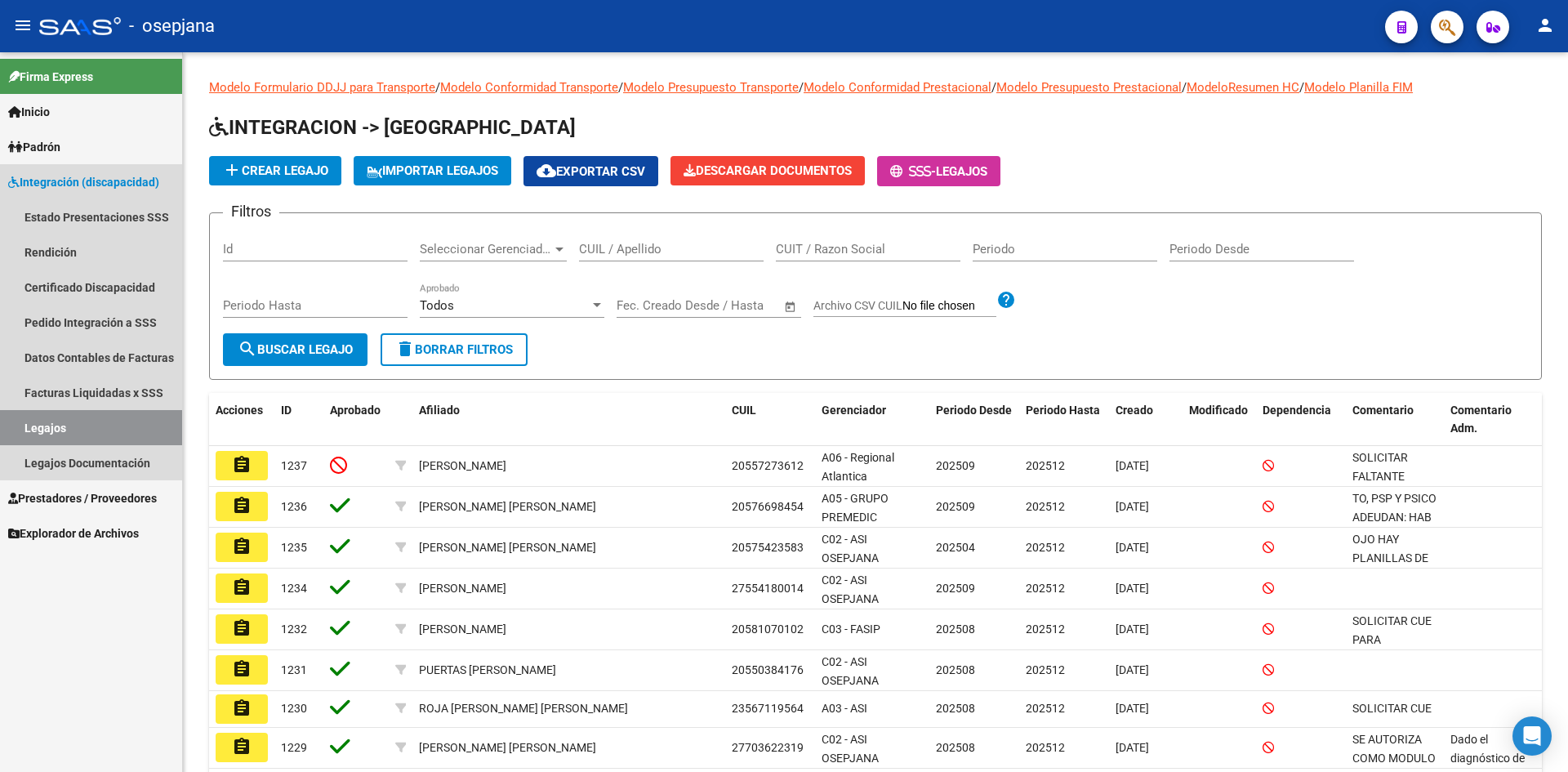
click at [71, 431] on link "Legajos" at bounding box center [91, 427] width 182 height 35
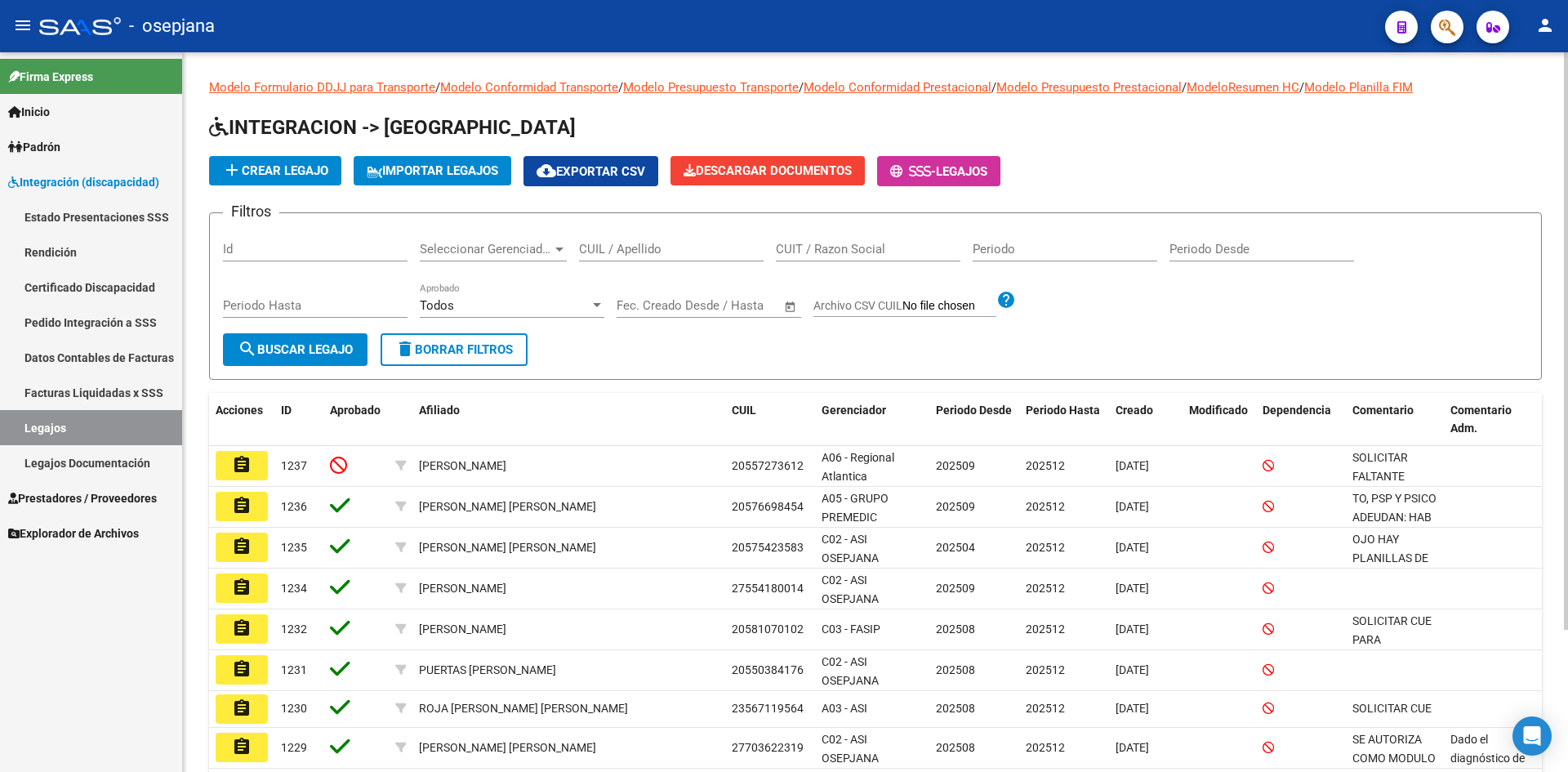
click at [647, 244] on input "CUIL / Apellido" at bounding box center [671, 249] width 184 height 15
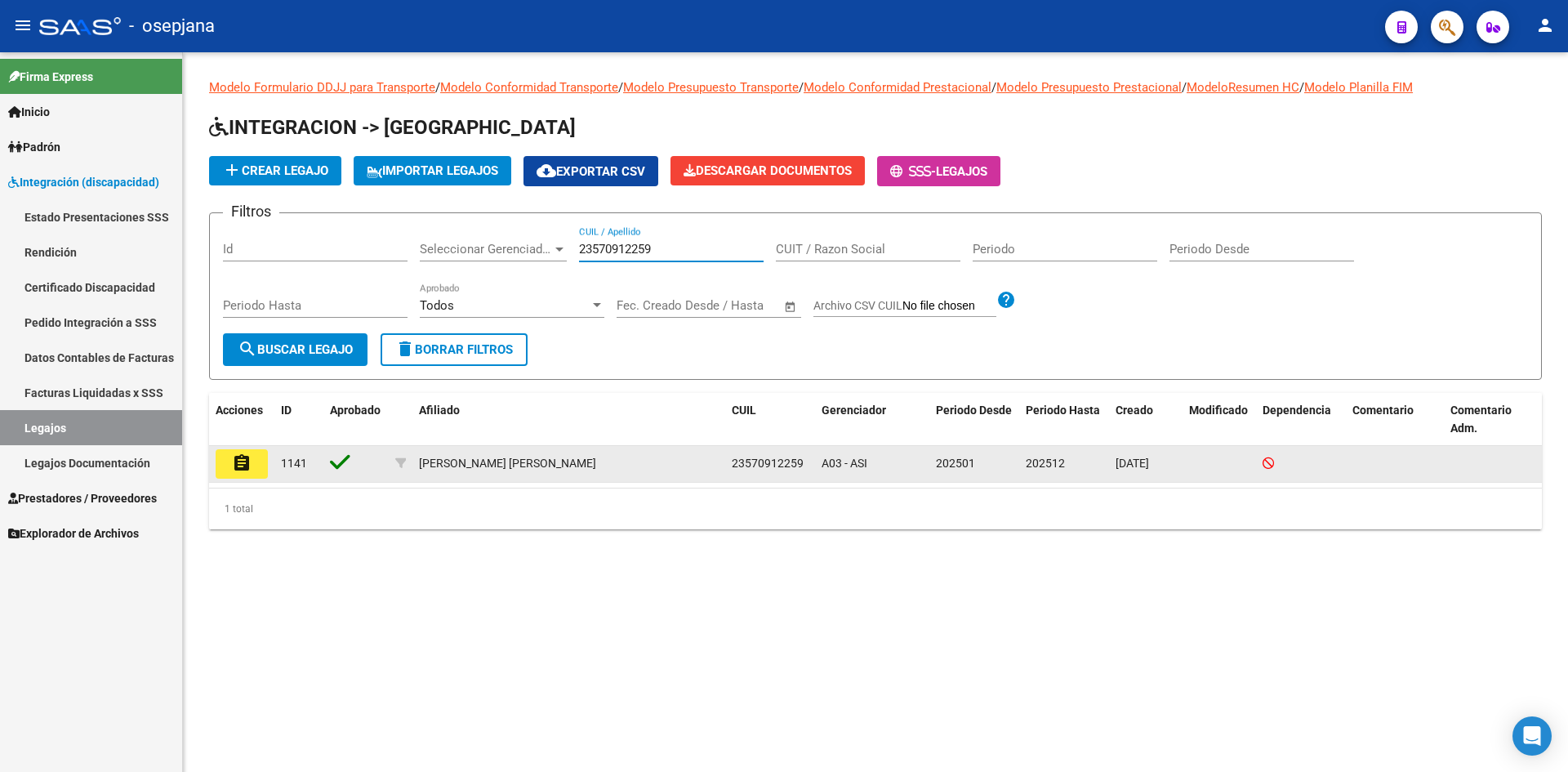
type input "23570912259"
click at [255, 463] on button "assignment" at bounding box center [241, 464] width 52 height 29
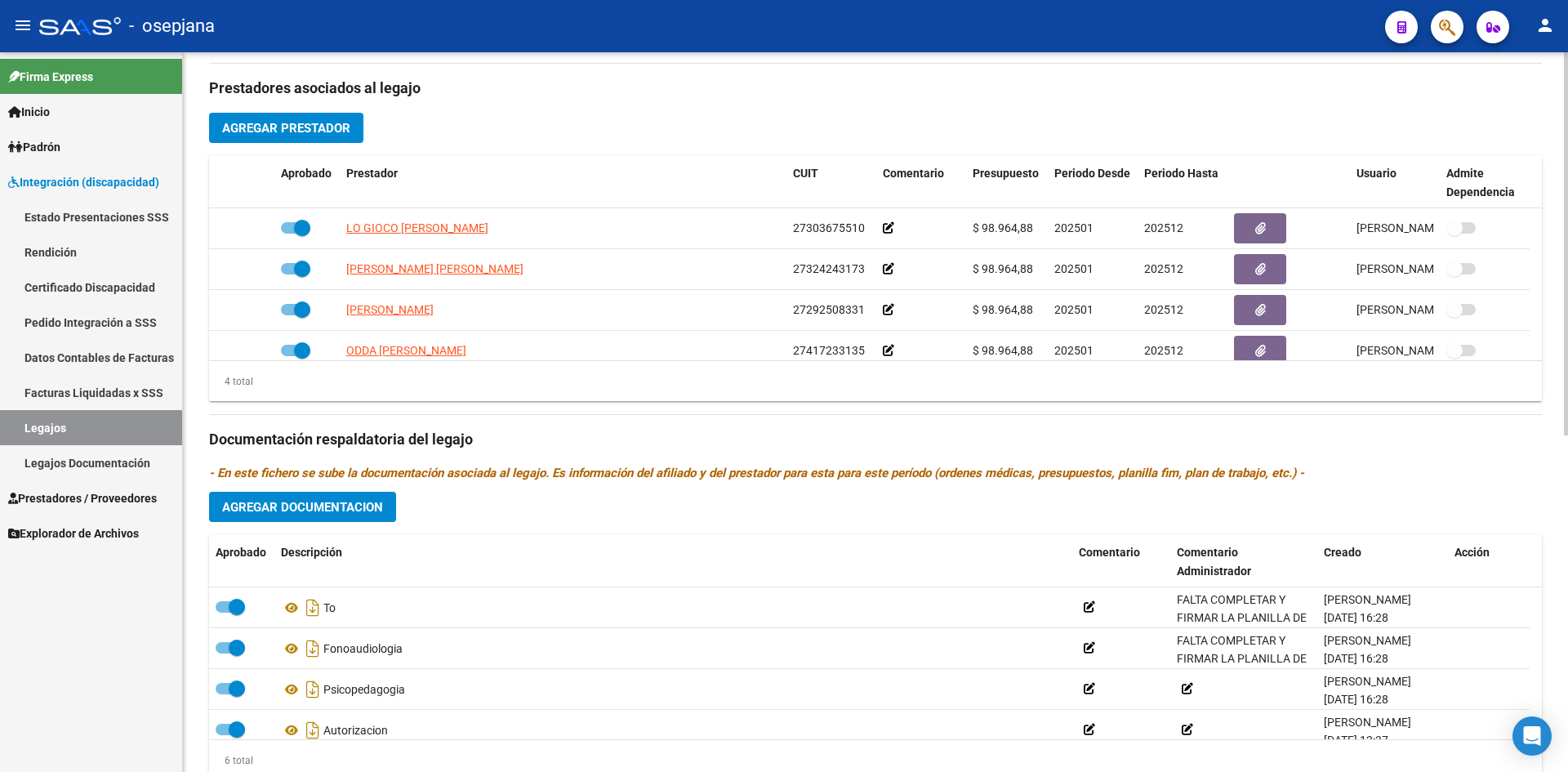
scroll to position [632, 0]
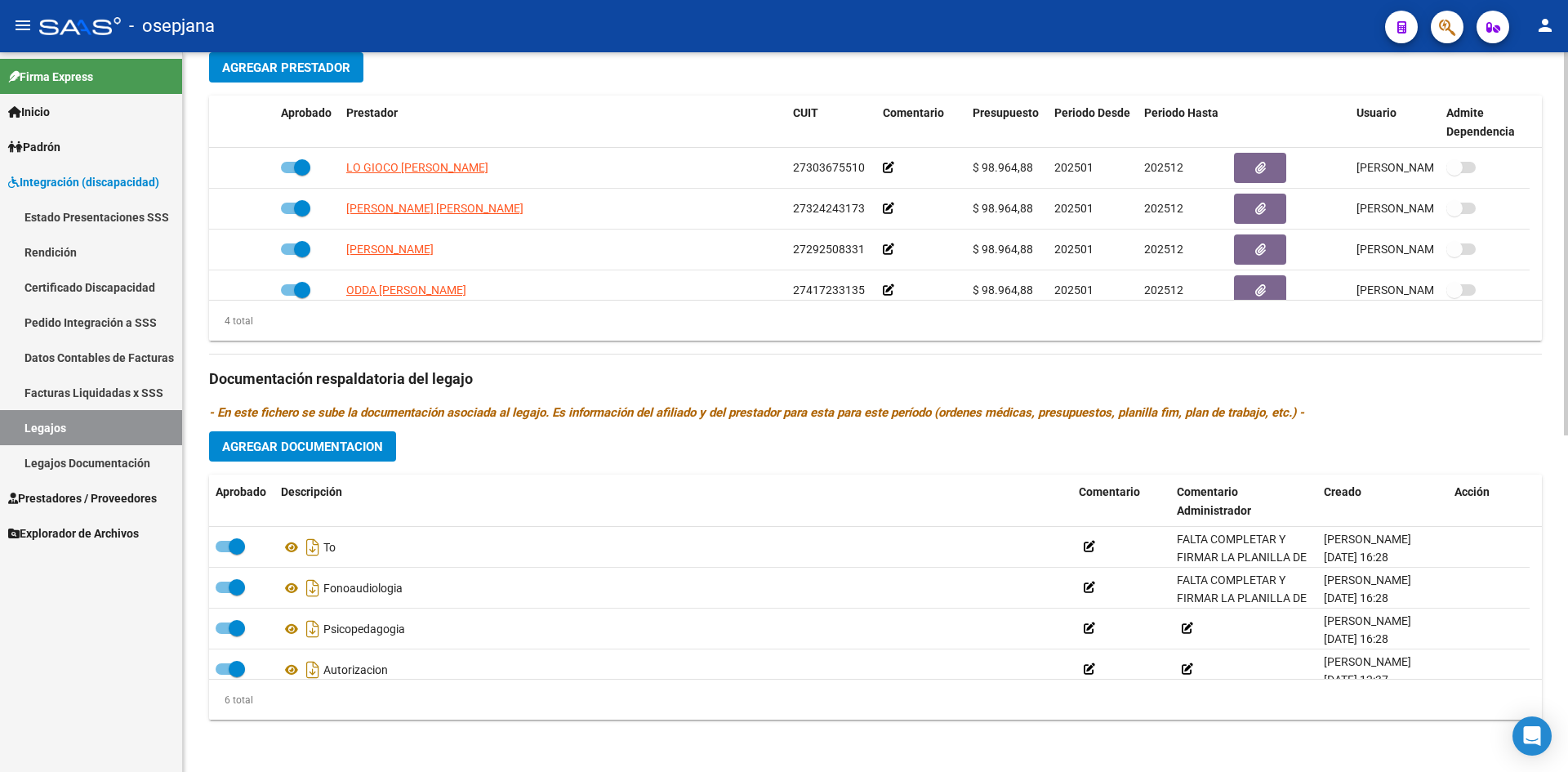
click at [935, 454] on div "Prestadores asociados al legajo Agregar Prestador Aprobado Prestador CUIT Comen…" at bounding box center [876, 368] width 1333 height 730
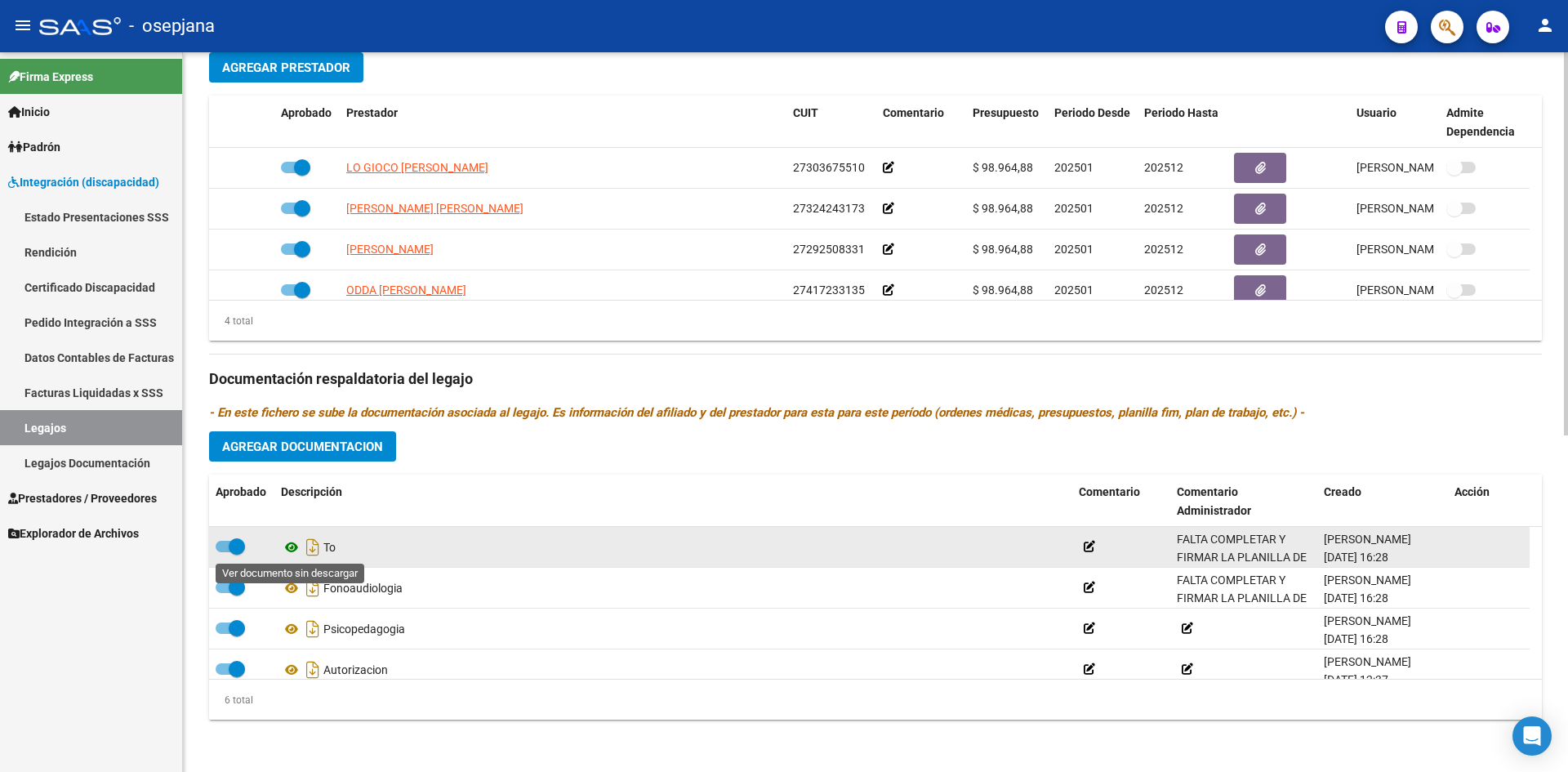
click at [291, 546] on icon at bounding box center [291, 547] width 22 height 20
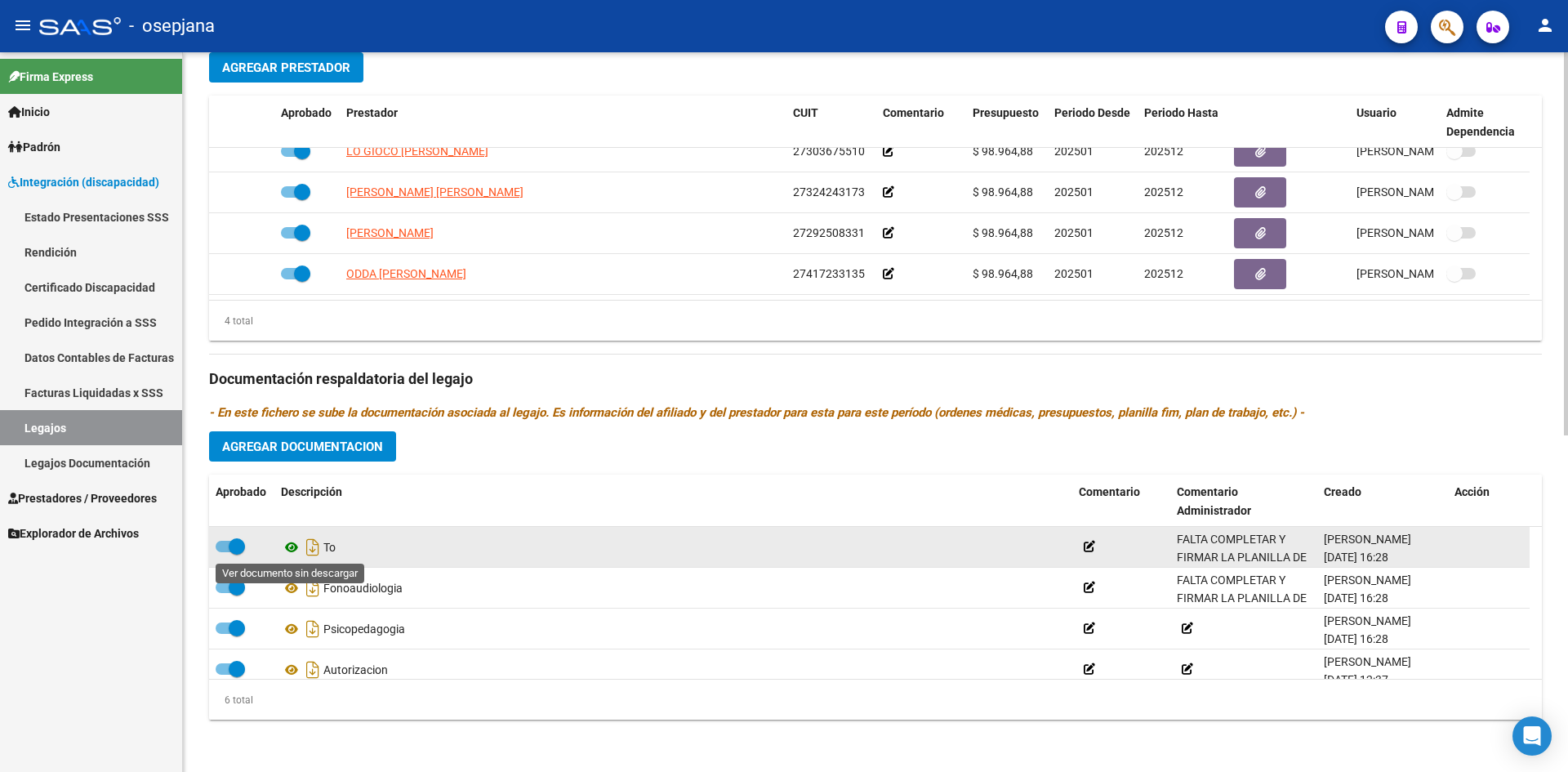
click at [290, 545] on icon at bounding box center [291, 547] width 22 height 20
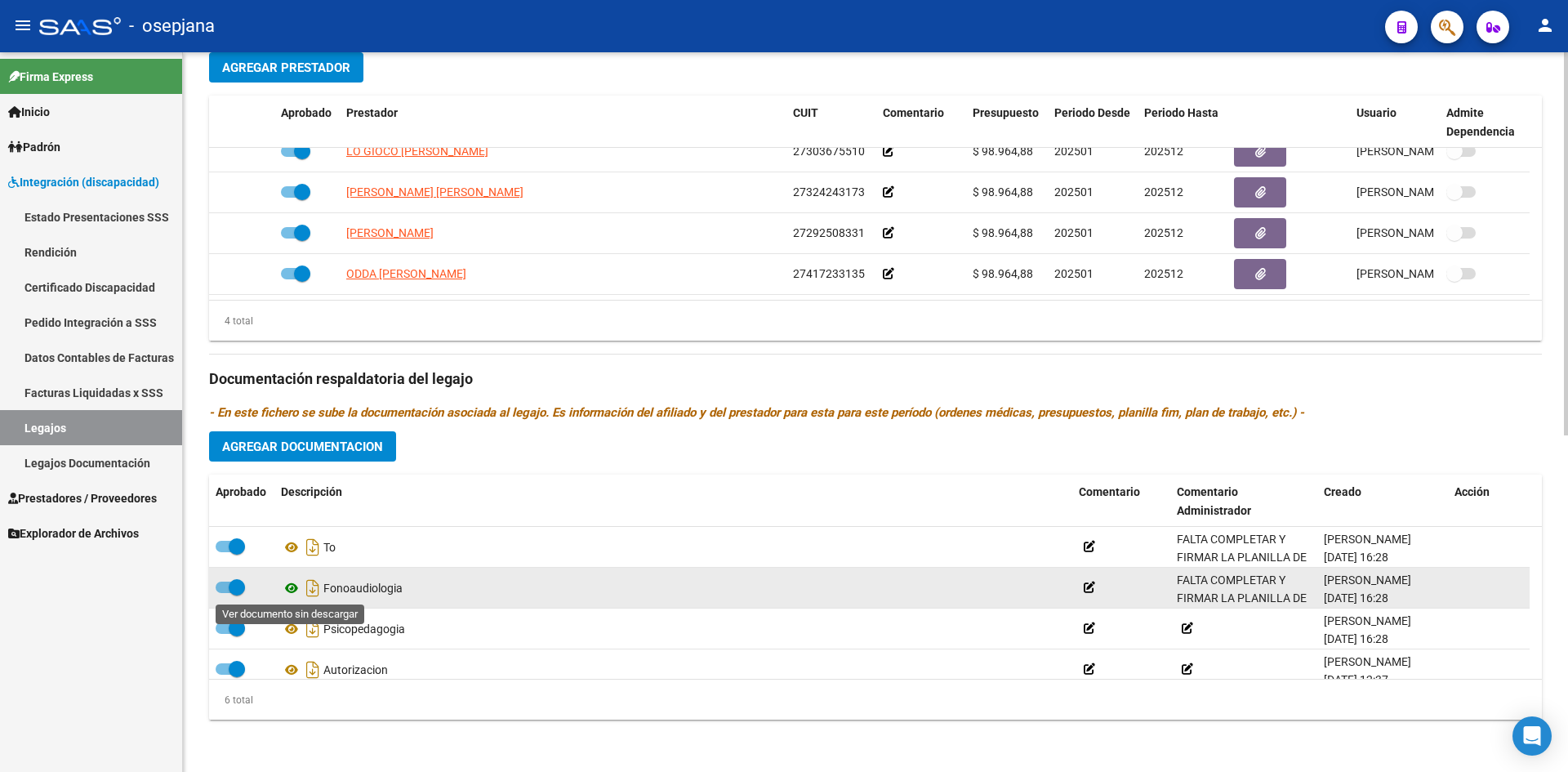
click at [290, 590] on icon at bounding box center [291, 588] width 22 height 20
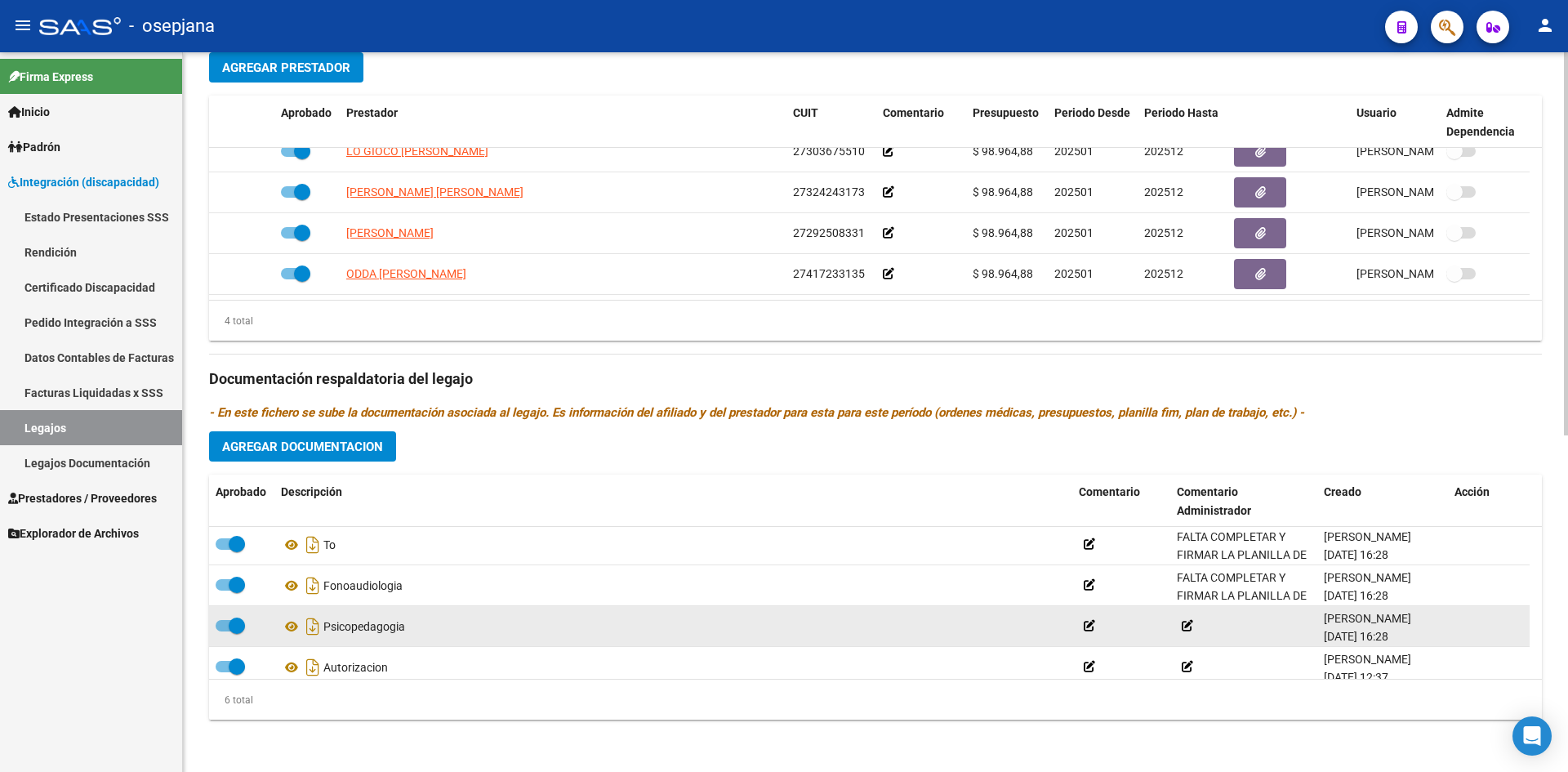
scroll to position [0, 0]
click at [293, 625] on icon at bounding box center [291, 628] width 22 height 20
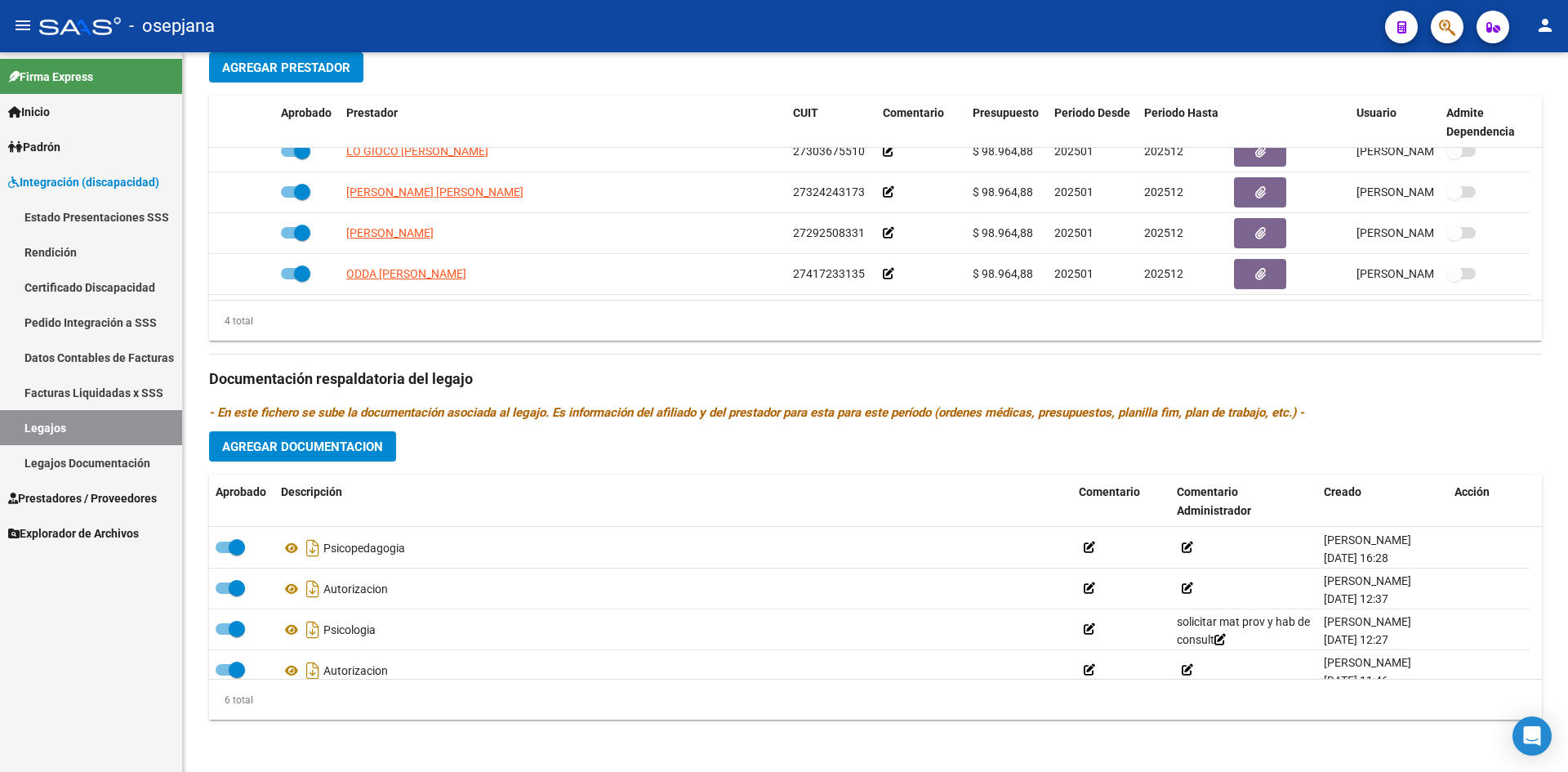
scroll to position [81, 0]
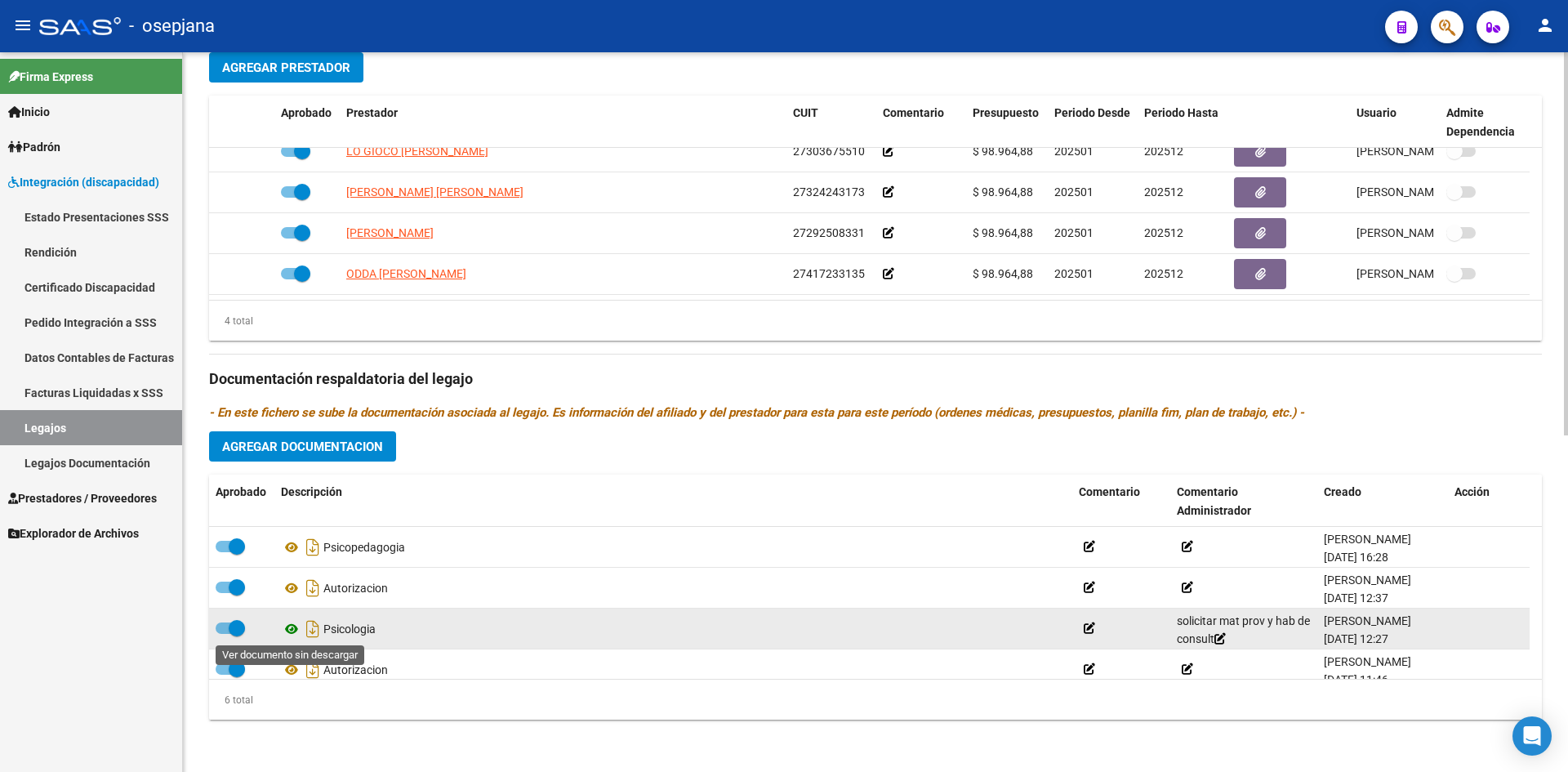
click at [289, 628] on icon at bounding box center [291, 628] width 22 height 20
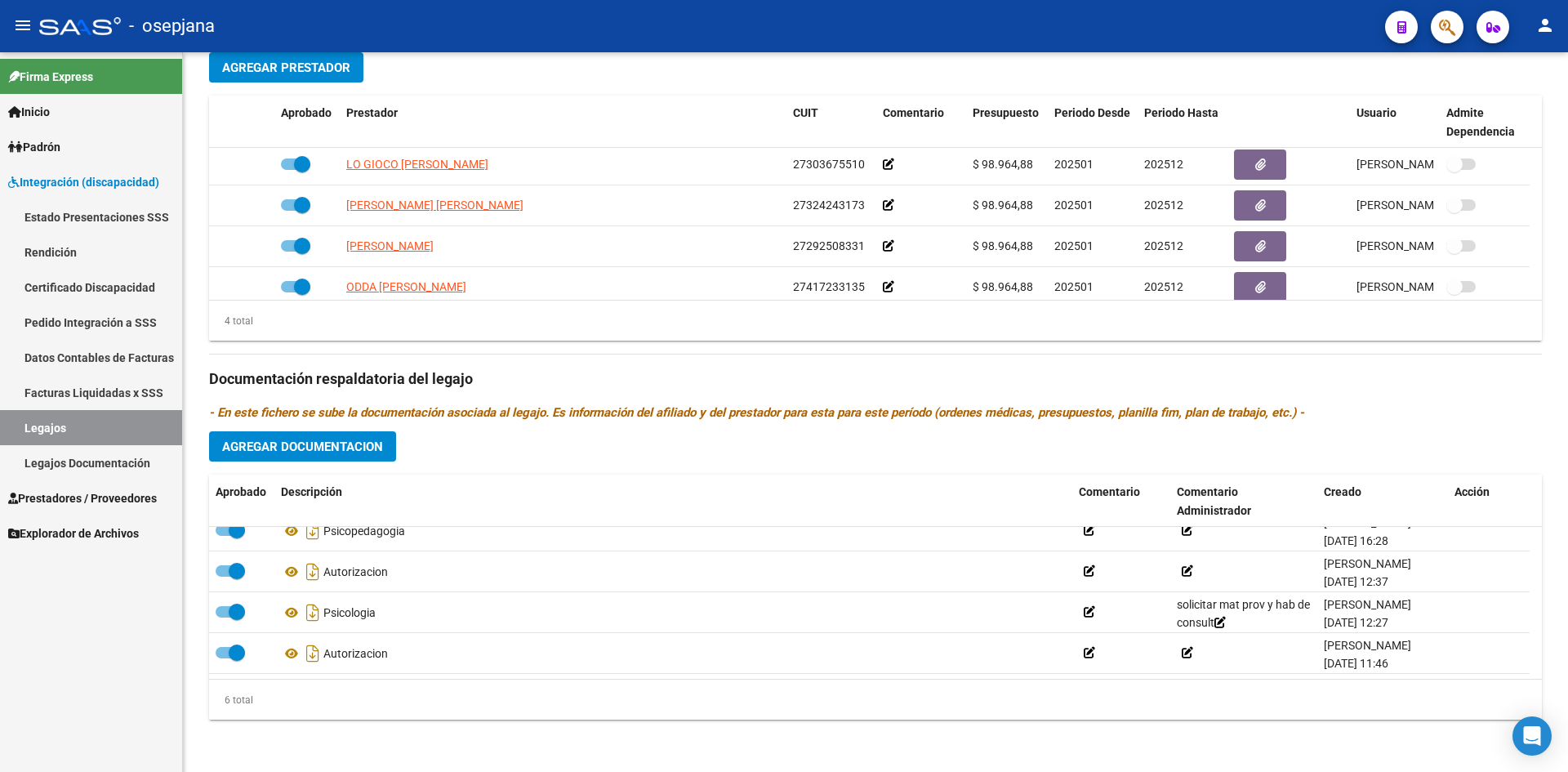
scroll to position [0, 0]
click at [105, 415] on link "Legajos" at bounding box center [91, 427] width 182 height 35
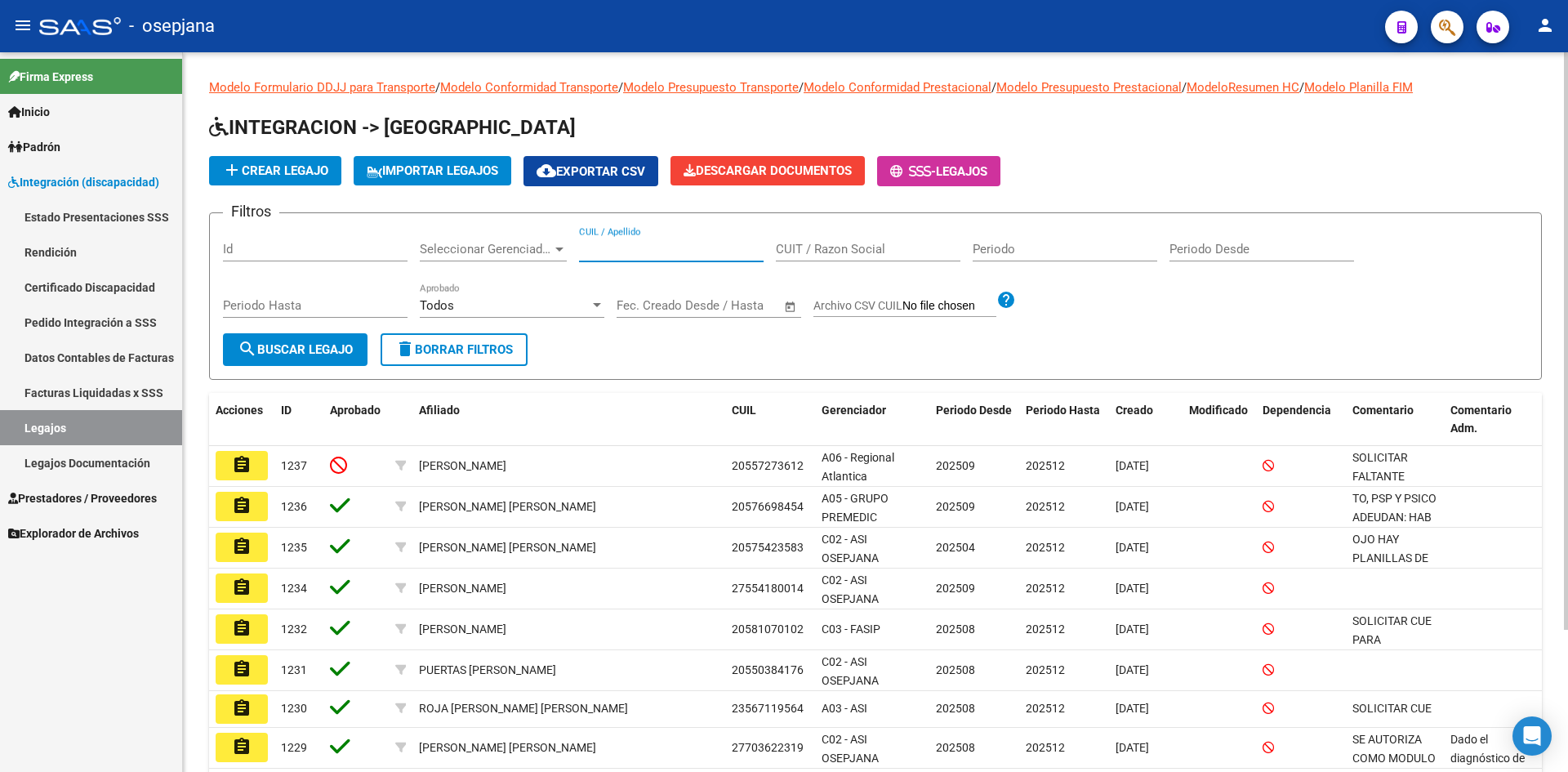
click at [602, 244] on input "CUIL / Apellido" at bounding box center [671, 249] width 184 height 15
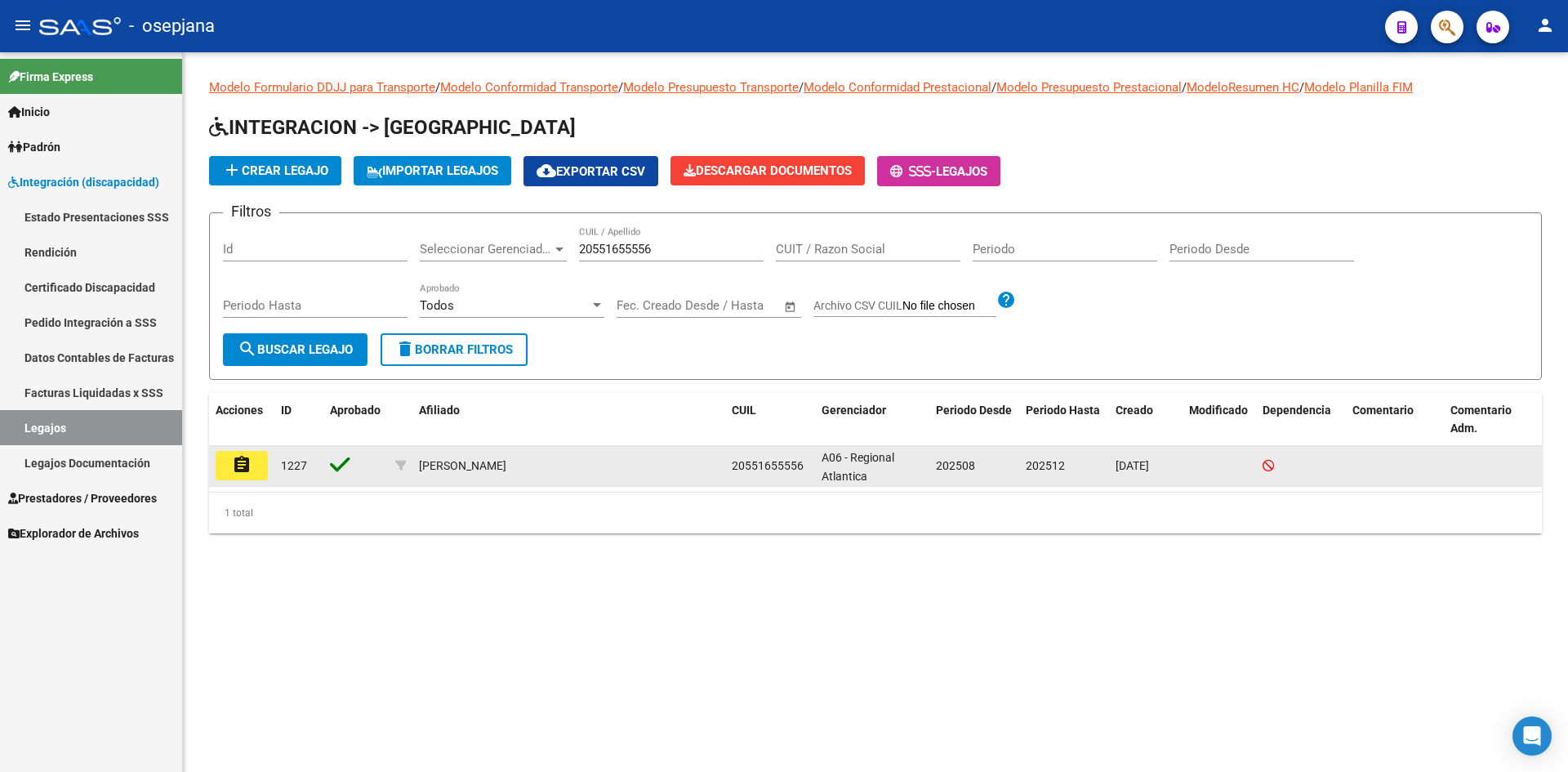
drag, startPoint x: 730, startPoint y: 459, endPoint x: 804, endPoint y: 459, distance: 74.0
click at [804, 459] on datatable-body-cell "20551655556" at bounding box center [770, 466] width 90 height 40
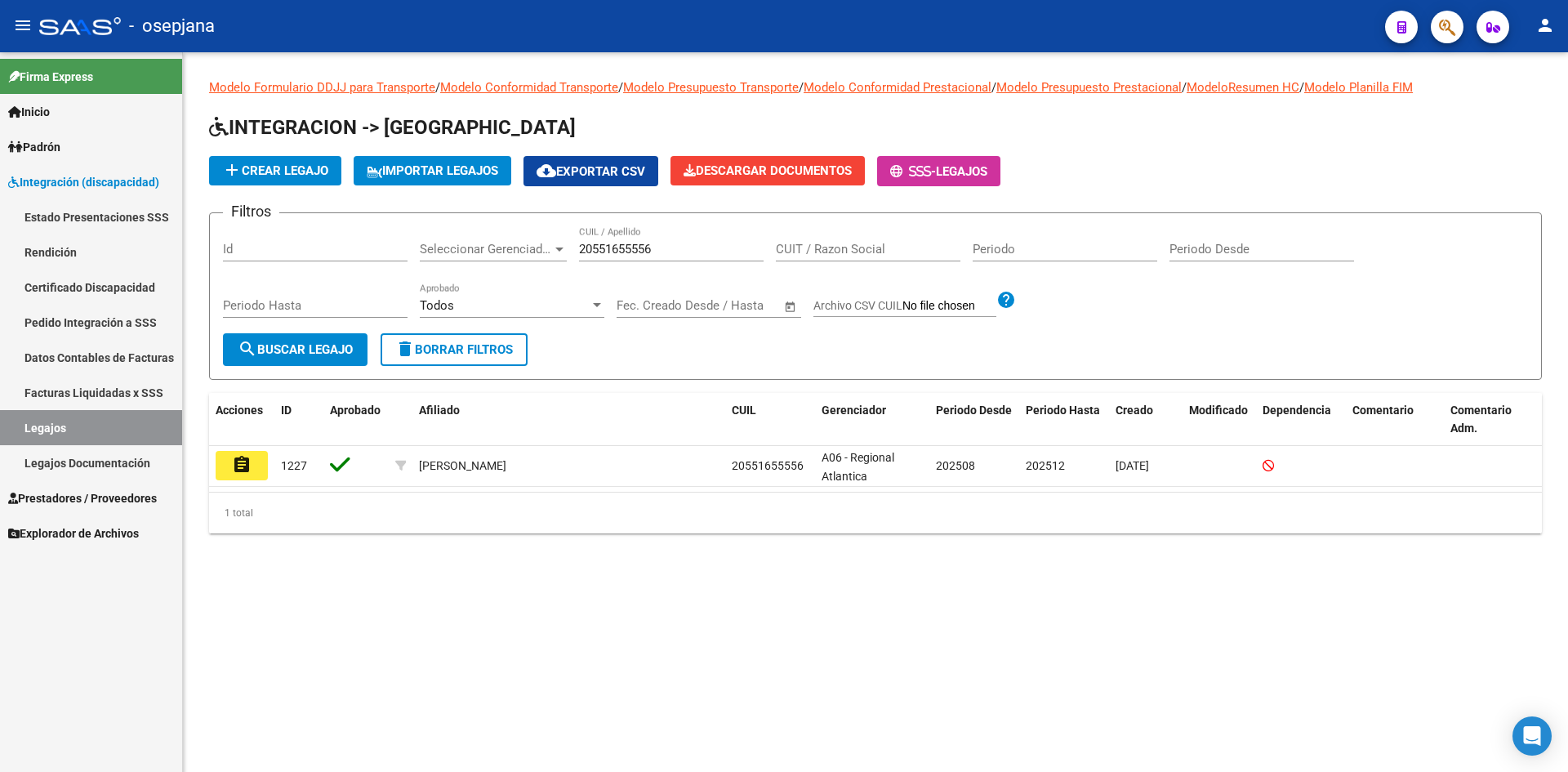
copy span "20551655556"
drag, startPoint x: 590, startPoint y: 254, endPoint x: 596, endPoint y: 262, distance: 10.0
click at [590, 254] on input "20551655556" at bounding box center [671, 249] width 184 height 15
drag, startPoint x: 642, startPoint y: 246, endPoint x: 526, endPoint y: 255, distance: 116.3
click at [526, 255] on div "Filtros Id Seleccionar Gerenciador Seleccionar Gerenciador 55165555 CUIL / Apel…" at bounding box center [876, 280] width 1305 height 107
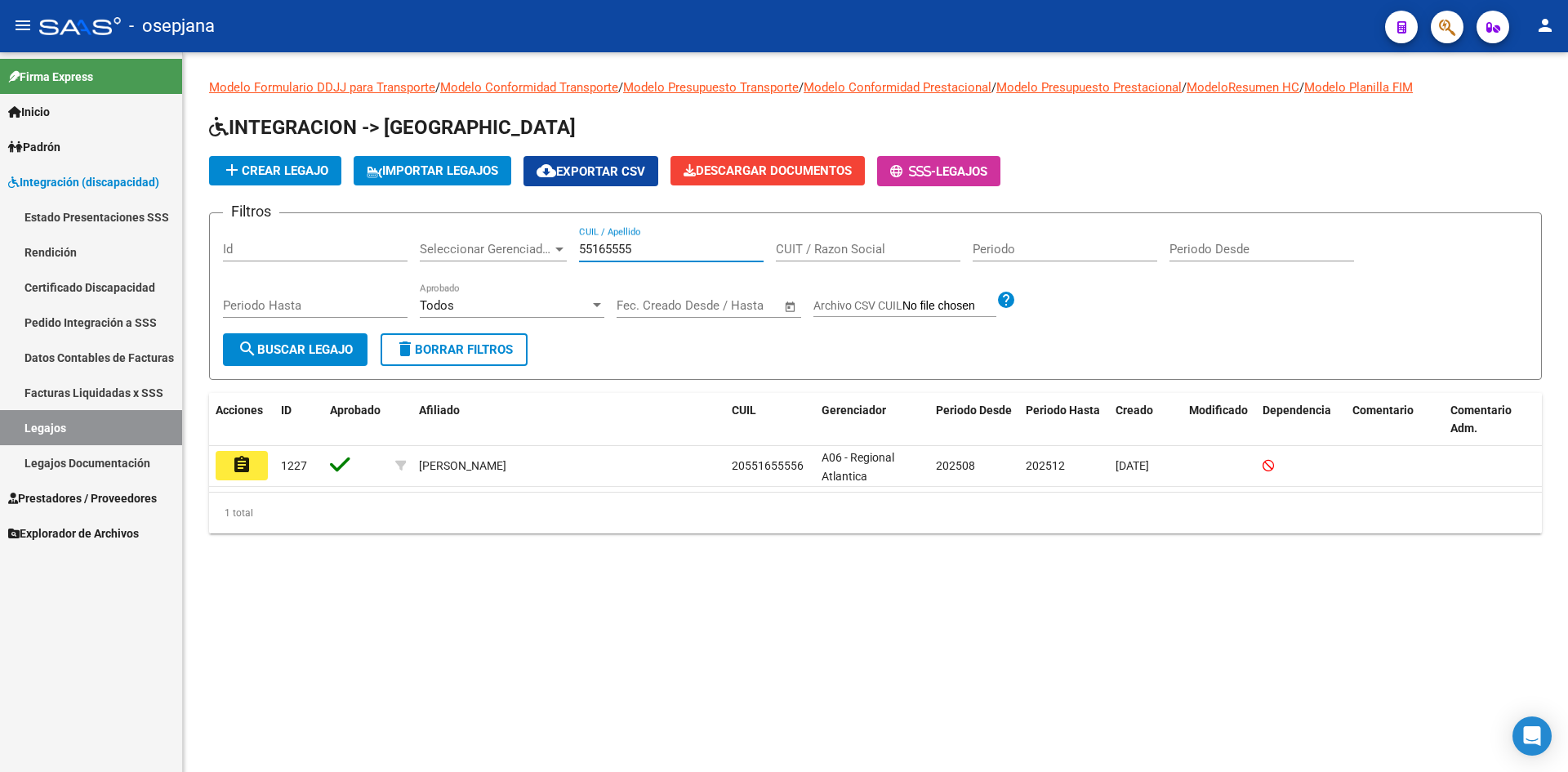
type input "55165555"
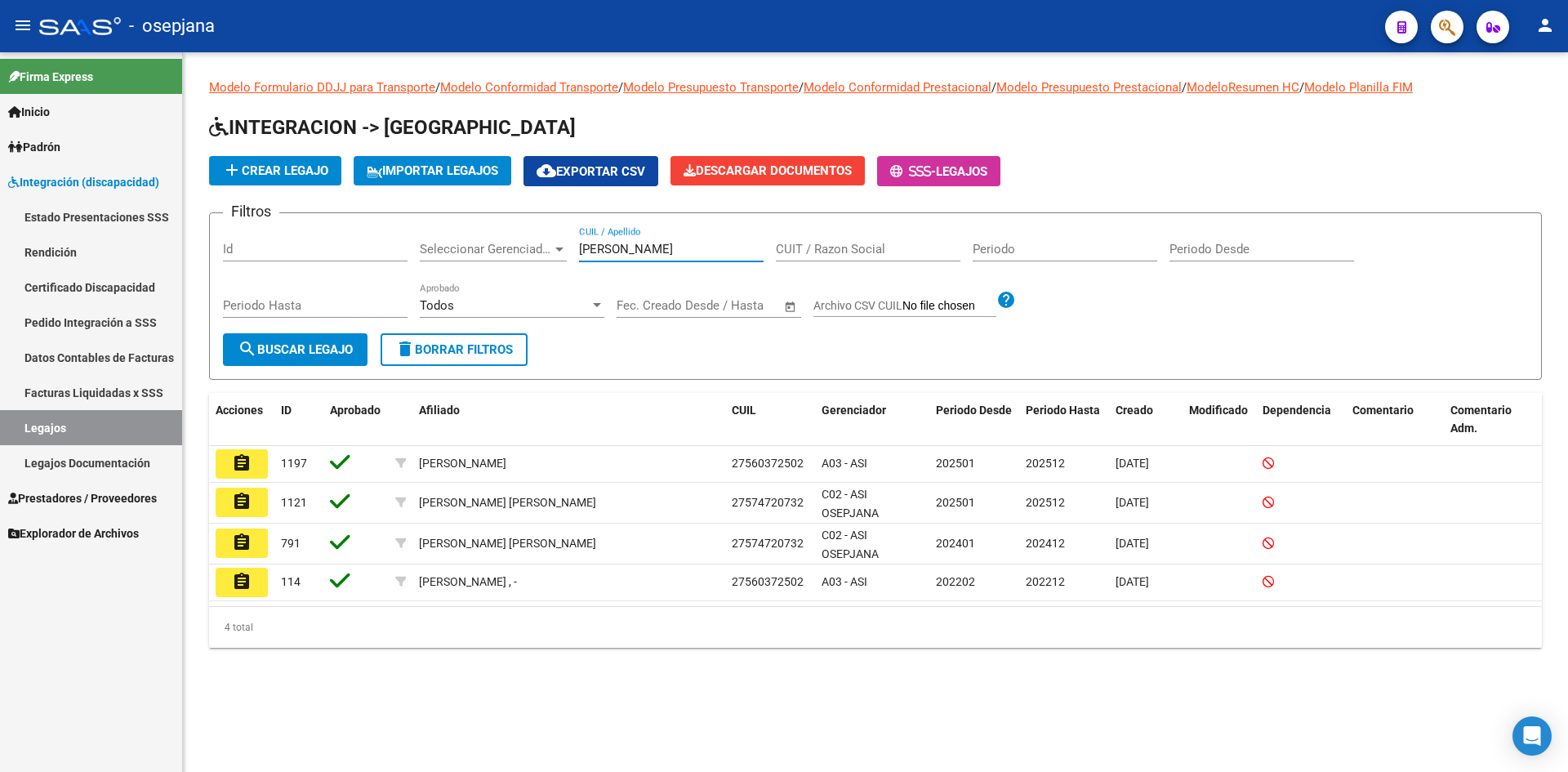
type input "[PERSON_NAME]"
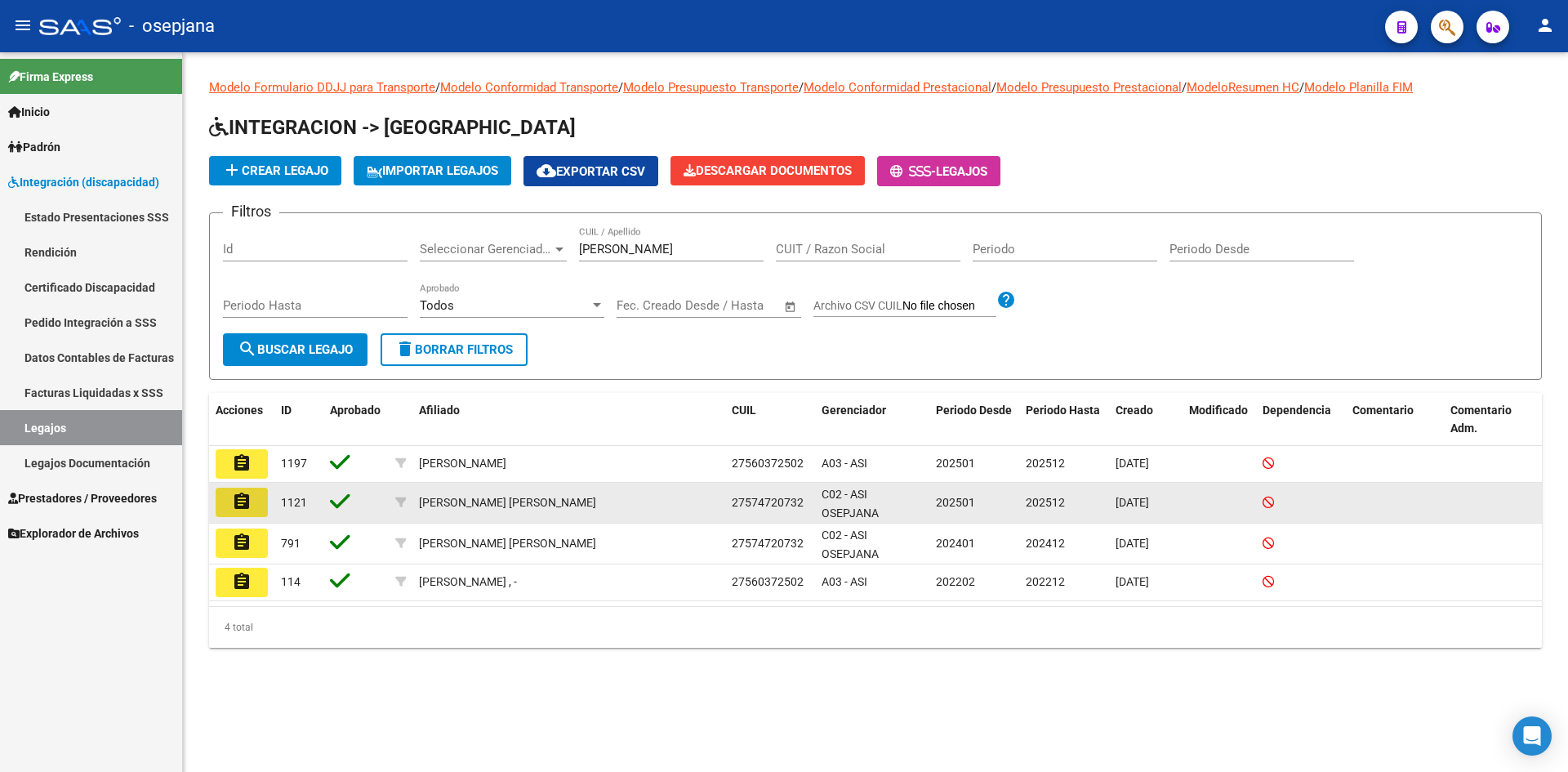
click at [240, 501] on mat-icon "assignment" at bounding box center [241, 501] width 20 height 20
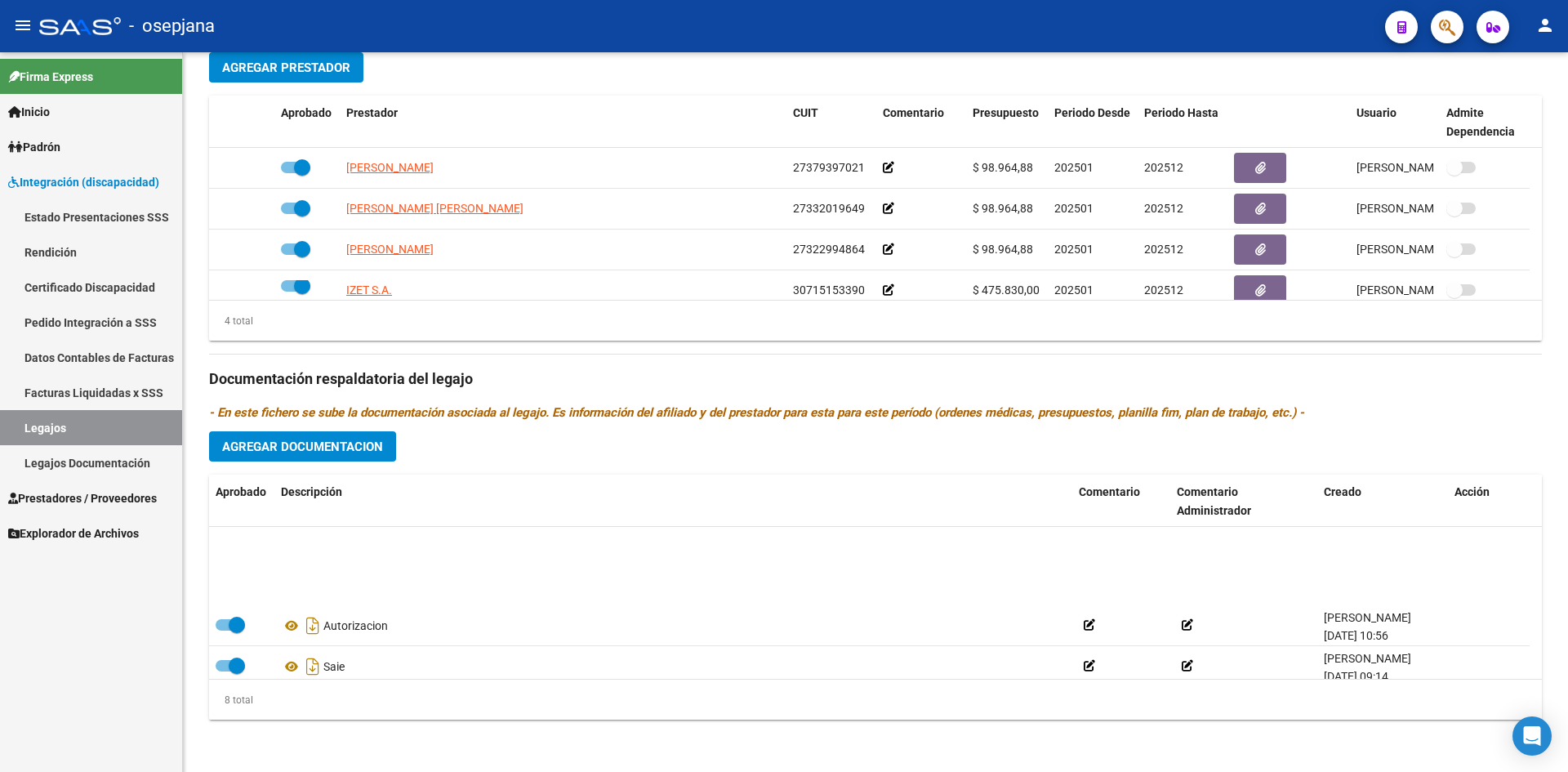
scroll to position [180, 0]
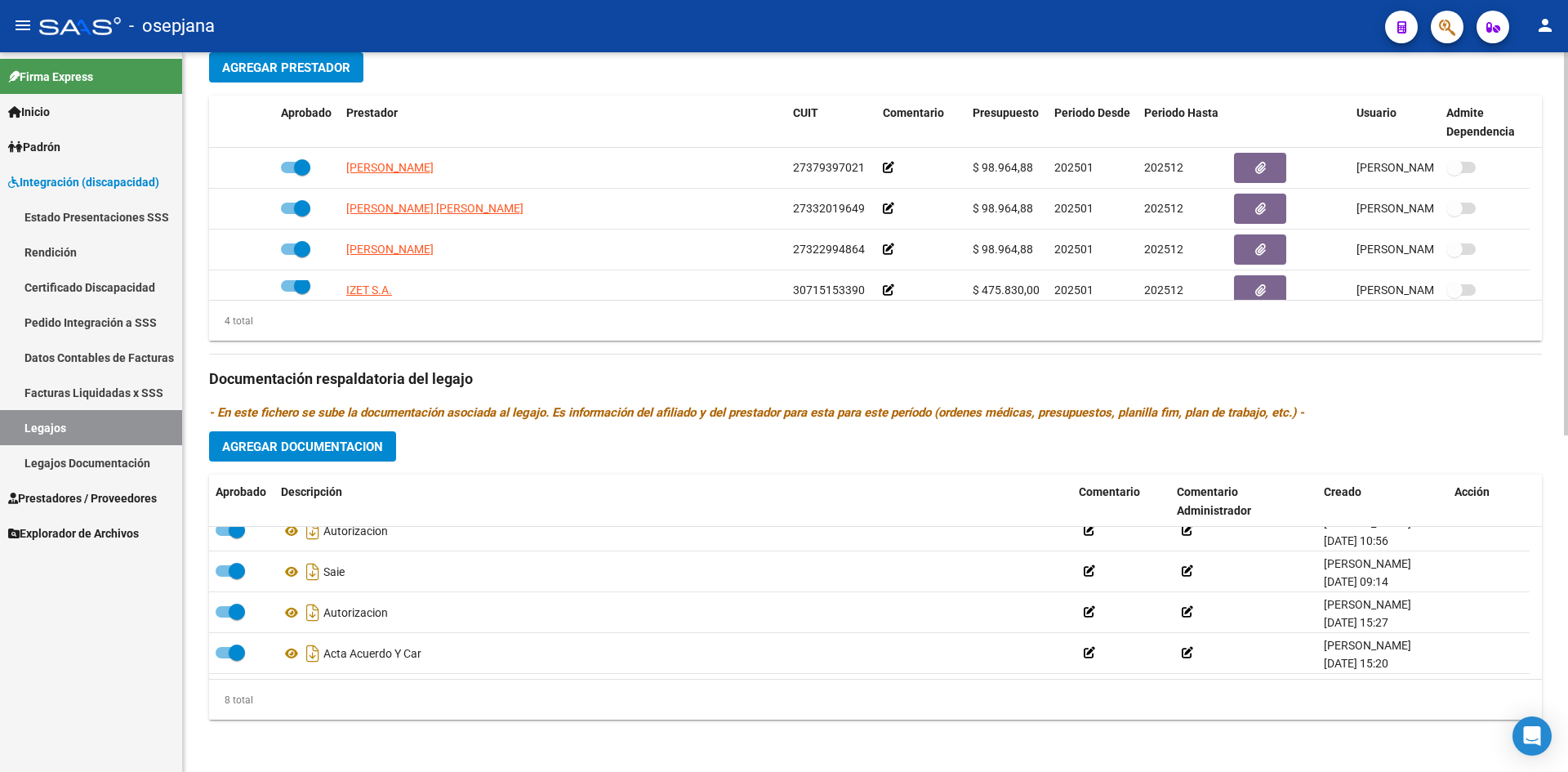
click at [320, 450] on span "Agregar Documentacion" at bounding box center [303, 446] width 161 height 15
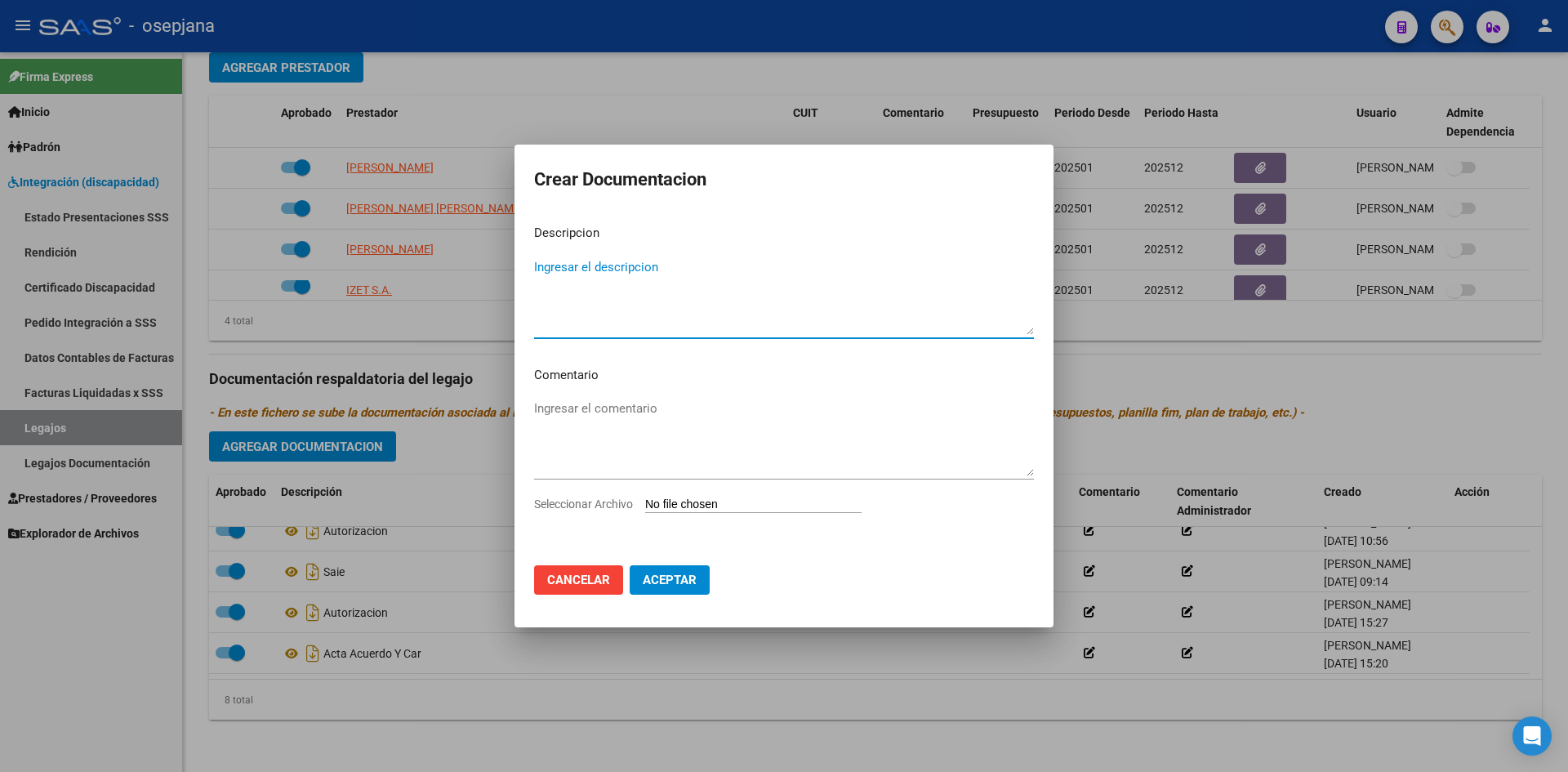
type textarea "a"
type textarea "A"
type textarea "Cambio de prestador- AIE"
click at [664, 505] on input "Seleccionar Archivo" at bounding box center [753, 505] width 216 height 16
type input "C:\fakepath\[PERSON_NAME]- LEGAJO.pdf"
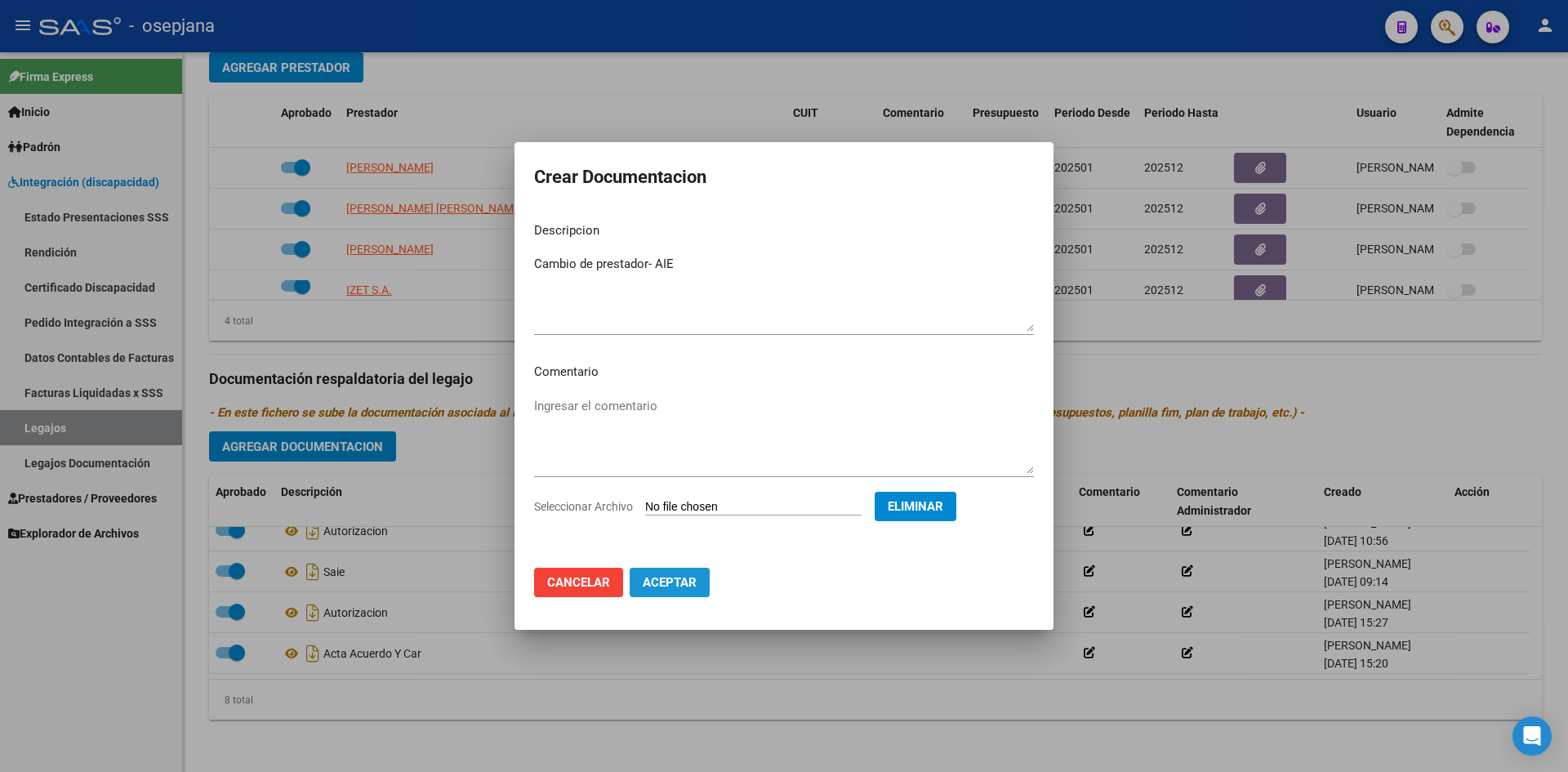
click at [658, 577] on span "Aceptar" at bounding box center [669, 582] width 54 height 15
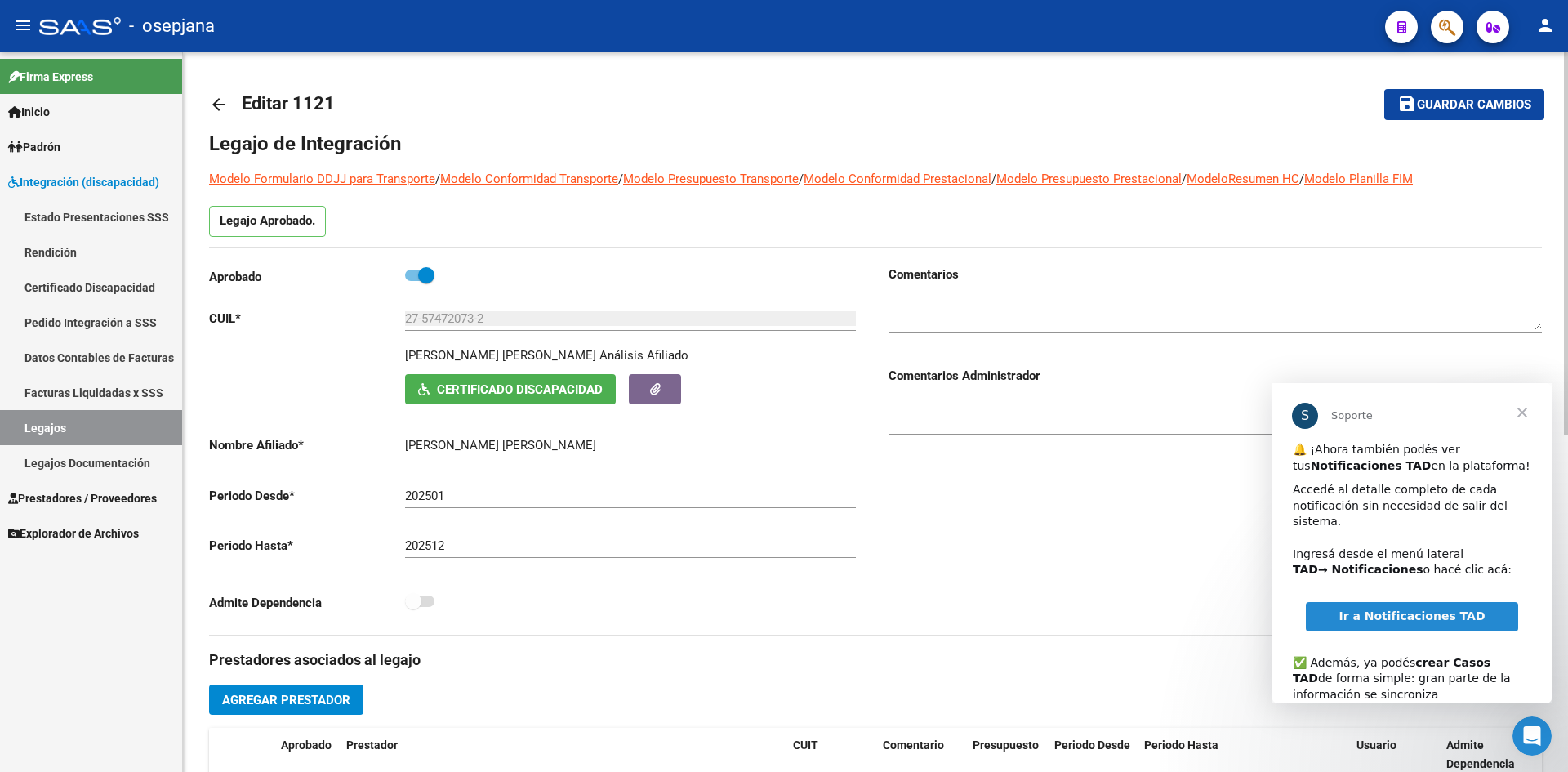
scroll to position [0, 0]
click at [1457, 113] on button "save Guardar cambios" at bounding box center [1463, 104] width 160 height 30
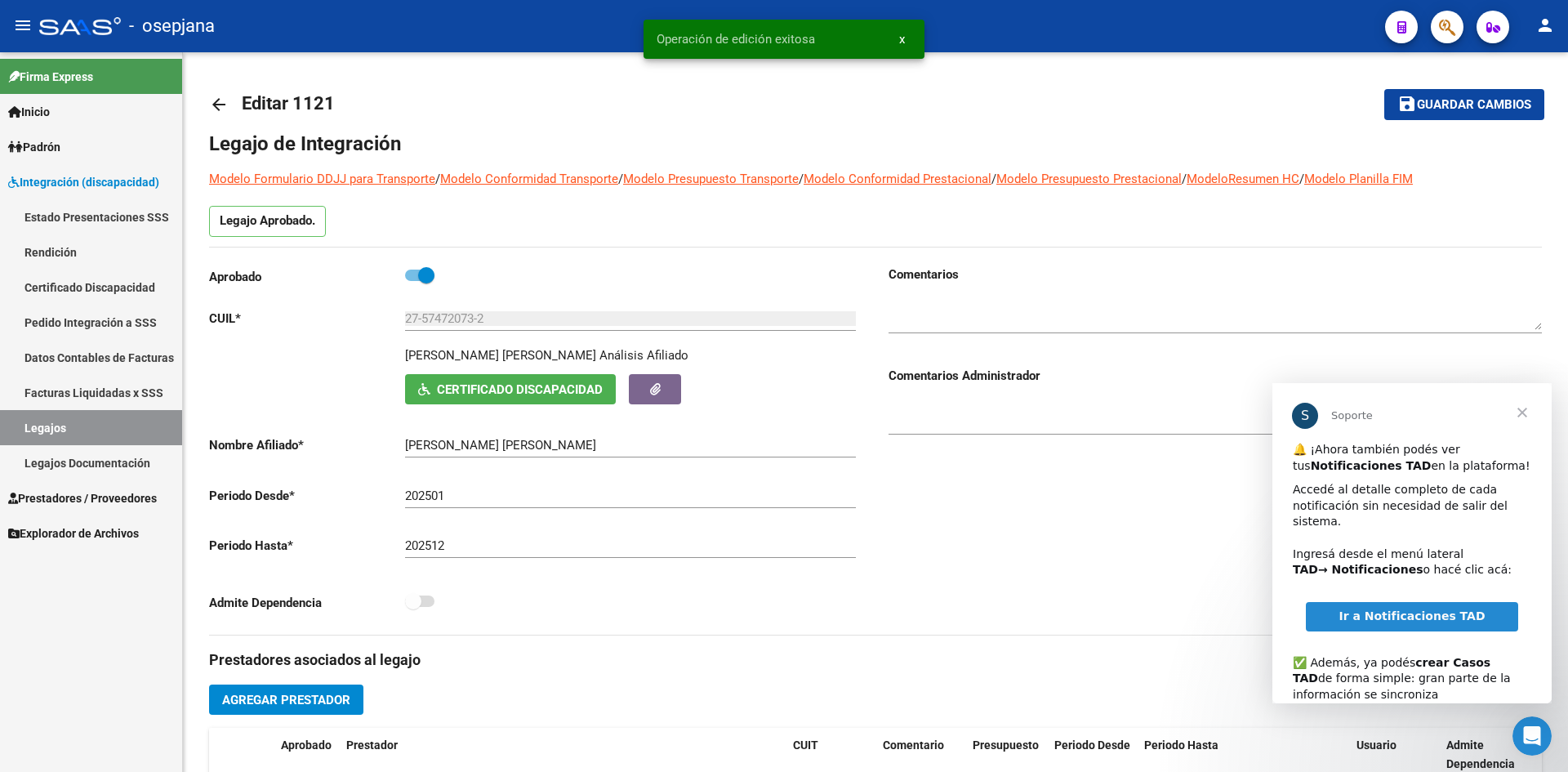
click at [1519, 411] on span "Cerrar" at bounding box center [1522, 412] width 59 height 59
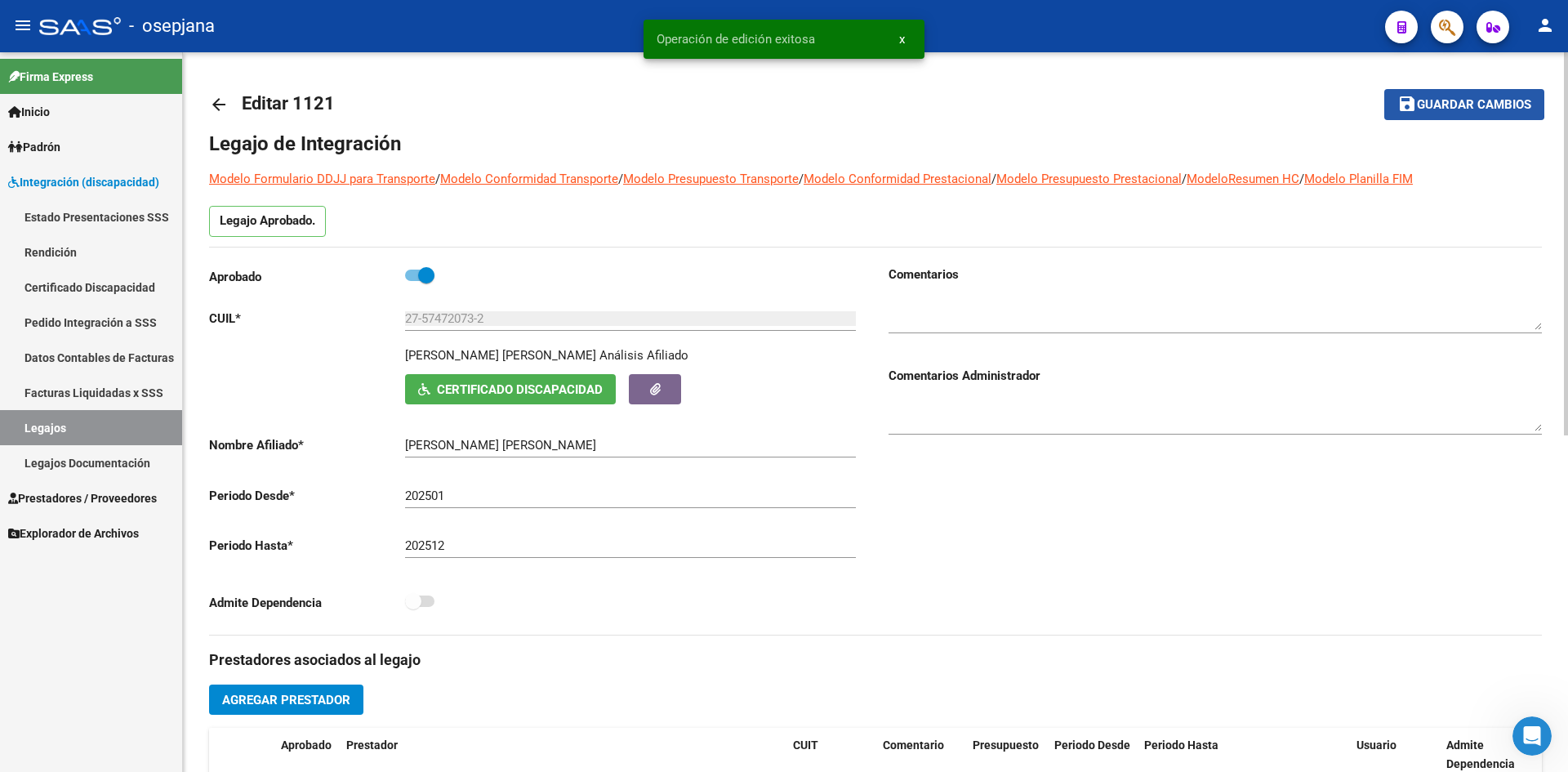
click at [1456, 103] on span "Guardar cambios" at bounding box center [1474, 105] width 114 height 15
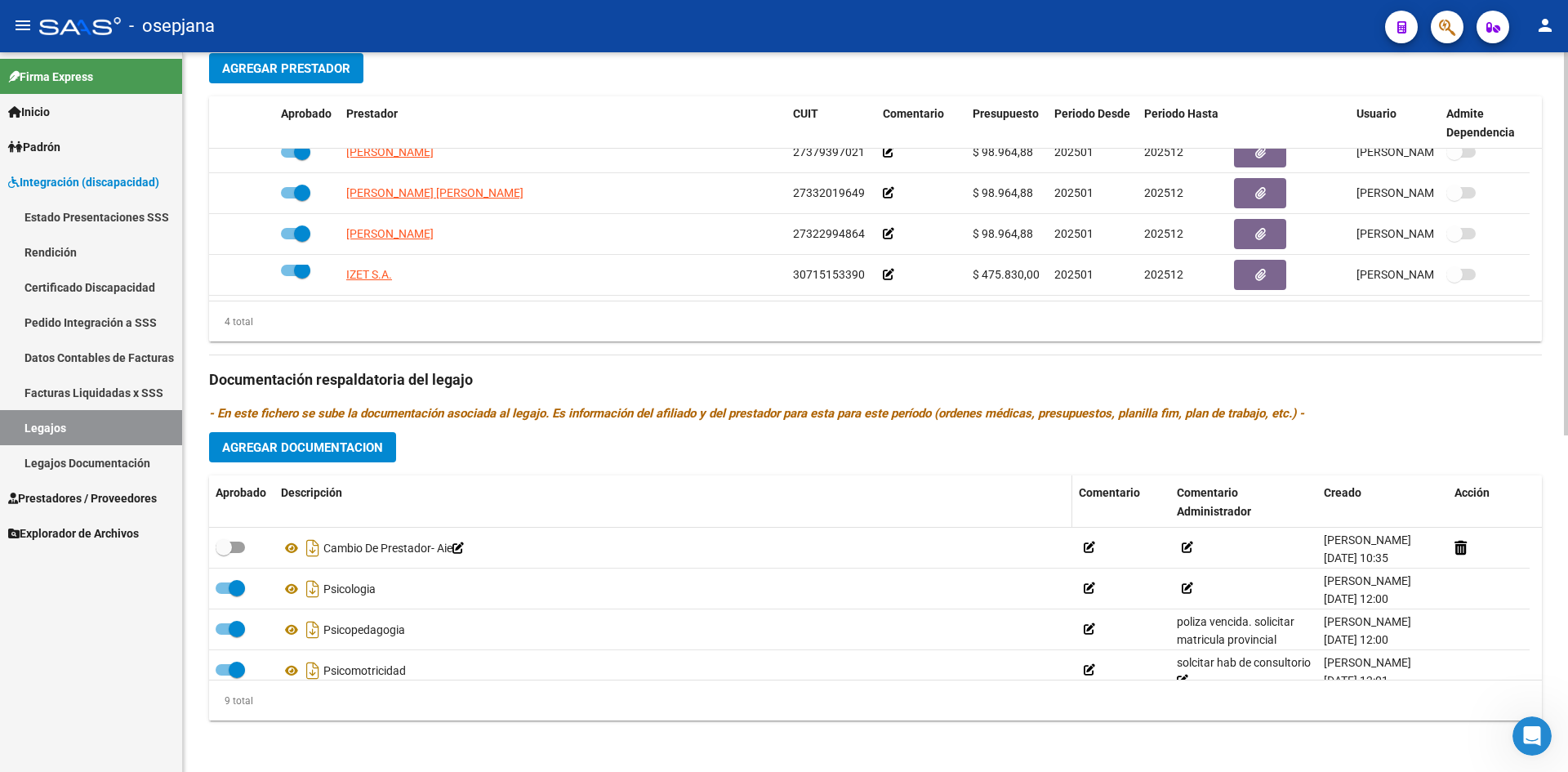
scroll to position [632, 0]
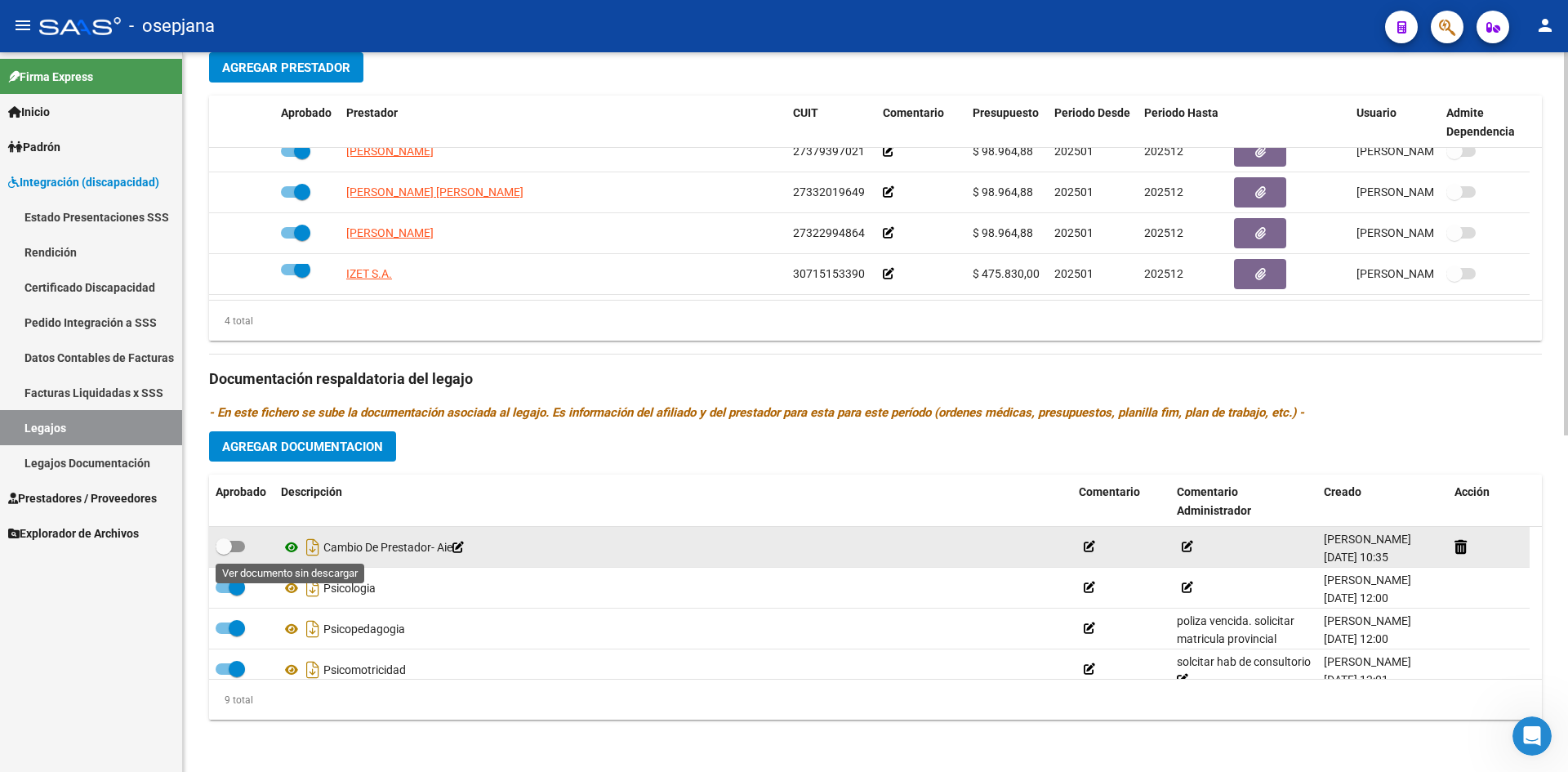
click at [292, 546] on icon at bounding box center [291, 547] width 22 height 20
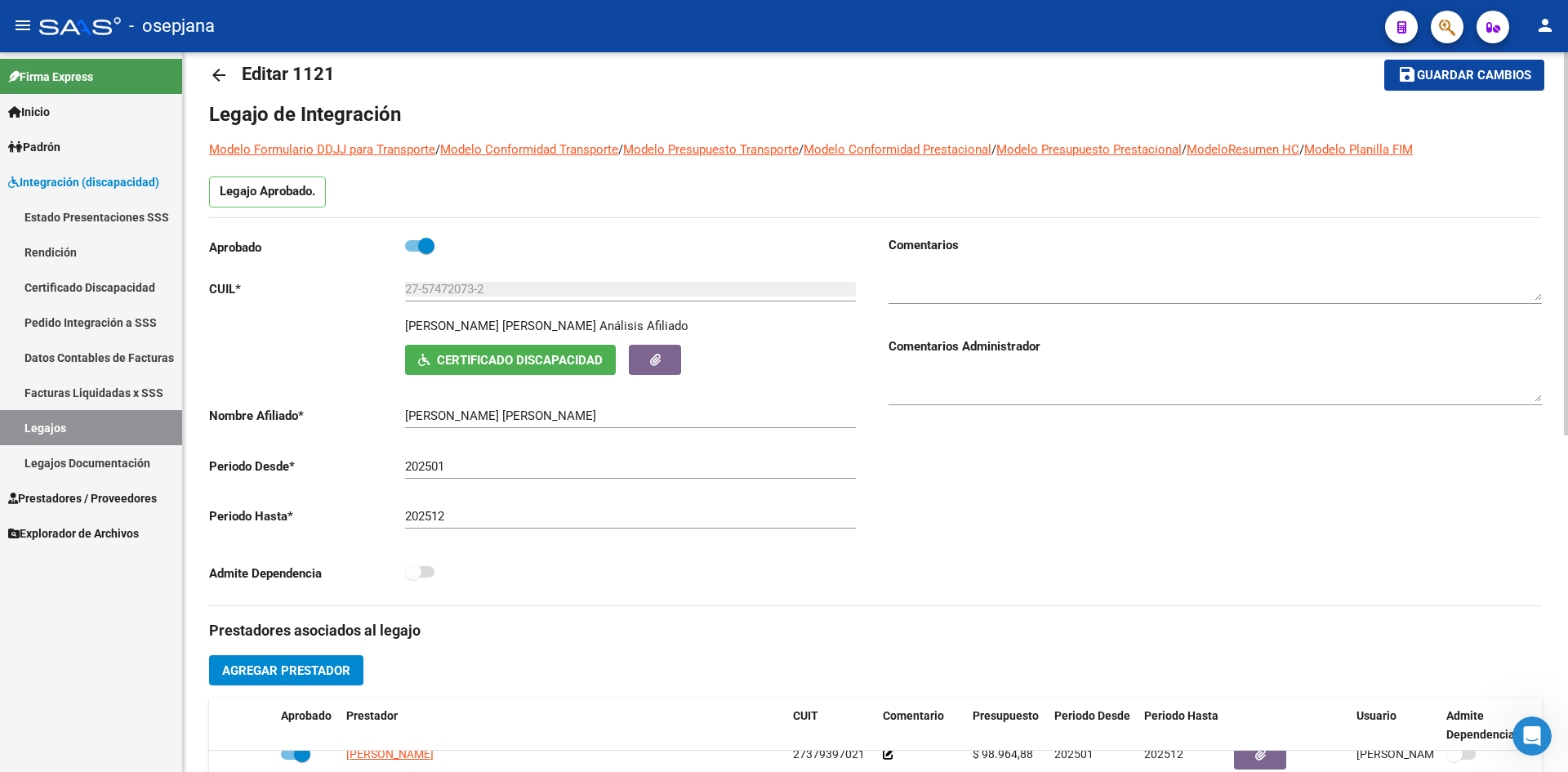
scroll to position [0, 0]
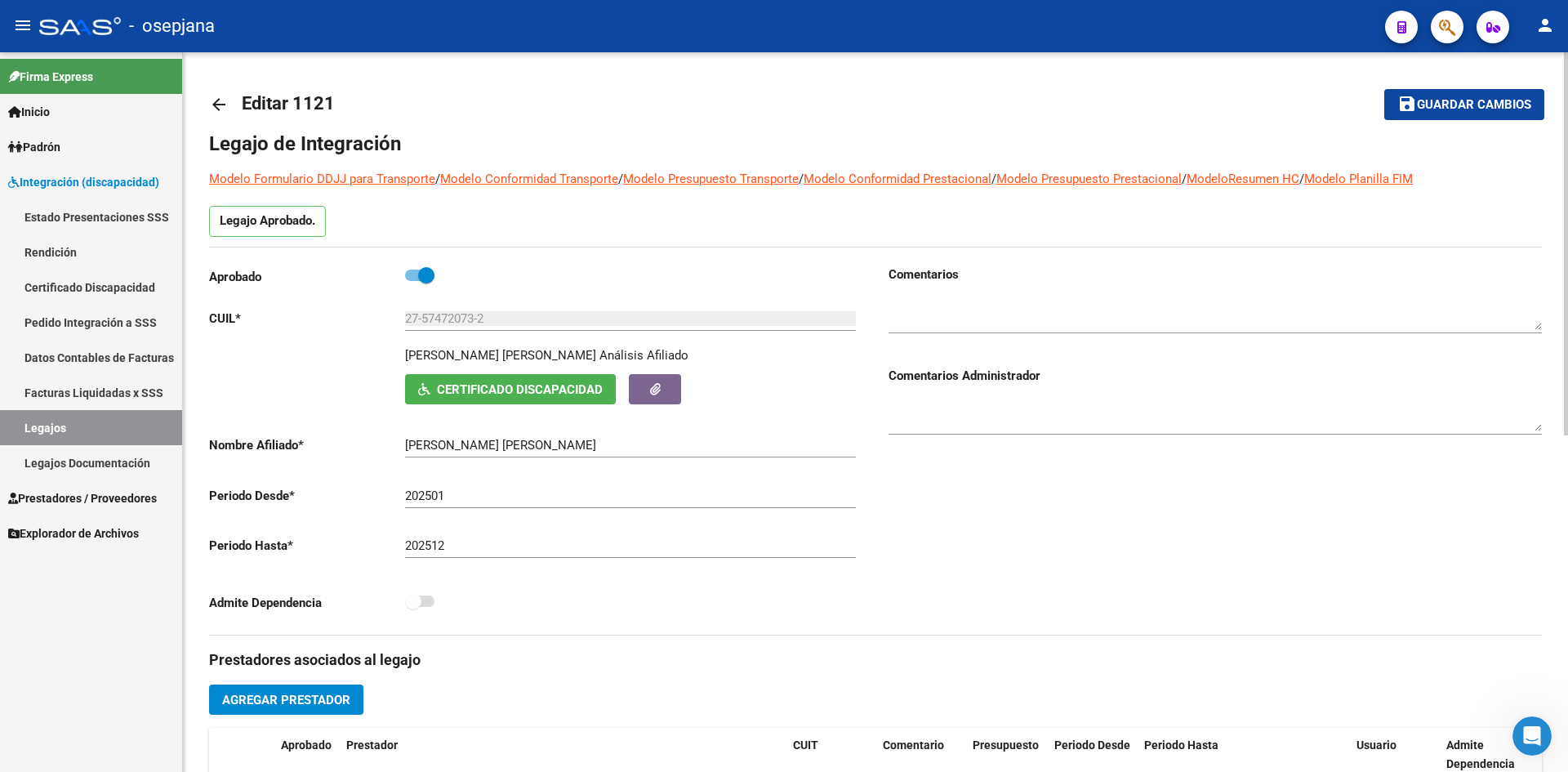
click at [1440, 96] on span "save Guardar cambios" at bounding box center [1463, 103] width 134 height 15
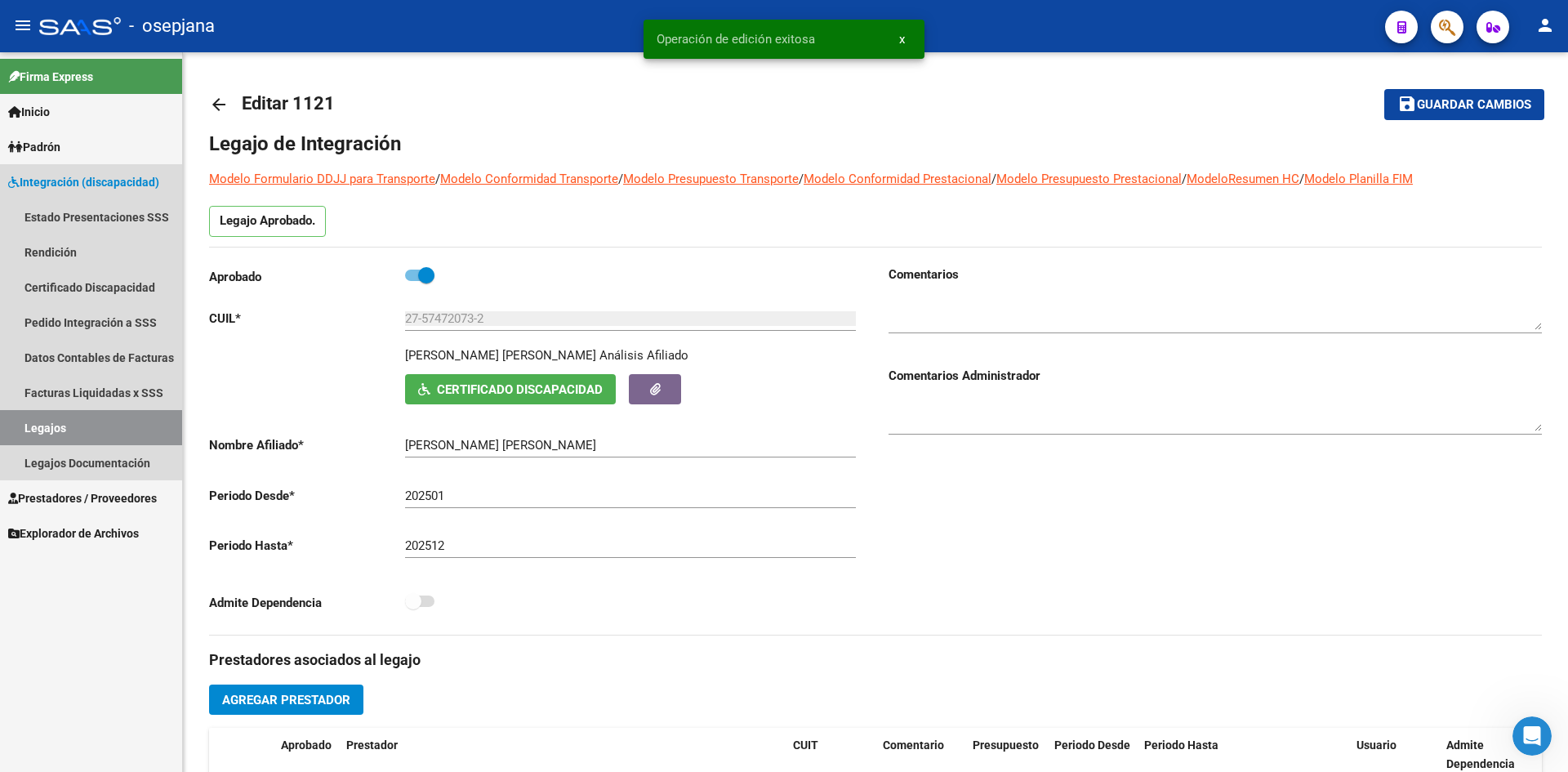
click at [89, 426] on link "Legajos" at bounding box center [91, 427] width 182 height 35
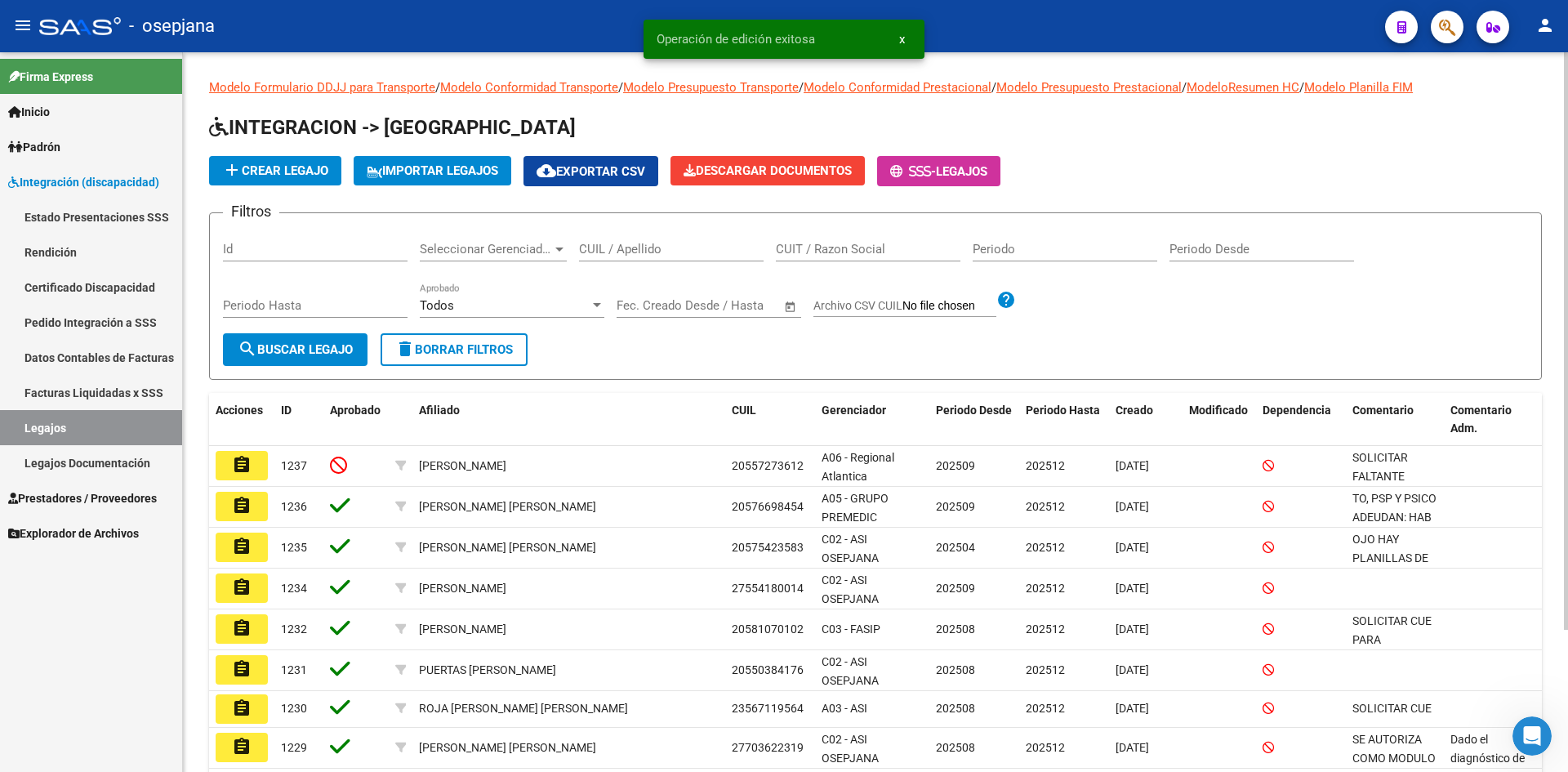
click at [641, 252] on input "CUIL / Apellido" at bounding box center [671, 249] width 184 height 15
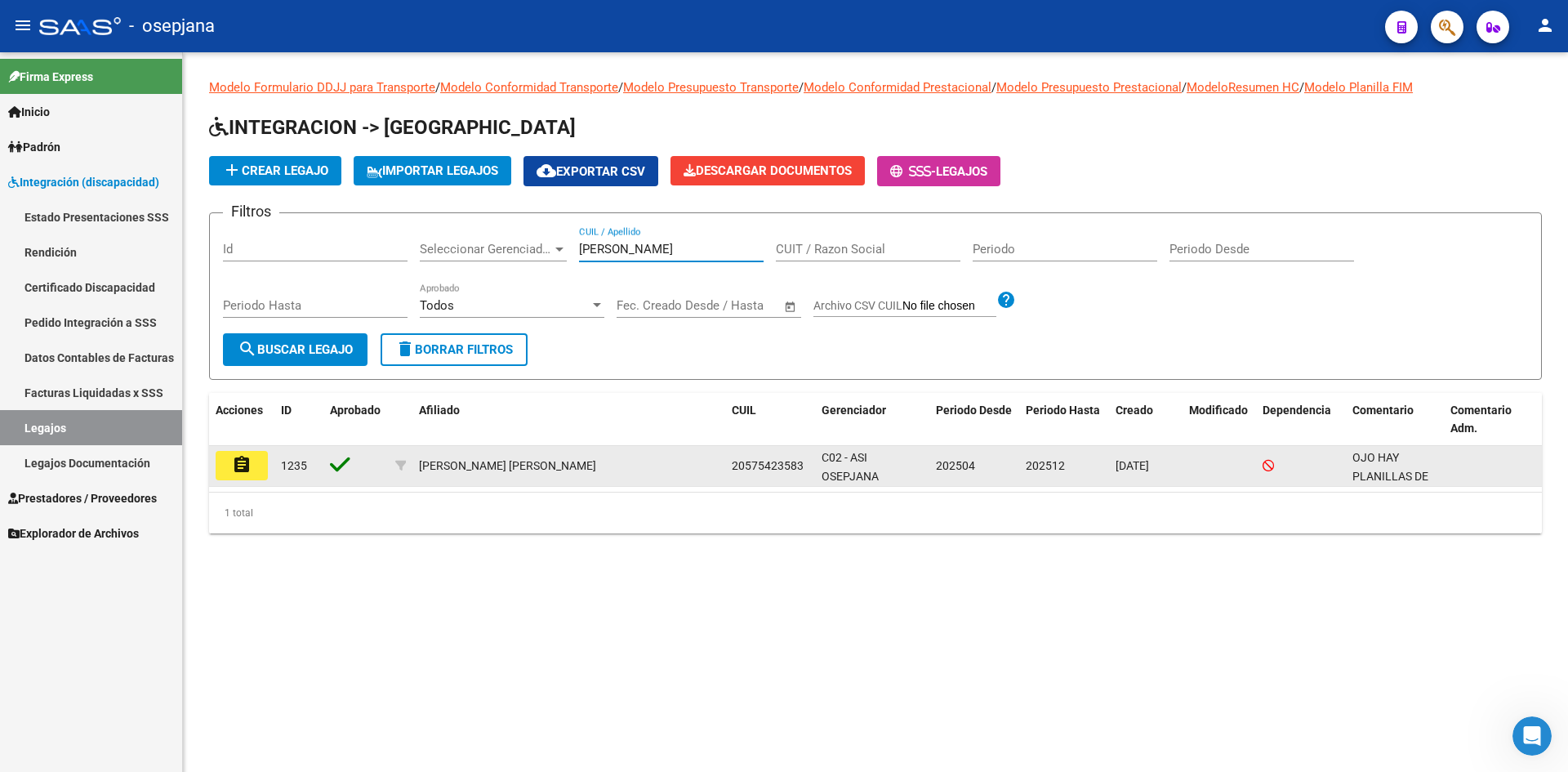
type input "[PERSON_NAME]"
click at [256, 468] on button "assignment" at bounding box center [241, 465] width 52 height 29
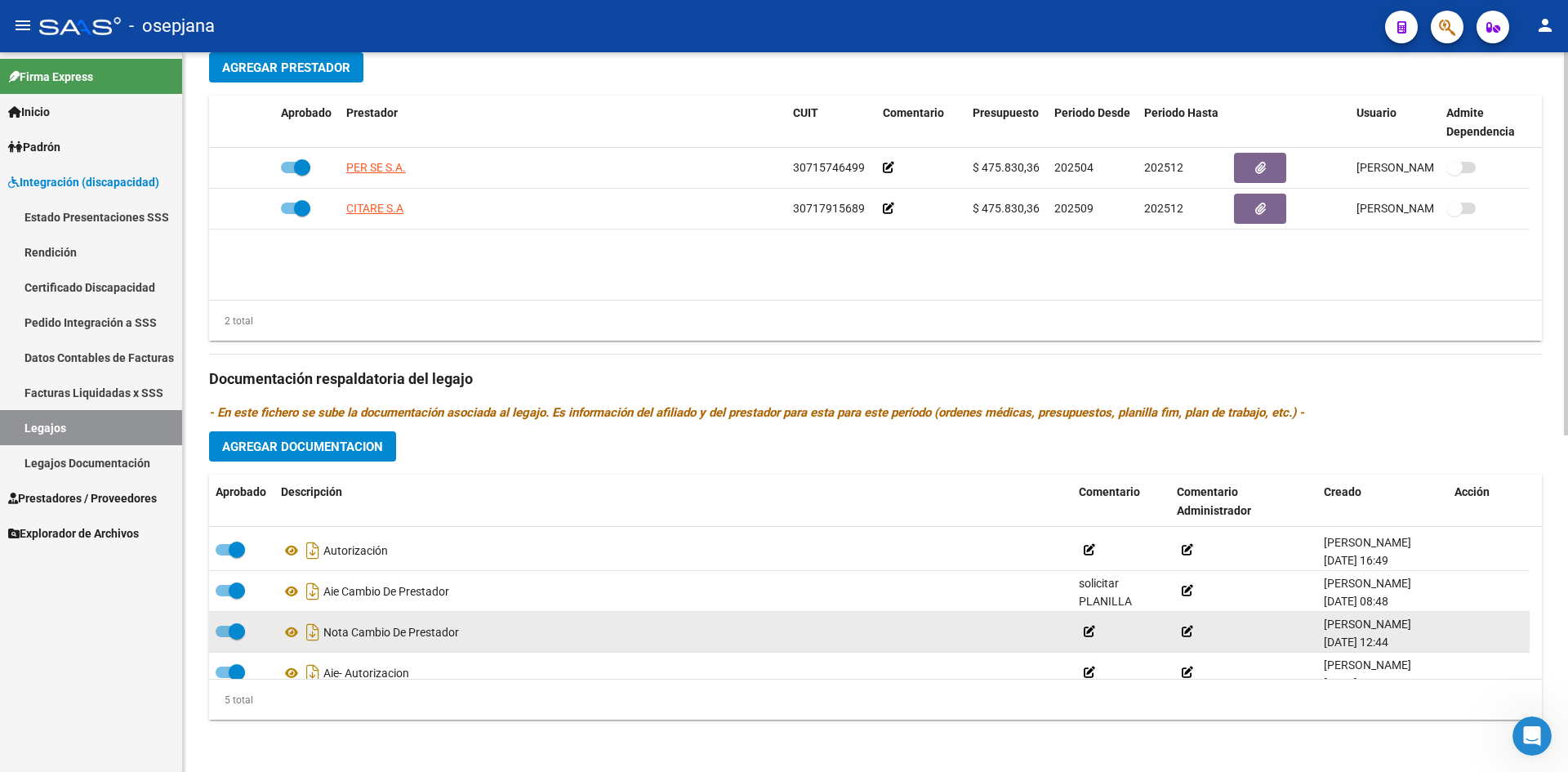
scroll to position [57, 0]
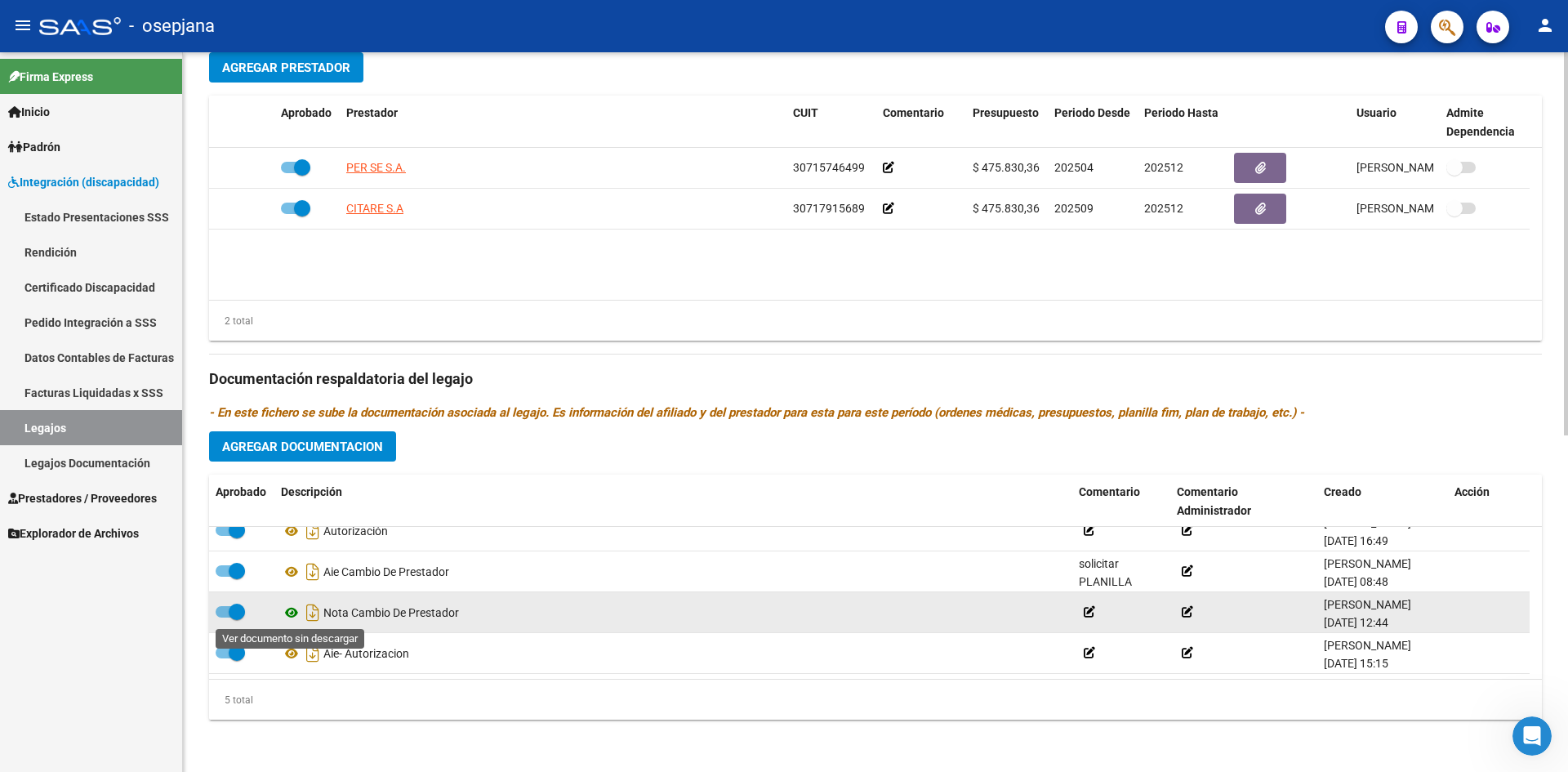
click at [287, 613] on icon at bounding box center [291, 612] width 22 height 20
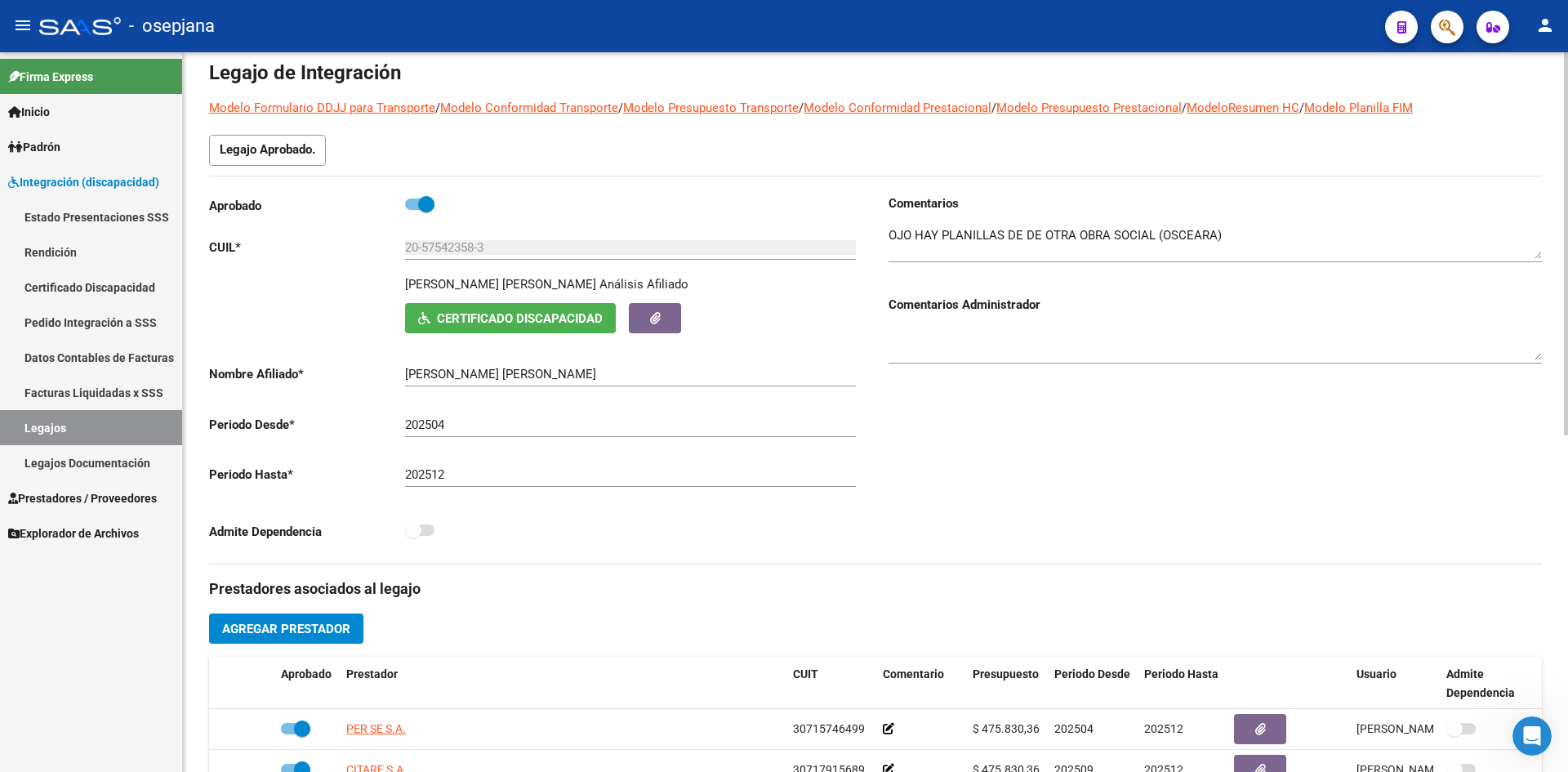
scroll to position [0, 0]
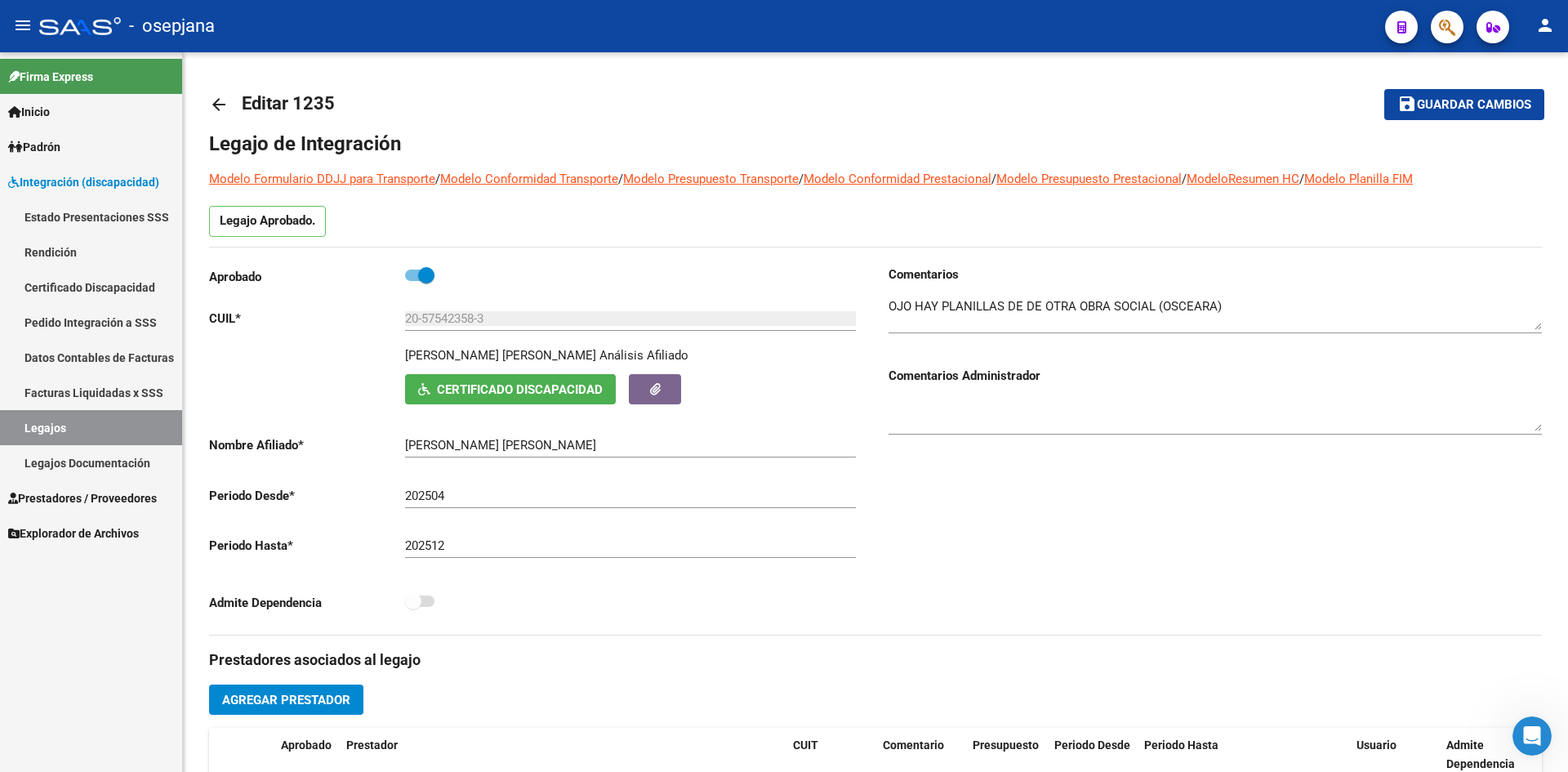
click at [111, 413] on link "Legajos" at bounding box center [91, 427] width 182 height 35
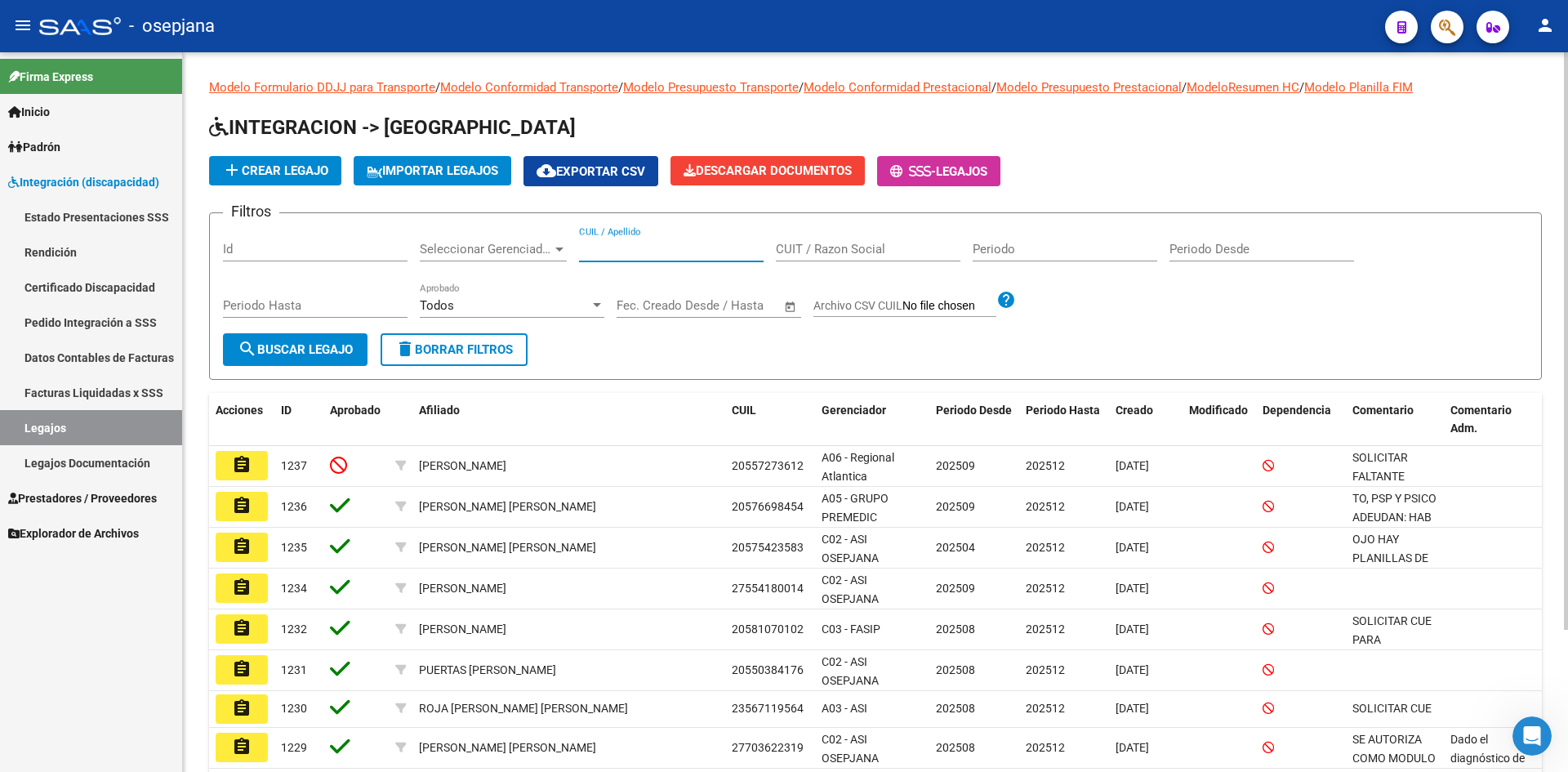
click at [632, 244] on input "CUIL / Apellido" at bounding box center [671, 249] width 184 height 15
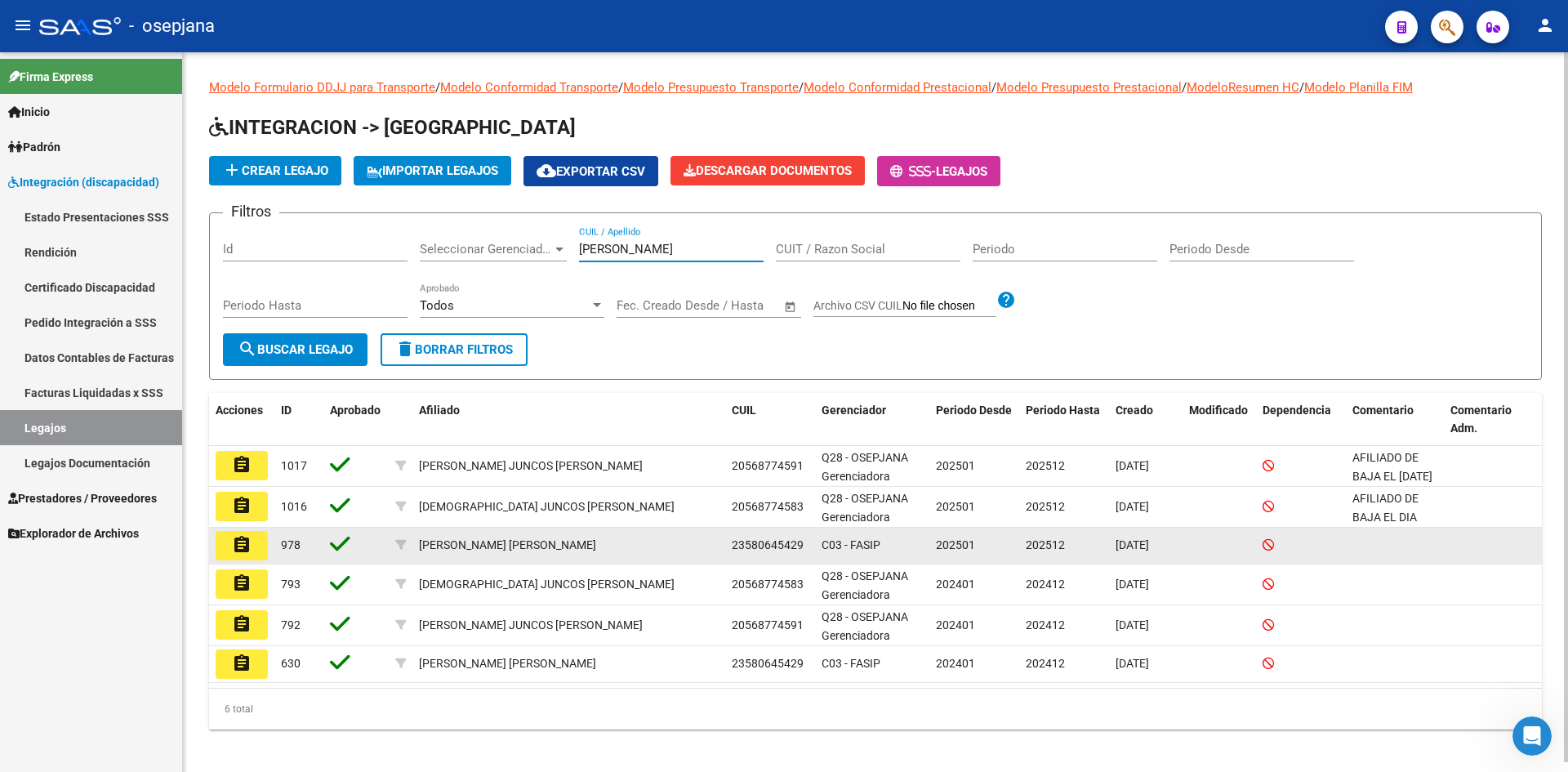
type input "[PERSON_NAME]"
click at [245, 547] on mat-icon "assignment" at bounding box center [241, 545] width 20 height 20
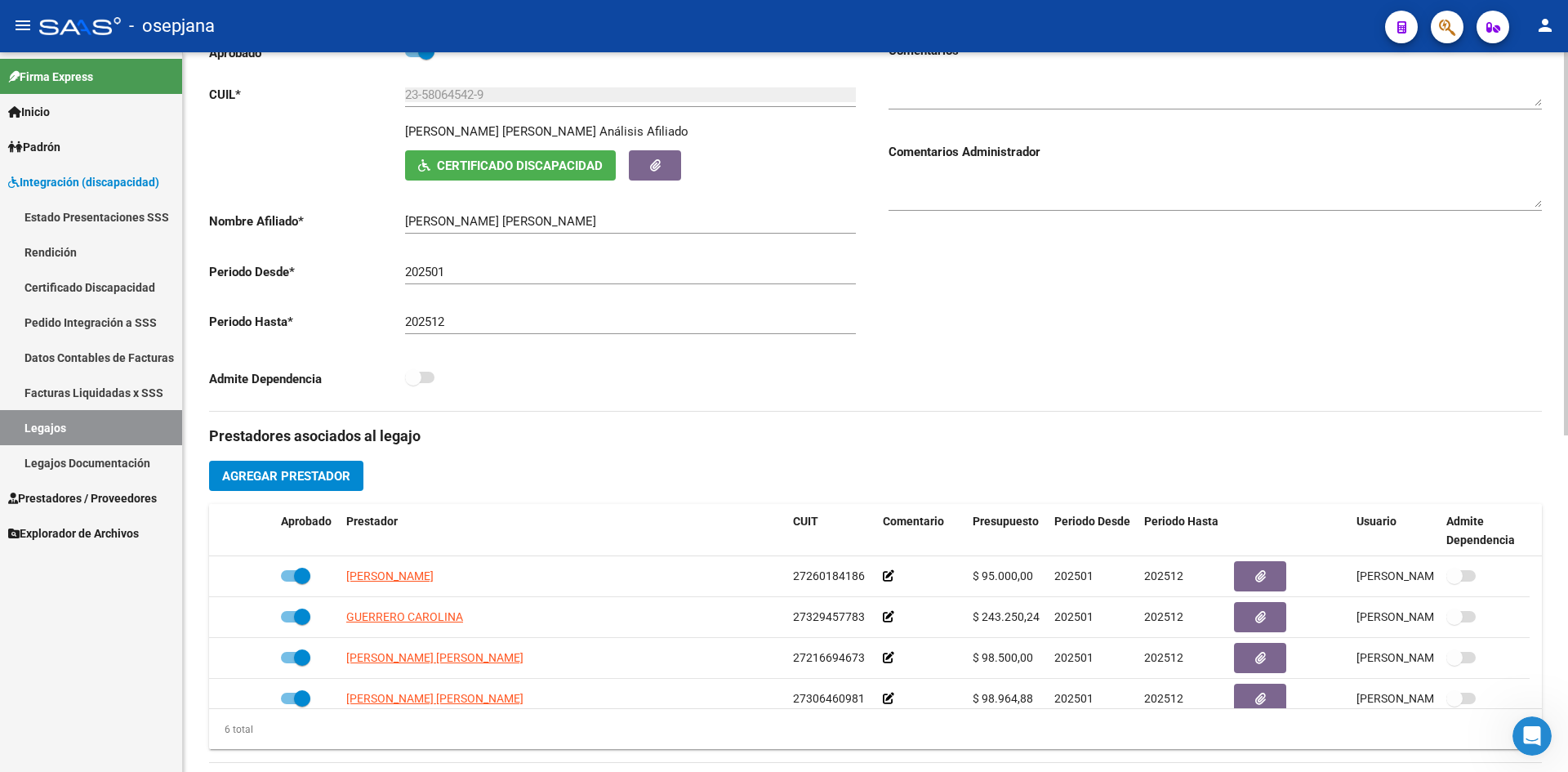
scroll to position [632, 0]
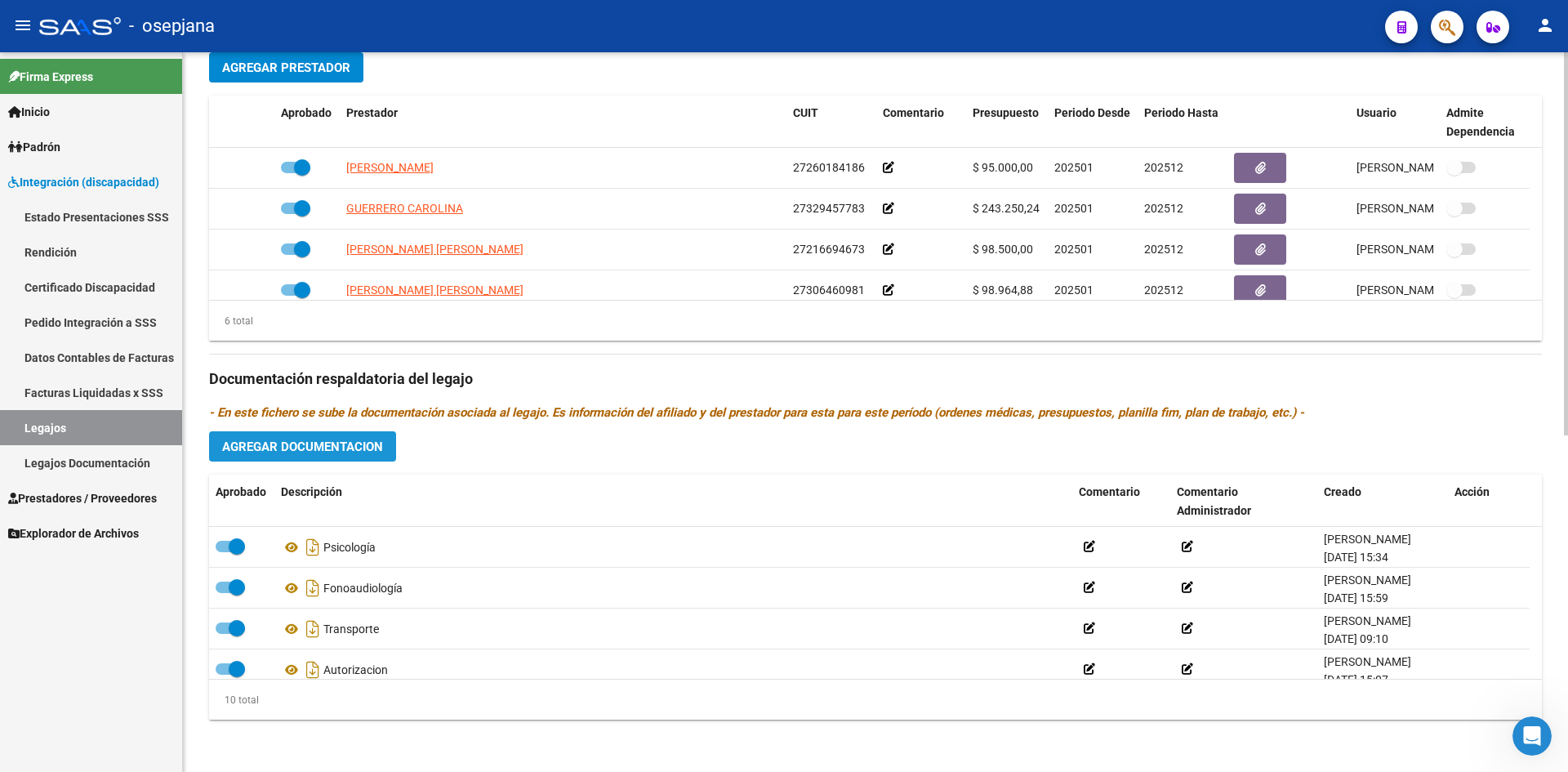
click at [324, 443] on span "Agregar Documentacion" at bounding box center [303, 446] width 161 height 15
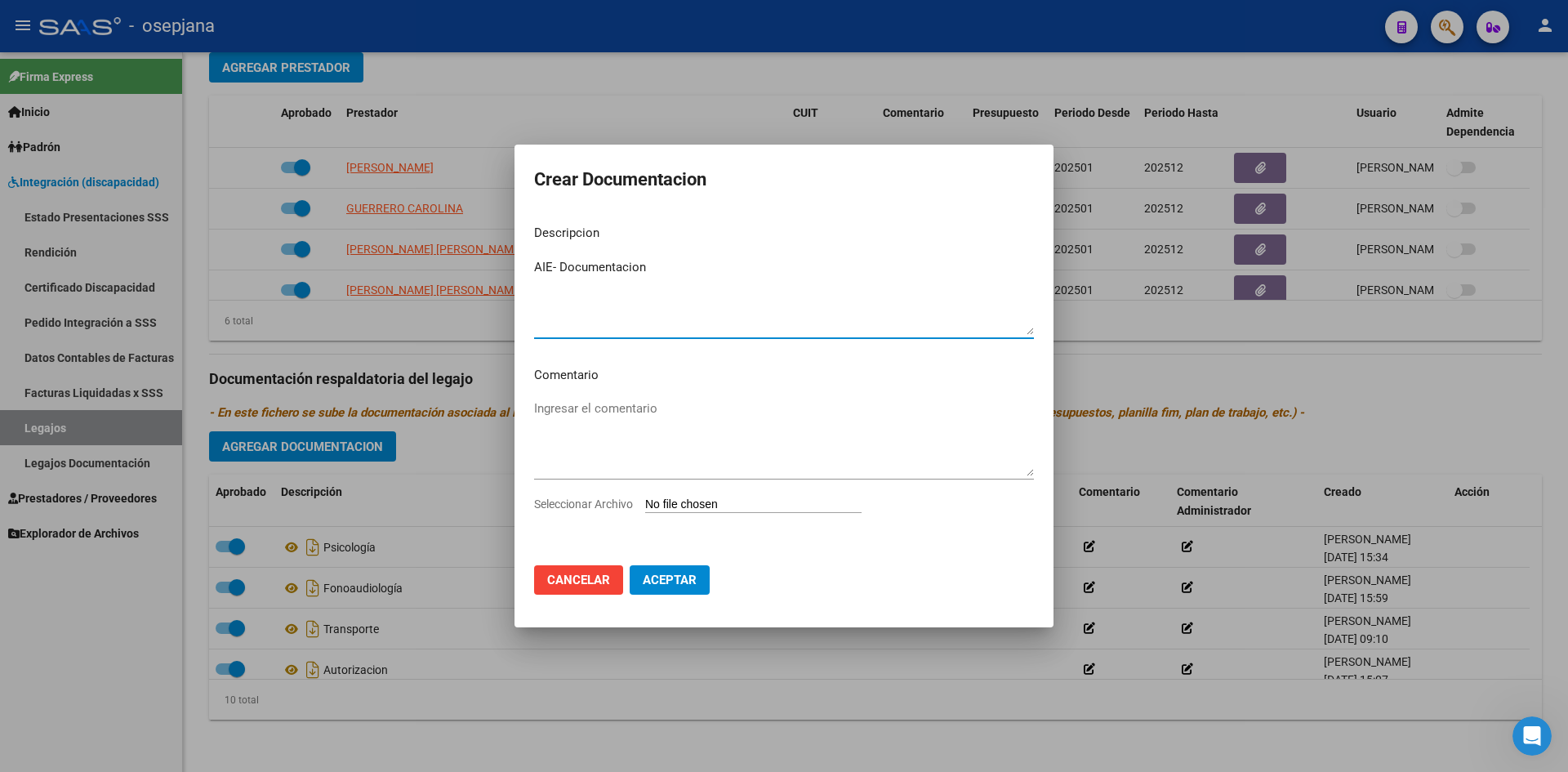
type textarea "AIE- Documentacion"
click at [712, 501] on input "Seleccionar Archivo" at bounding box center [753, 505] width 216 height 16
type input "C:\fakepath\[PERSON_NAME].pdf"
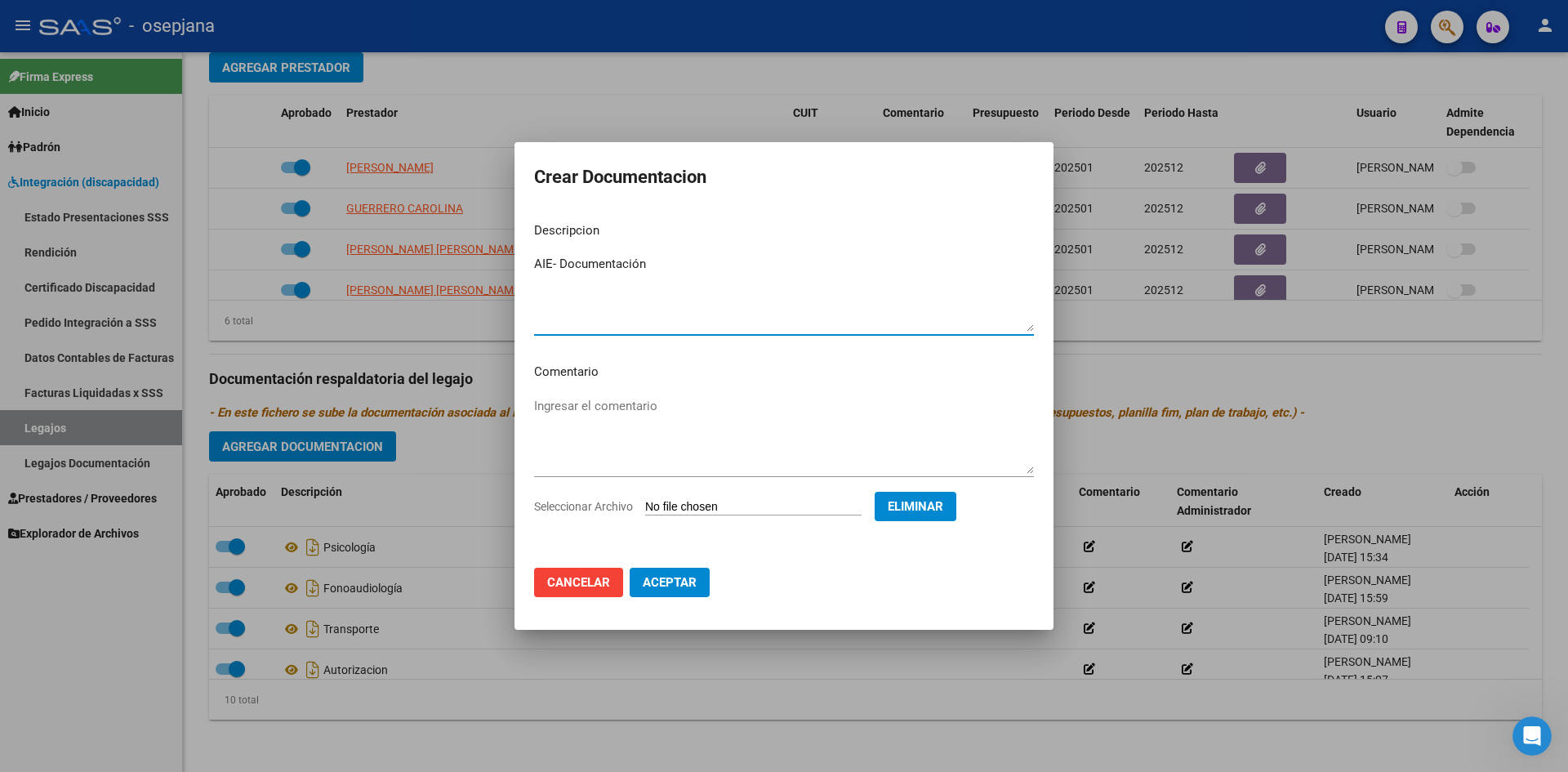
type textarea "AIE- Documentación"
click at [672, 584] on span "Aceptar" at bounding box center [669, 582] width 54 height 15
checkbox input "false"
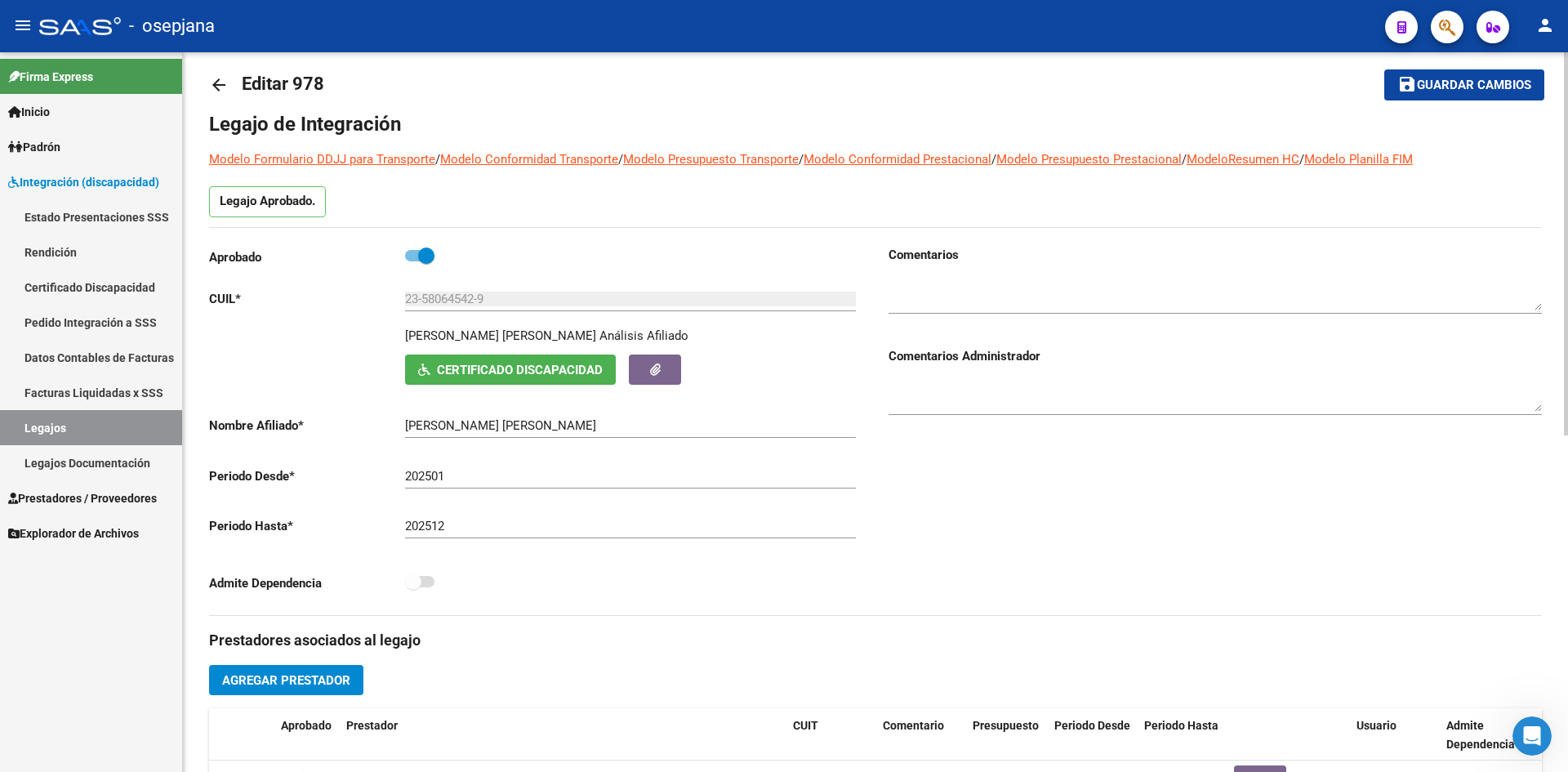
scroll to position [0, 0]
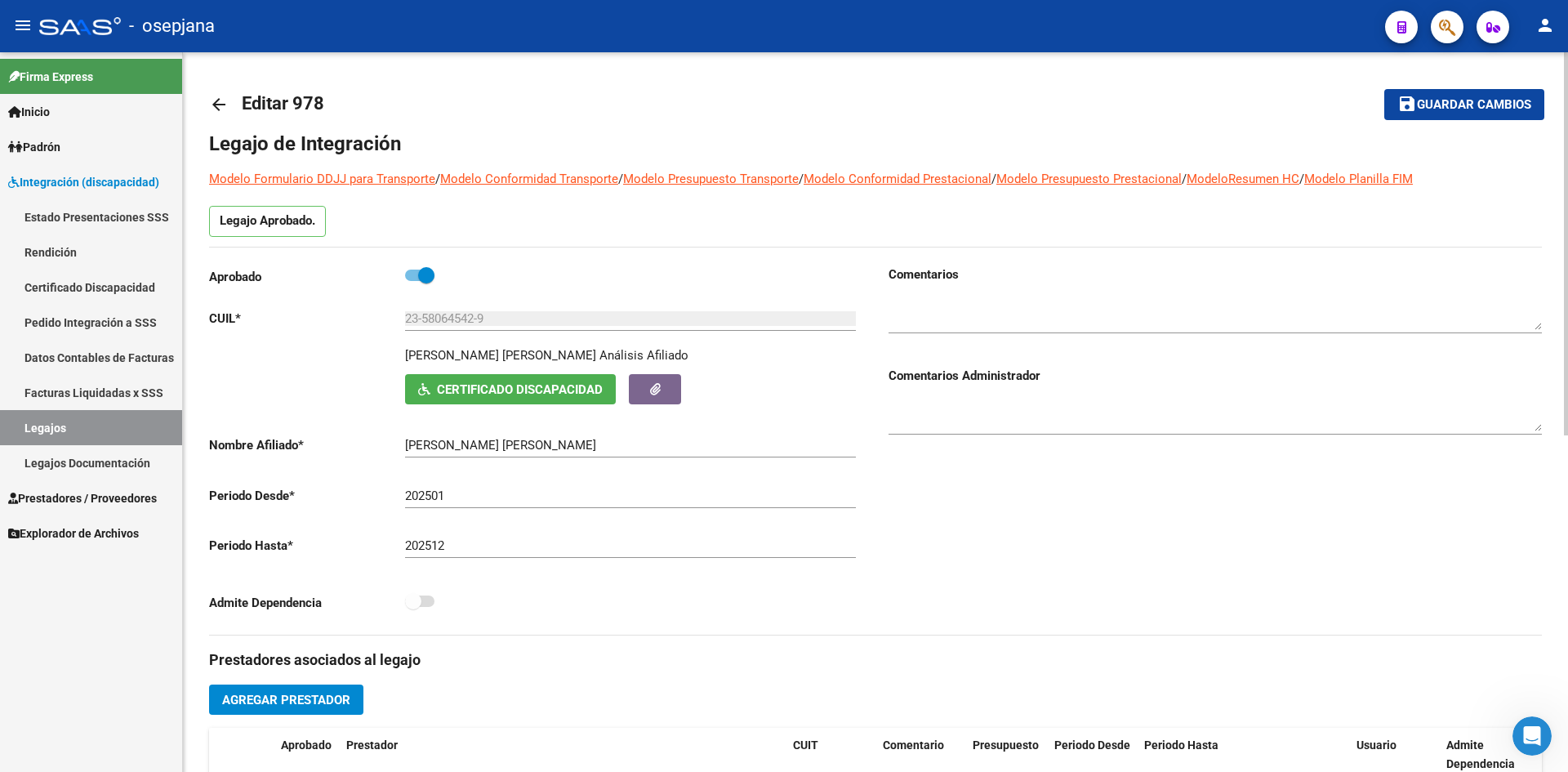
click at [1444, 119] on button "save Guardar cambios" at bounding box center [1463, 104] width 160 height 30
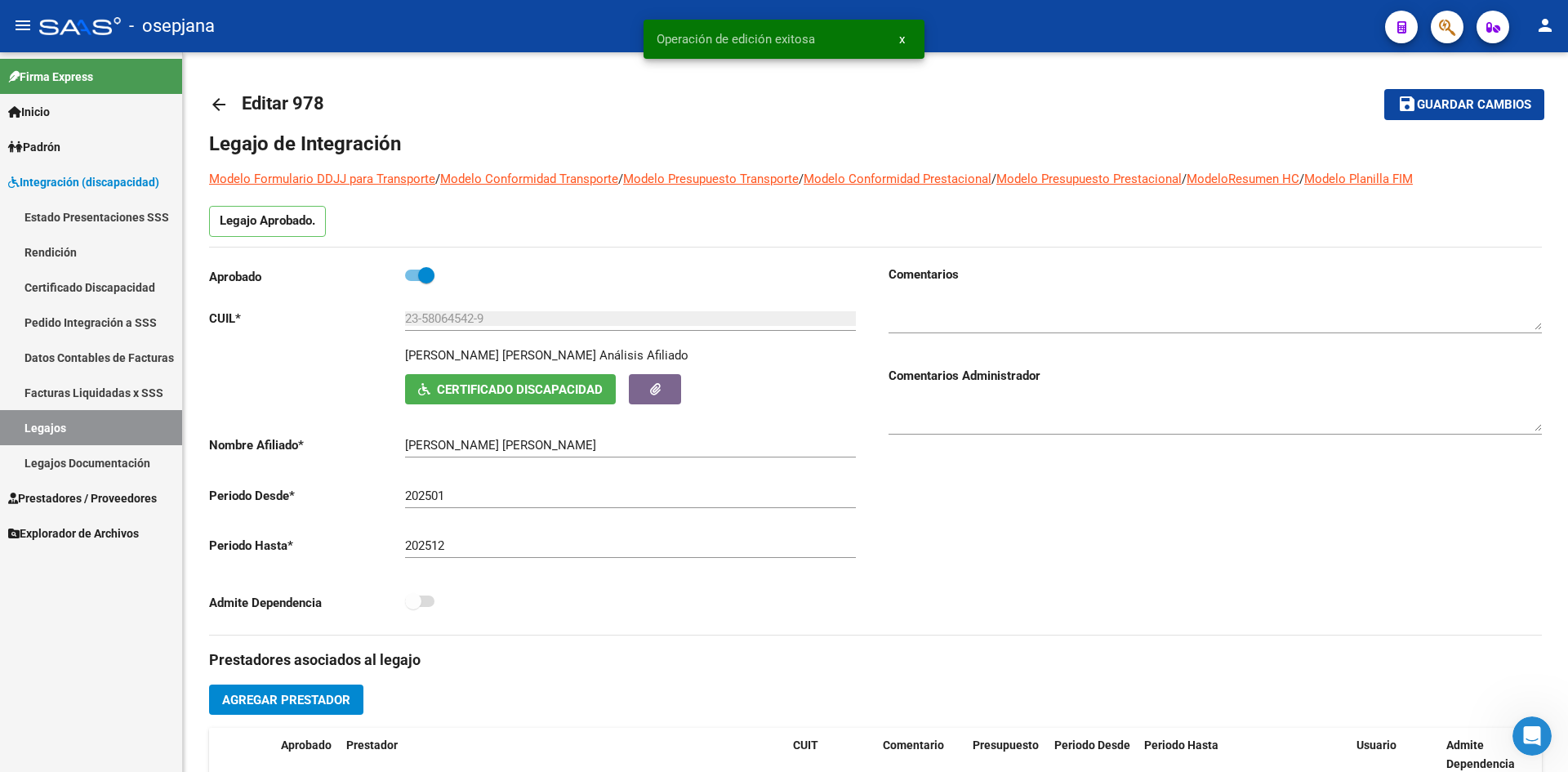
click at [60, 418] on link "Legajos" at bounding box center [91, 427] width 182 height 35
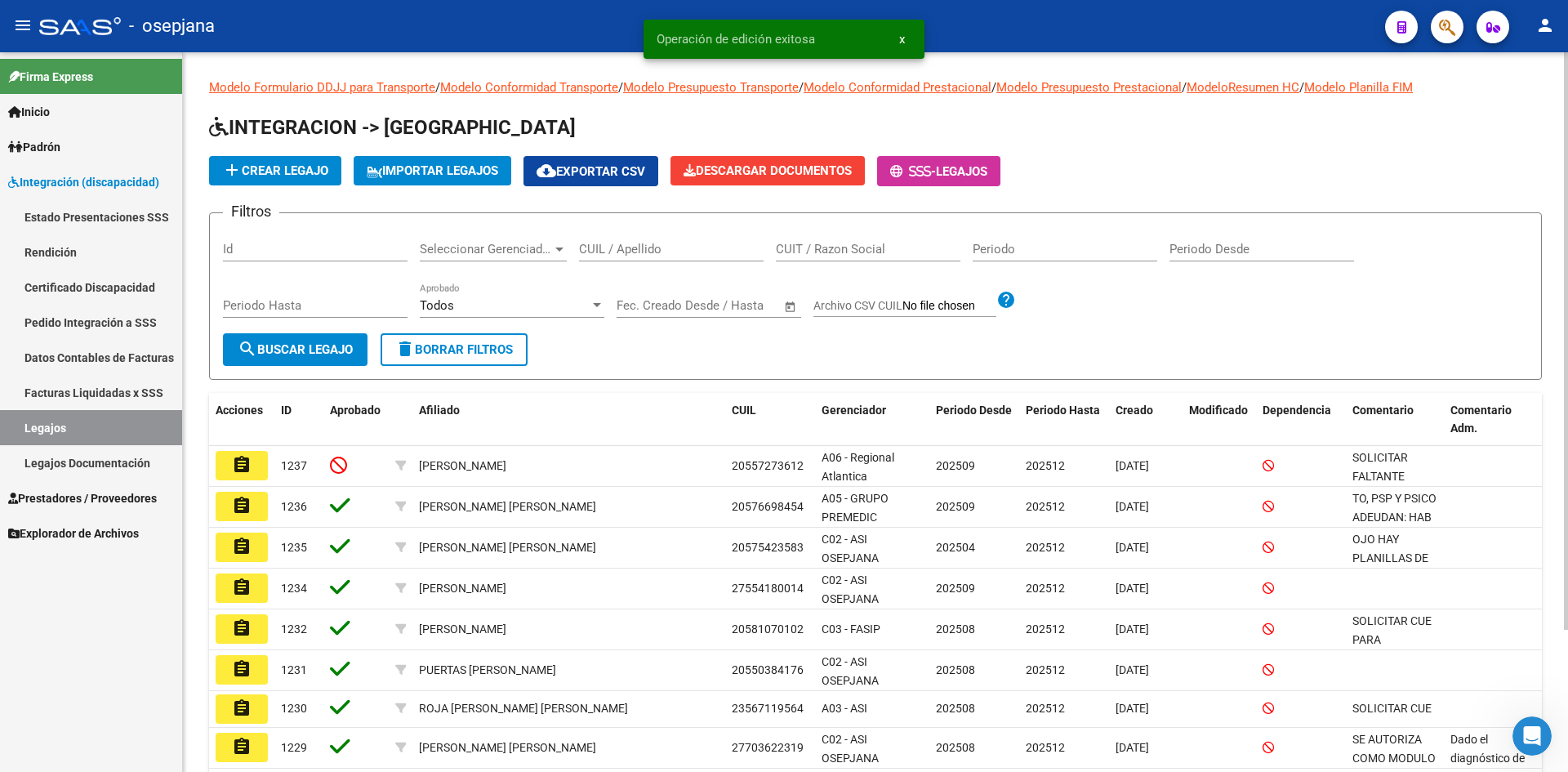
click at [603, 249] on input "CUIL / Apellido" at bounding box center [671, 249] width 184 height 15
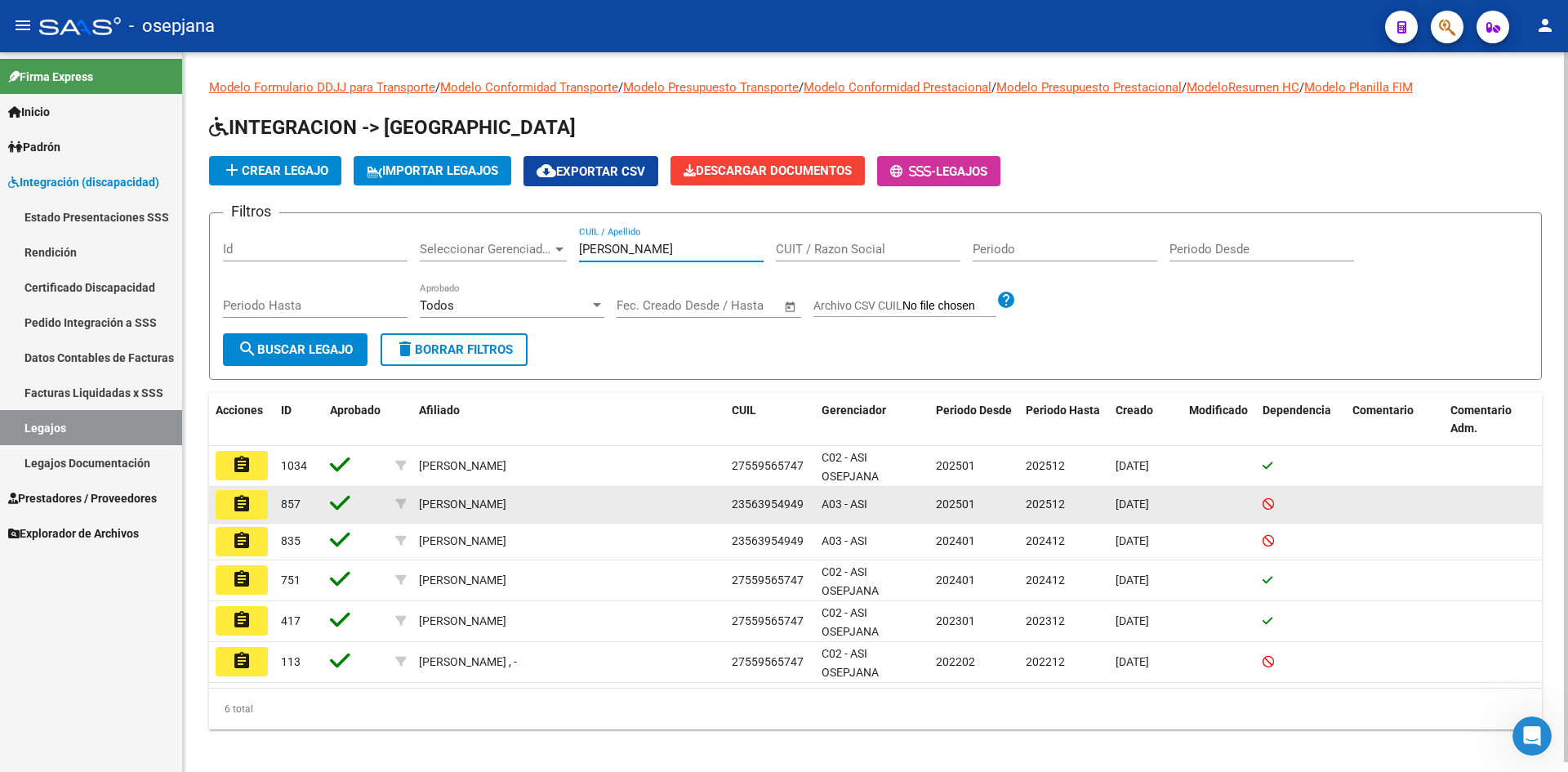
type input "[PERSON_NAME]"
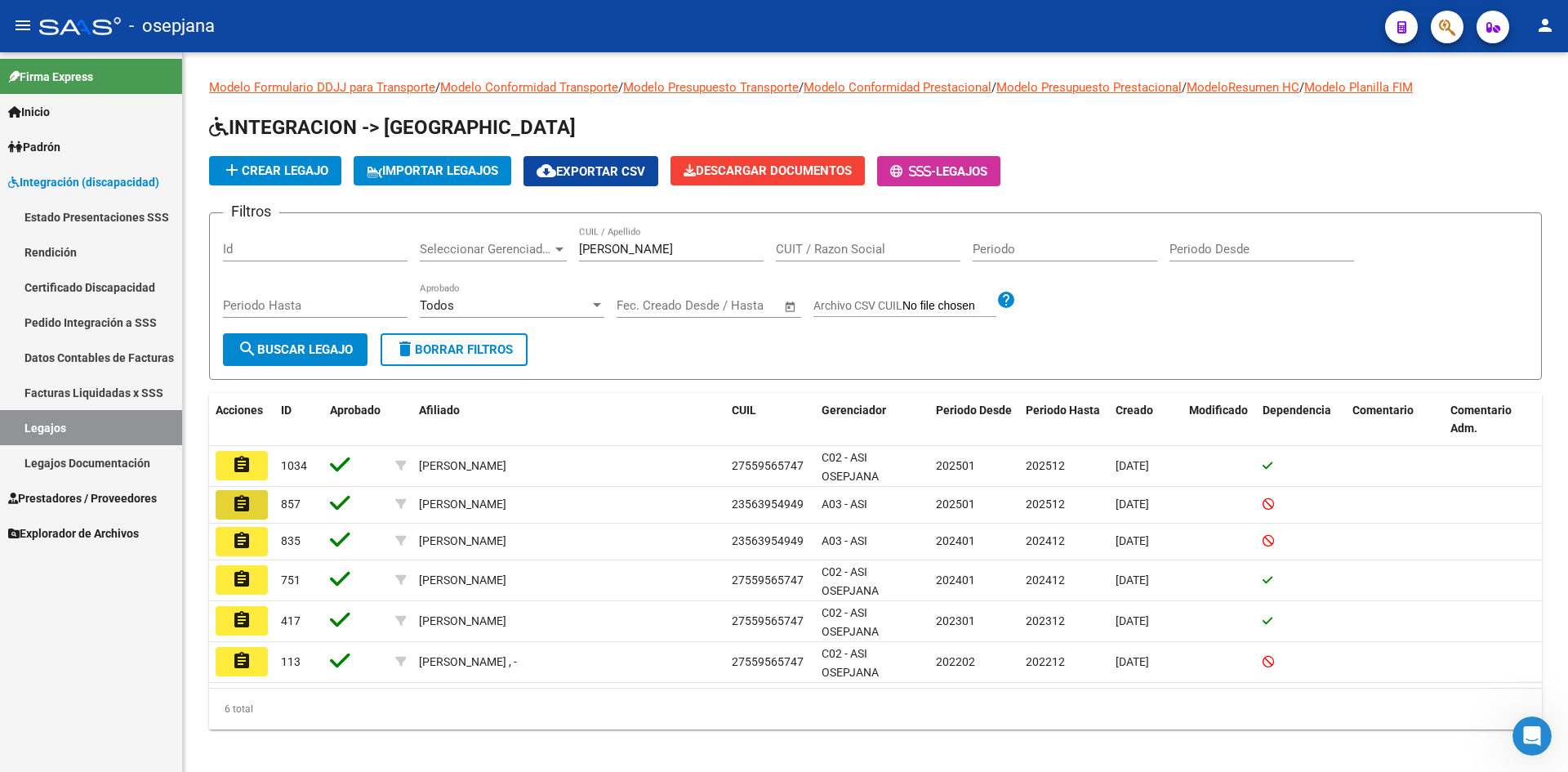
click at [253, 500] on button "assignment" at bounding box center [241, 505] width 52 height 29
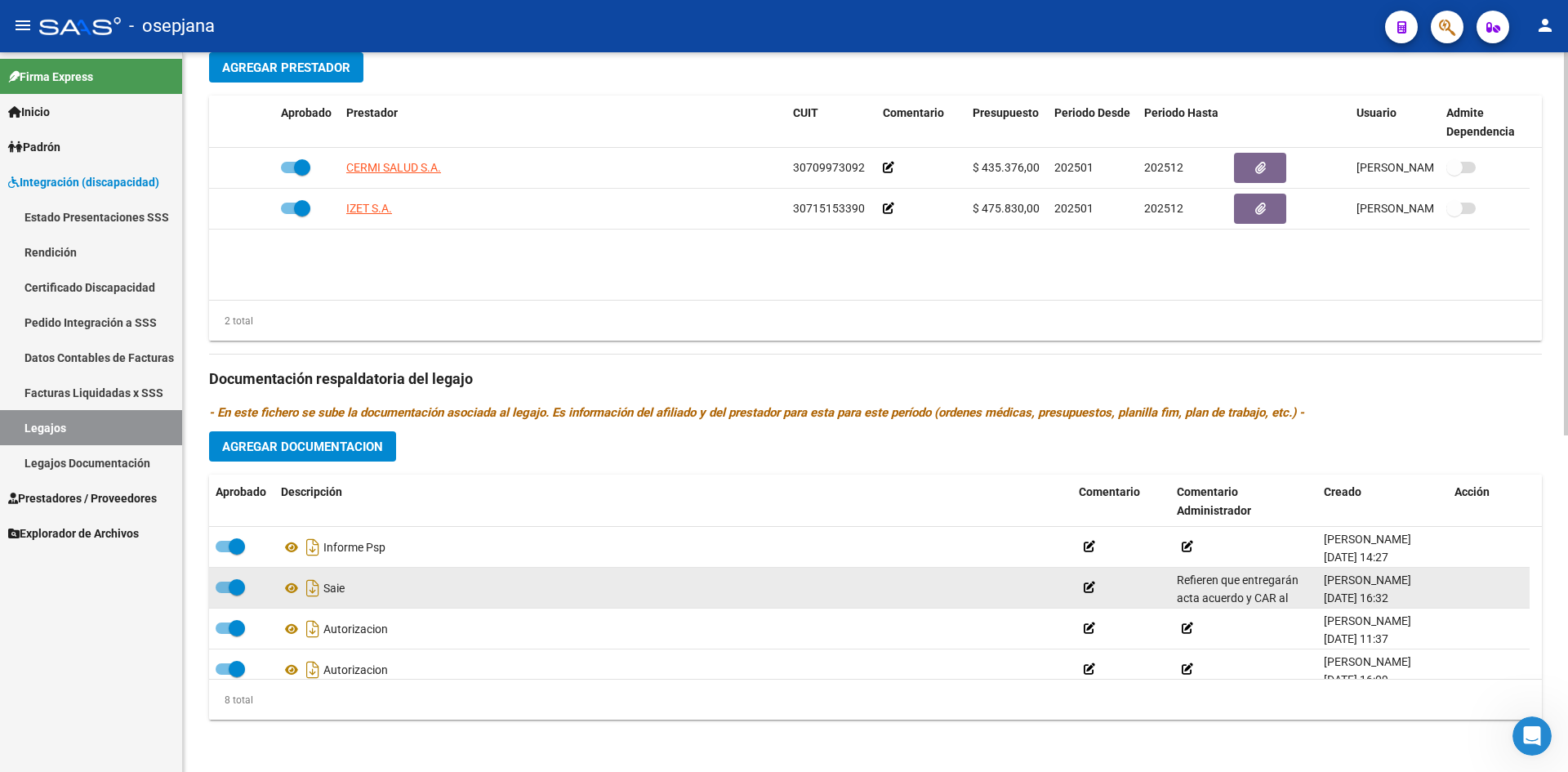
scroll to position [180, 0]
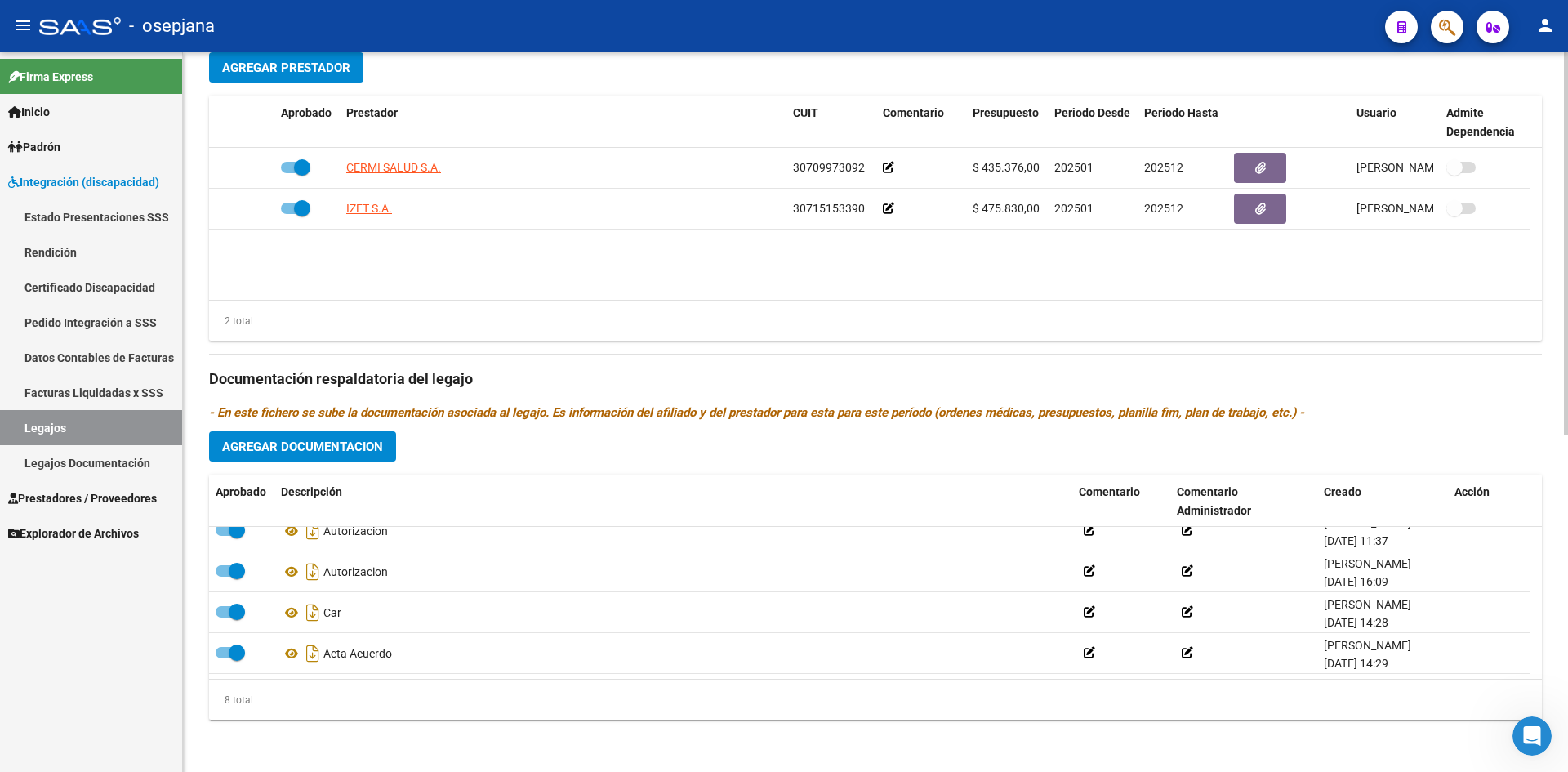
click at [336, 436] on button "Agregar Documentacion" at bounding box center [303, 446] width 187 height 30
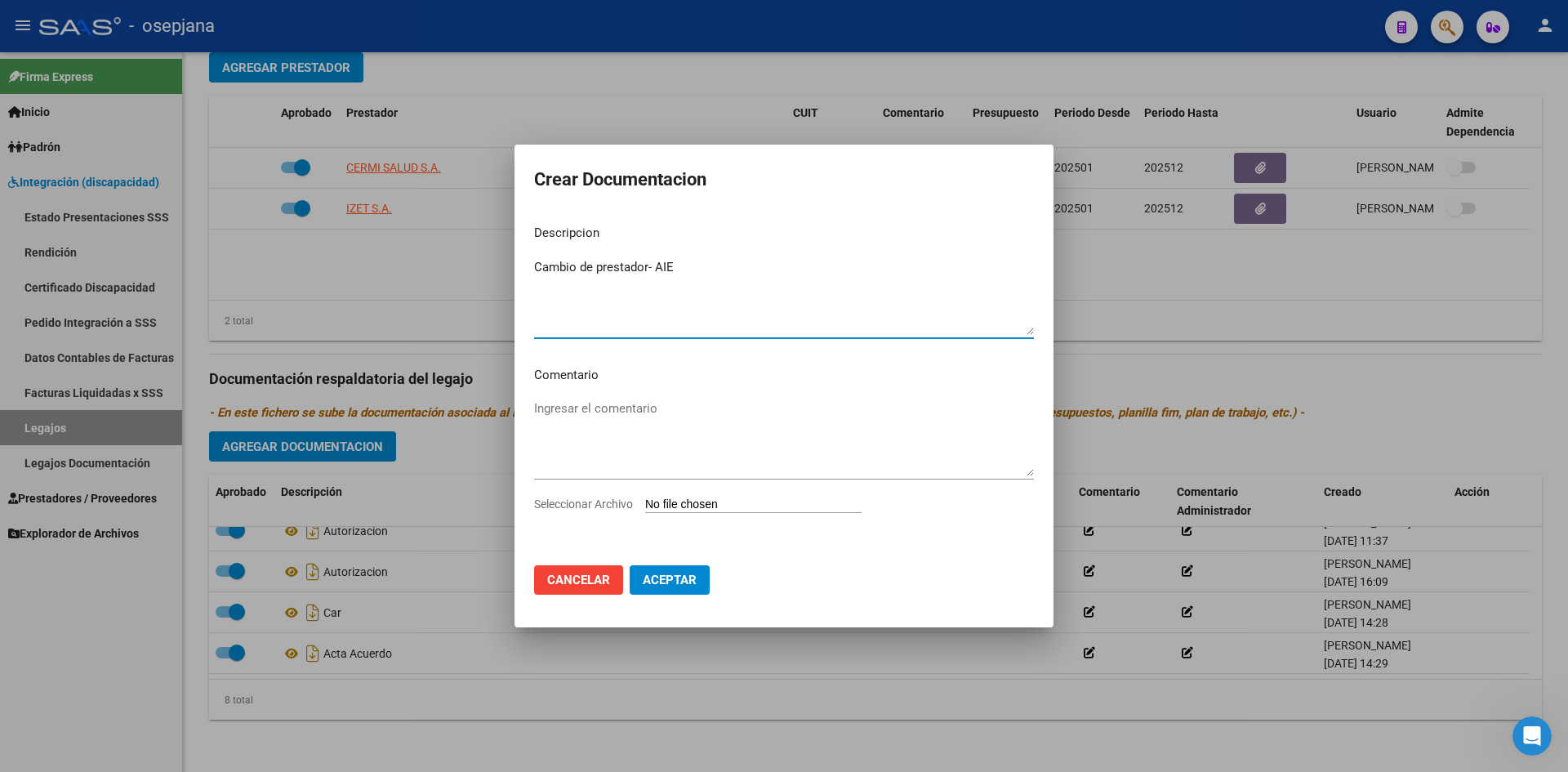
type textarea "Cambio de prestador- AIE"
click at [729, 501] on input "Seleccionar Archivo" at bounding box center [753, 505] width 216 height 16
type input "C:\fakepath\OSAIAS- LEGAJO.pdf"
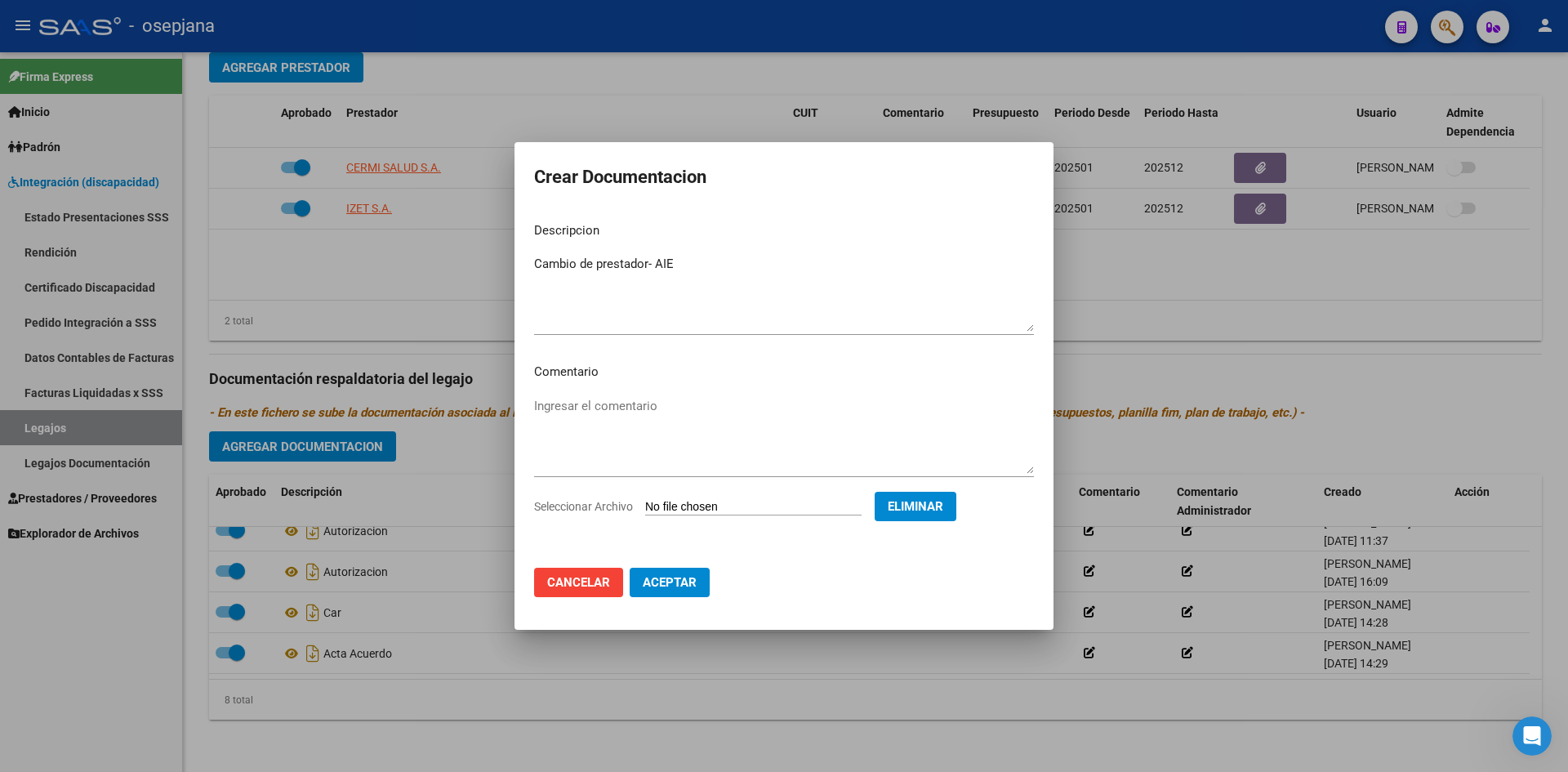
click at [690, 583] on span "Aceptar" at bounding box center [669, 582] width 54 height 15
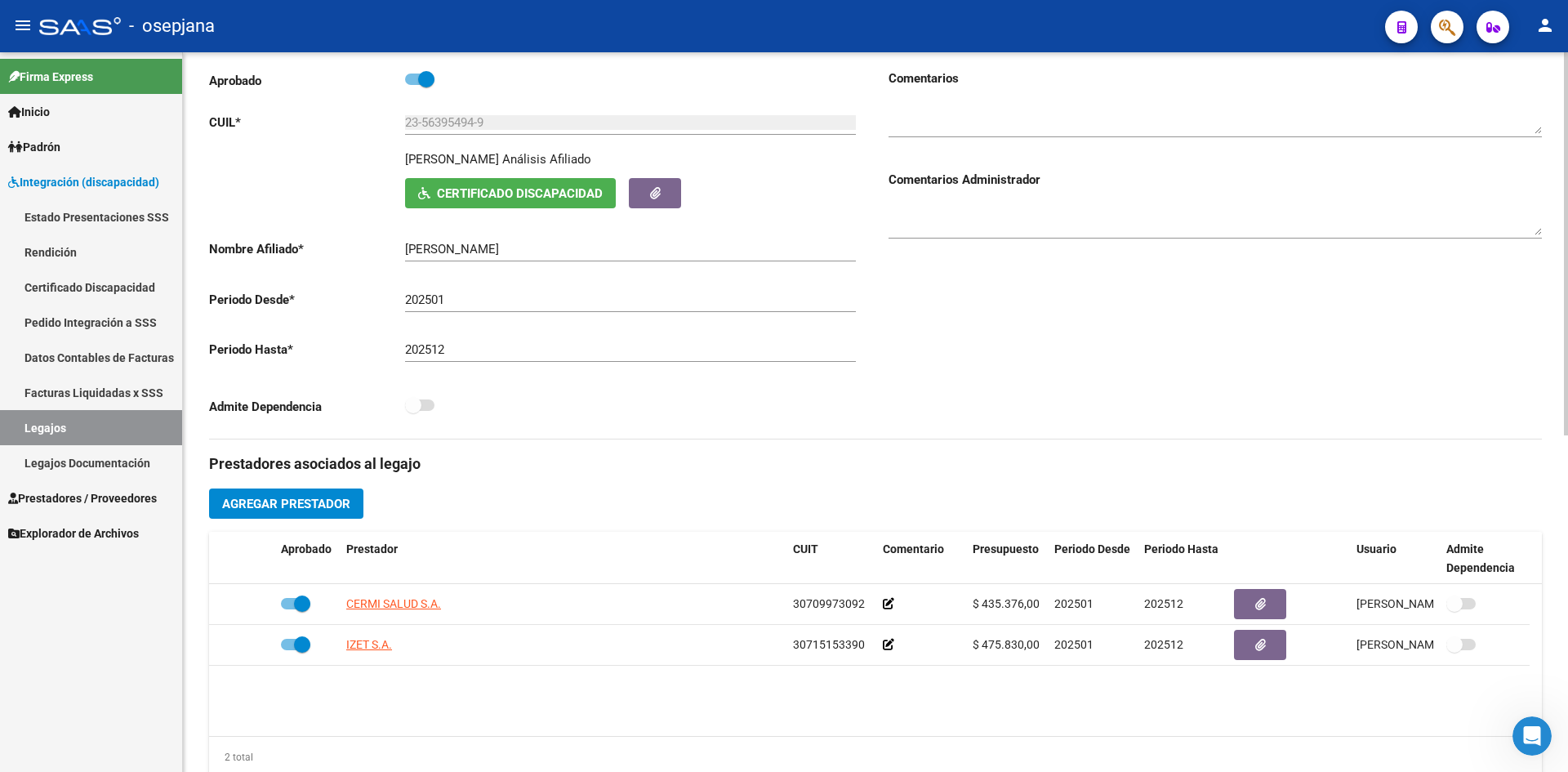
scroll to position [0, 0]
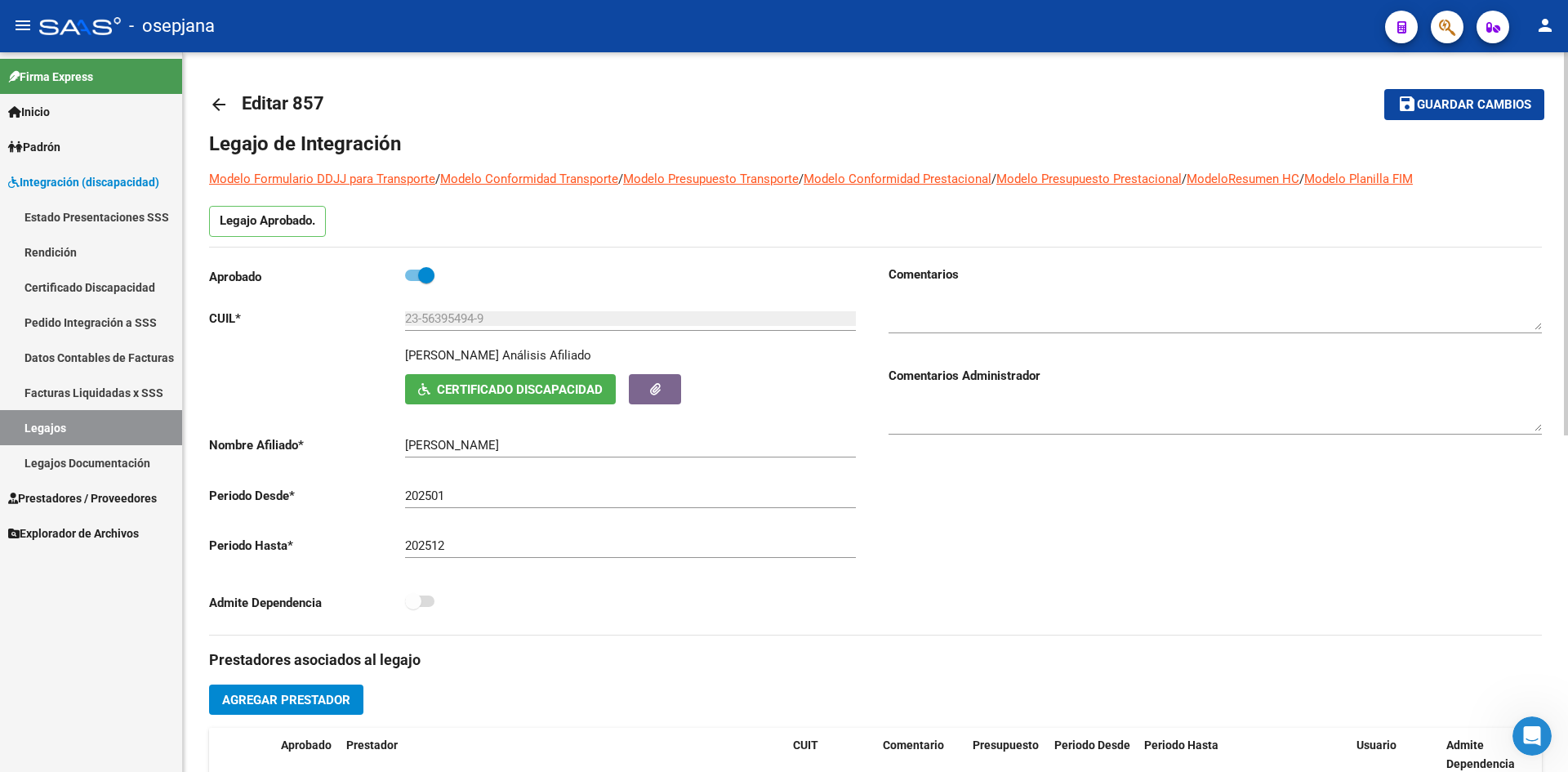
click at [1428, 107] on span "Guardar cambios" at bounding box center [1474, 105] width 114 height 15
click at [1399, 108] on mat-icon "save" at bounding box center [1406, 104] width 20 height 20
click at [1442, 100] on span "Guardar cambios" at bounding box center [1474, 105] width 114 height 15
click at [1424, 105] on span "Guardar cambios" at bounding box center [1474, 105] width 114 height 15
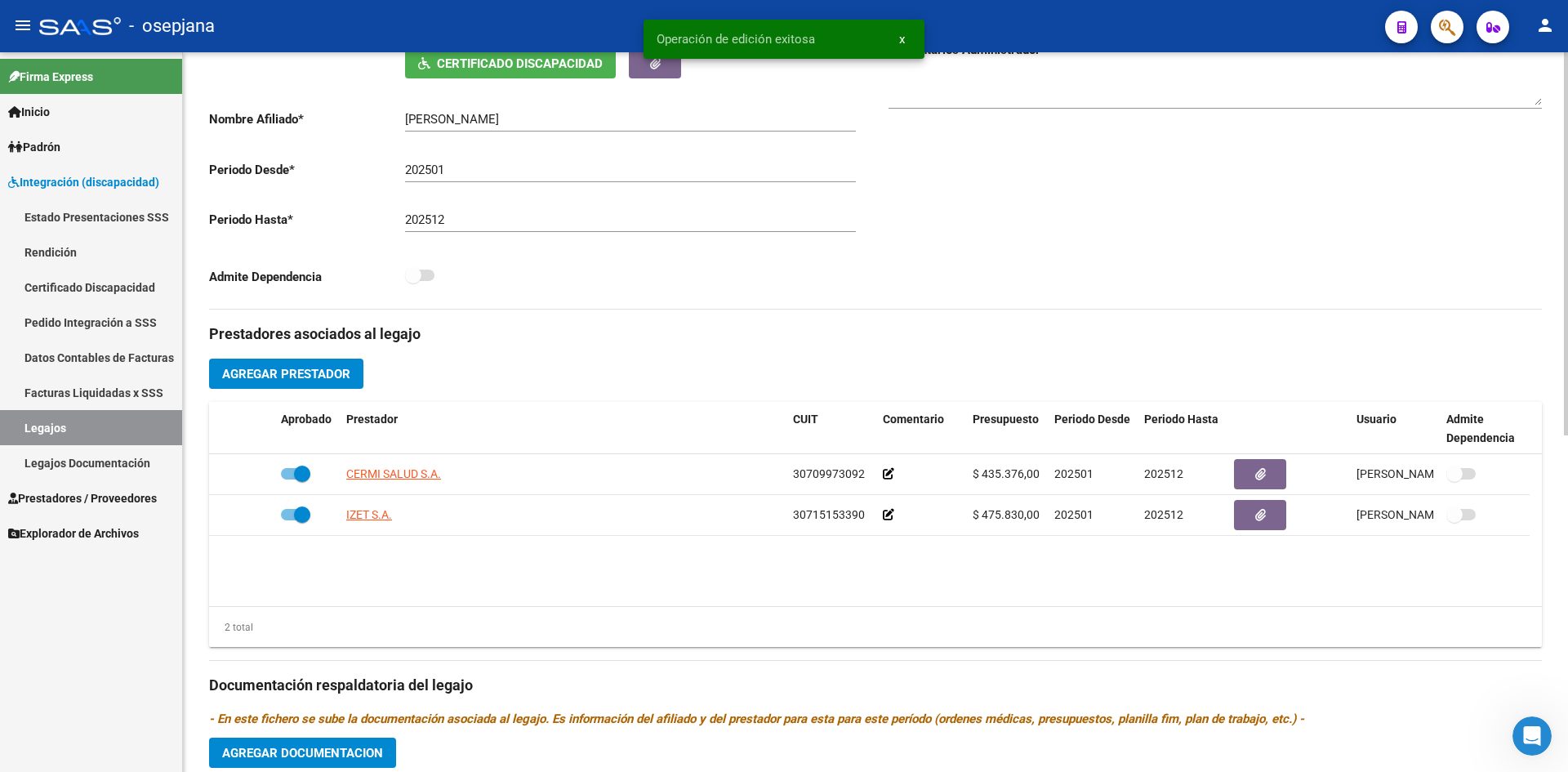
scroll to position [327, 0]
